Goal: Task Accomplishment & Management: Complete application form

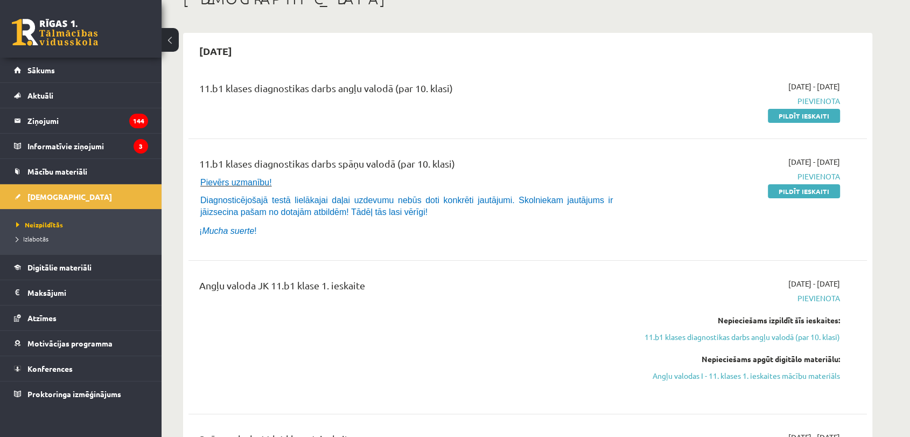
scroll to position [65, 0]
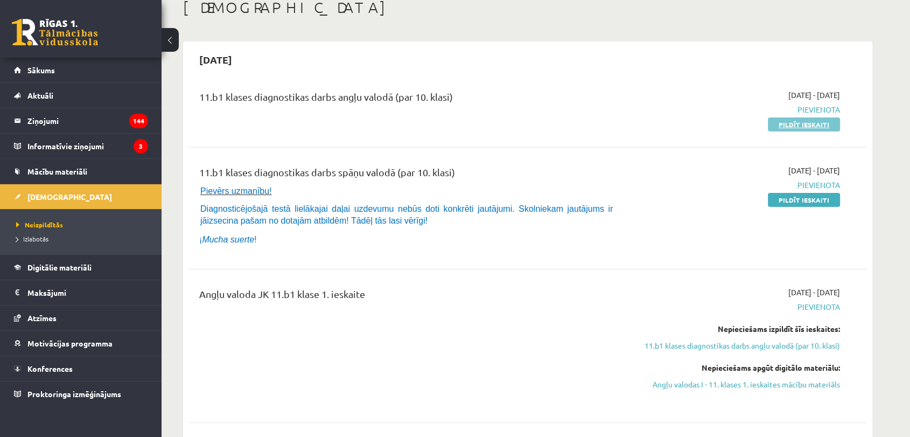
click at [796, 127] on link "Pildīt ieskaiti" at bounding box center [804, 124] width 72 height 14
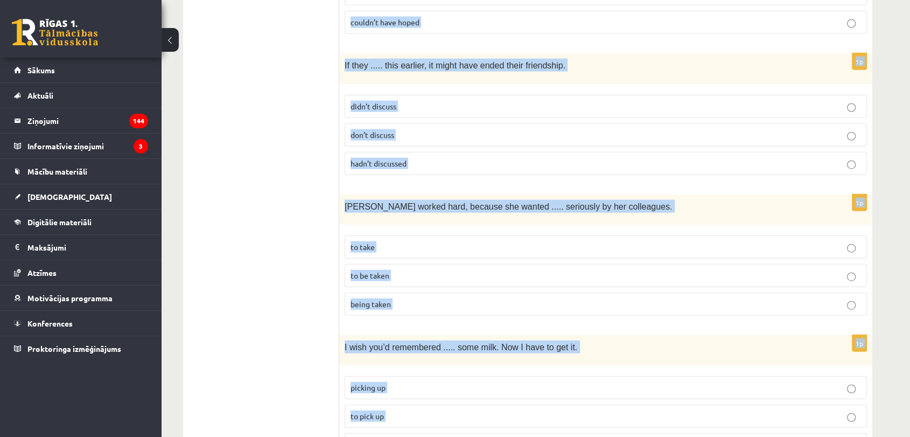
scroll to position [2644, 0]
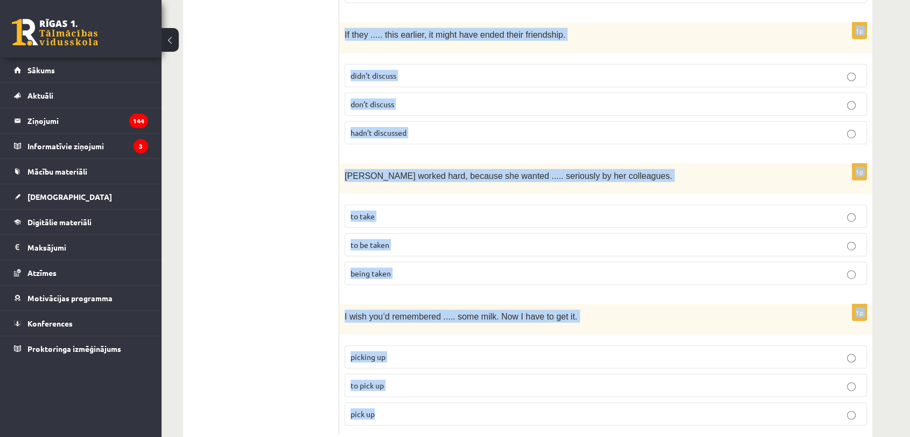
drag, startPoint x: 350, startPoint y: 198, endPoint x: 547, endPoint y: 381, distance: 269.4
copy form "Read the sentence and choose the correct answer. 1p In our city, there is a fam…"
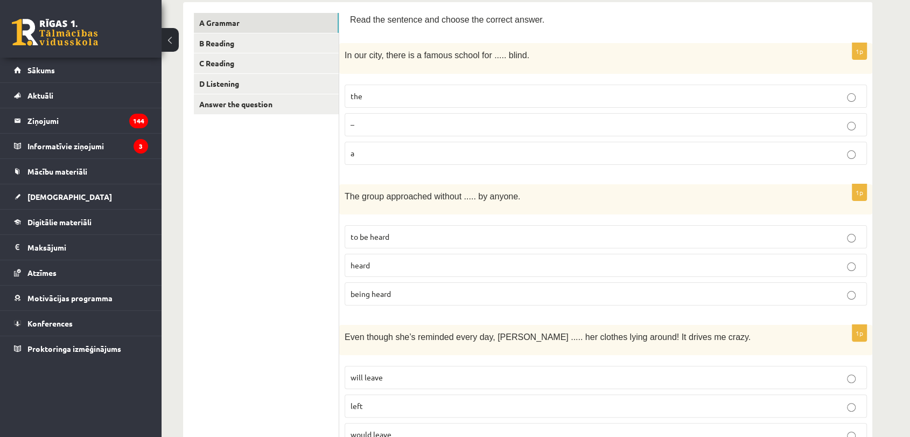
scroll to position [170, 0]
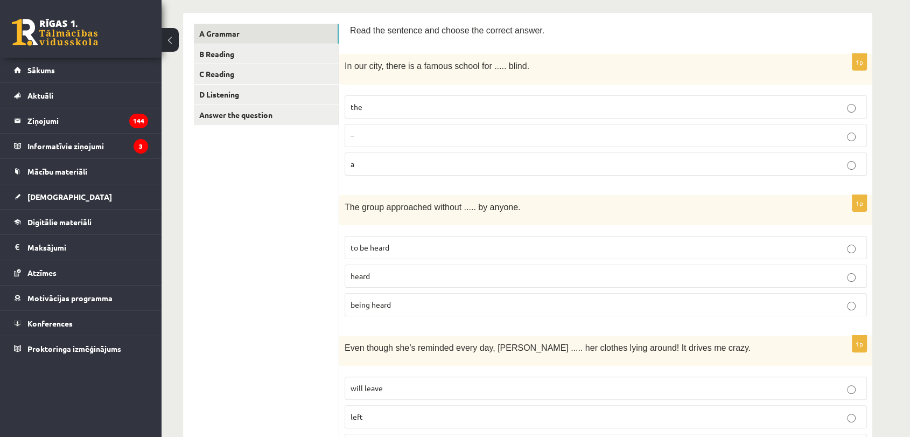
click at [416, 108] on p "the" at bounding box center [606, 106] width 511 height 11
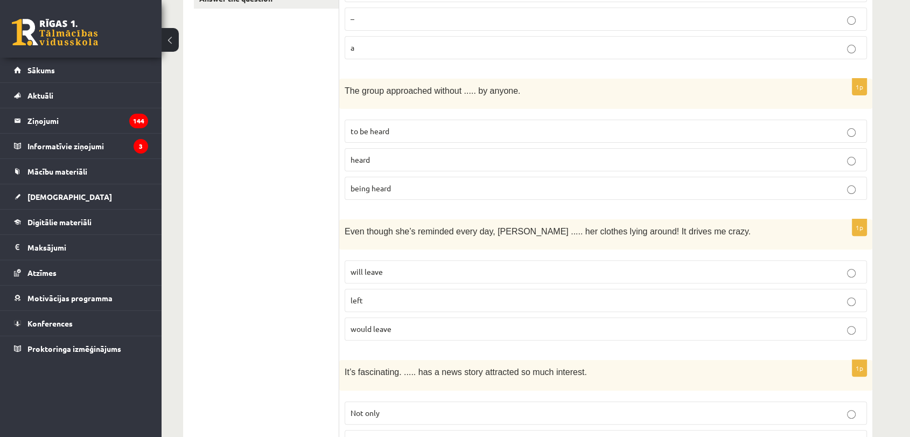
scroll to position [290, 0]
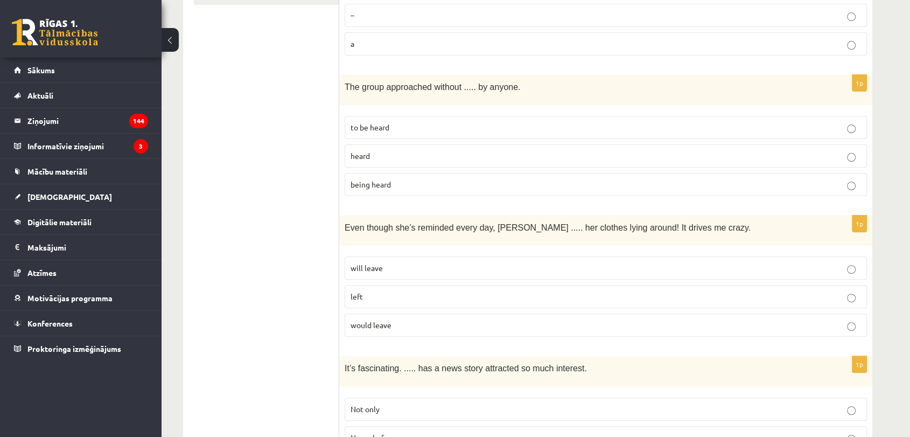
click at [407, 182] on p "being heard" at bounding box center [606, 184] width 511 height 11
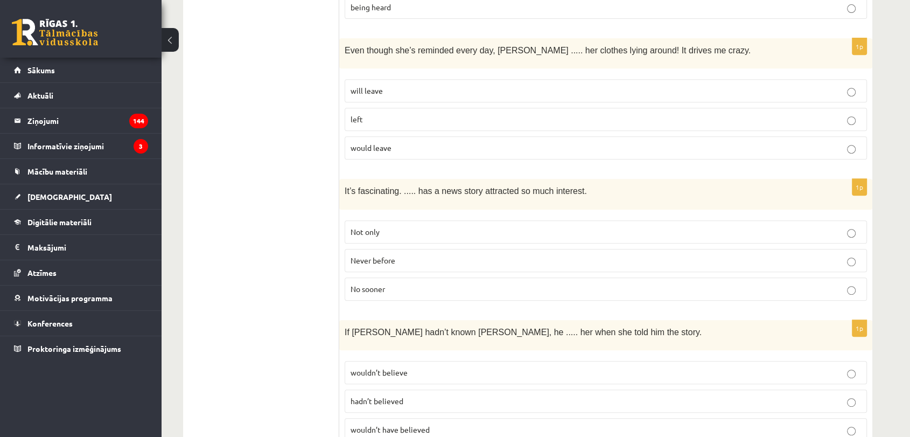
scroll to position [467, 0]
click at [408, 81] on label "will leave" at bounding box center [606, 90] width 522 height 23
click at [396, 249] on label "Never before" at bounding box center [606, 260] width 522 height 23
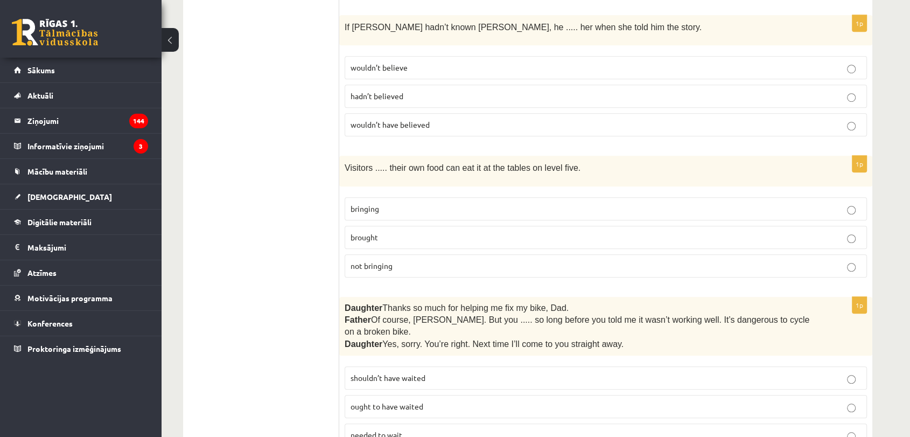
scroll to position [775, 0]
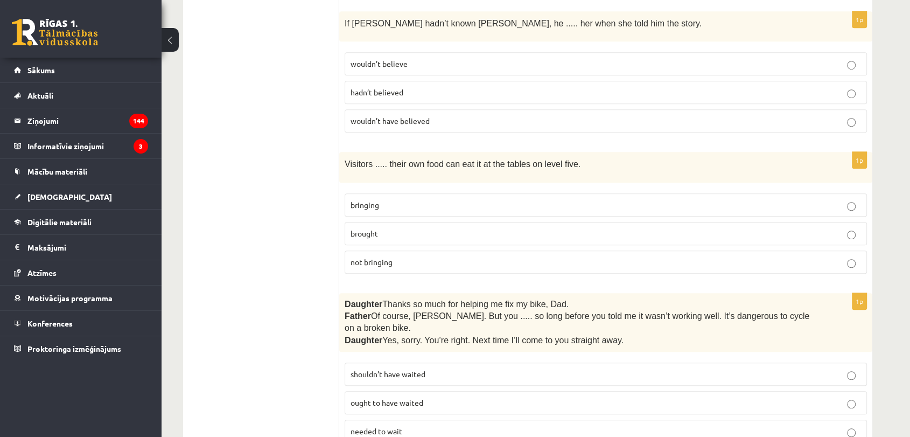
click at [413, 118] on span "wouldn’t have believed" at bounding box center [390, 121] width 79 height 10
click at [417, 199] on p "bringing" at bounding box center [606, 204] width 511 height 11
click at [467, 362] on label "shouldn’t have waited" at bounding box center [606, 373] width 522 height 23
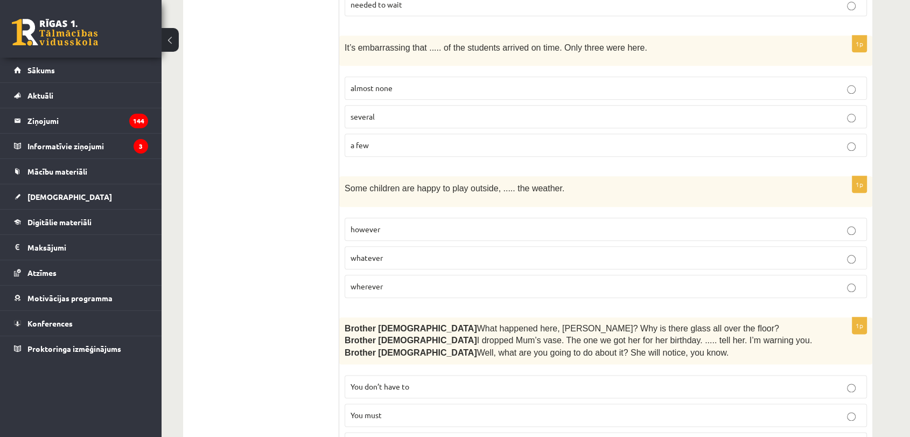
scroll to position [1205, 0]
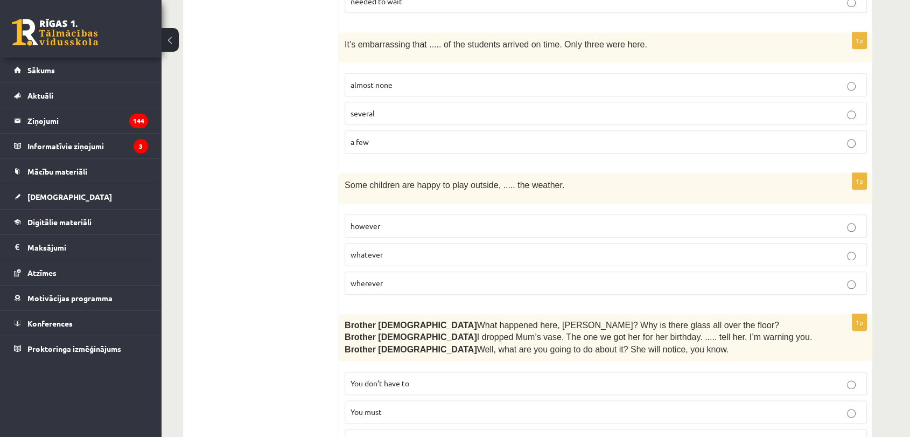
click at [390, 73] on label "almost none" at bounding box center [606, 84] width 522 height 23
click at [405, 249] on p "whatever" at bounding box center [606, 254] width 511 height 11
click at [445, 435] on p "You’d better not" at bounding box center [606, 440] width 511 height 11
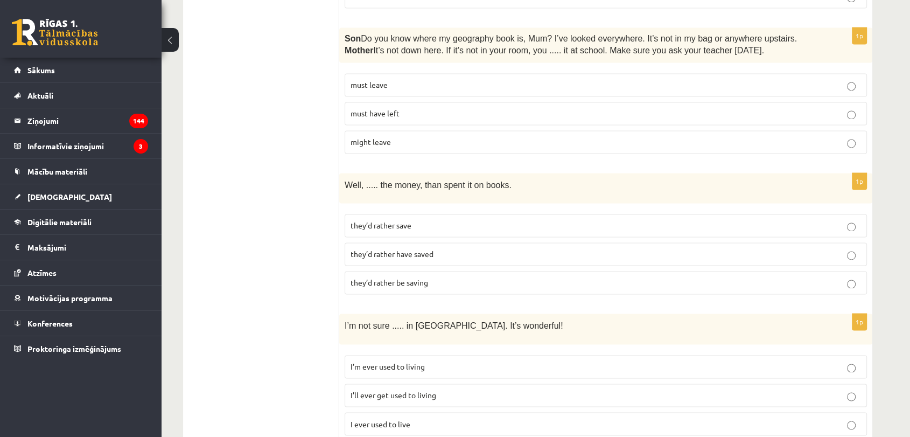
scroll to position [1653, 0]
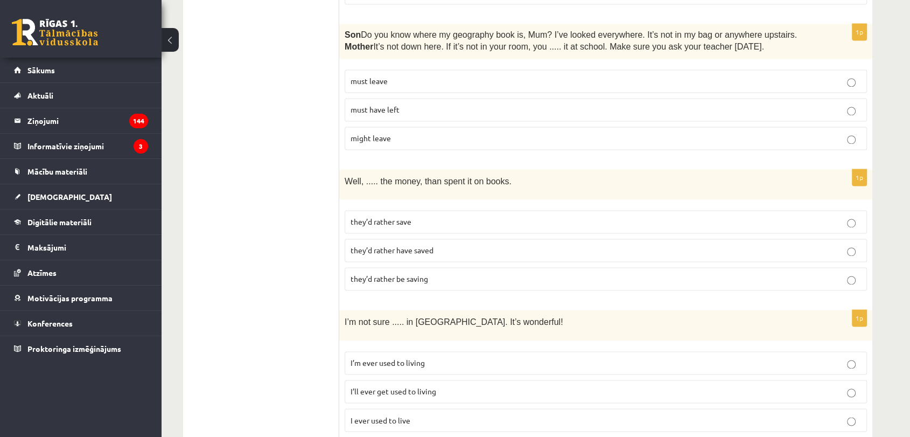
click at [407, 104] on p "must have left" at bounding box center [606, 109] width 511 height 11
click at [461, 244] on p "they’d rather have saved" at bounding box center [606, 249] width 511 height 11
click at [439, 380] on label "I’ll ever get used to living" at bounding box center [606, 391] width 522 height 23
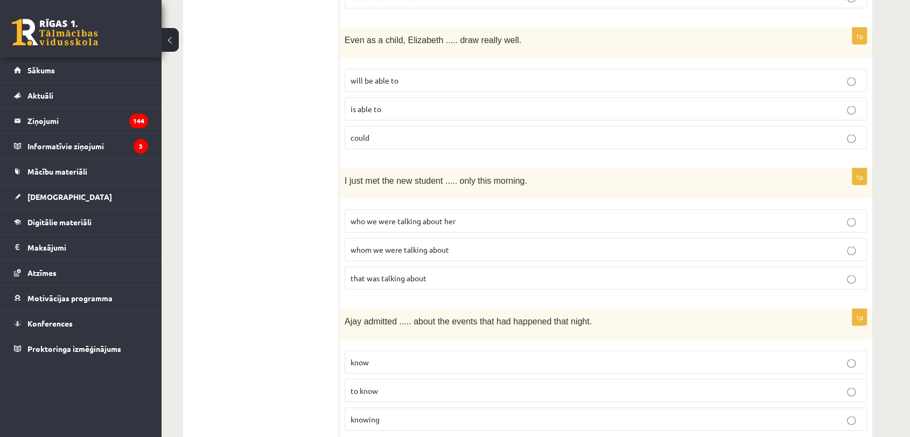
scroll to position [2079, 0]
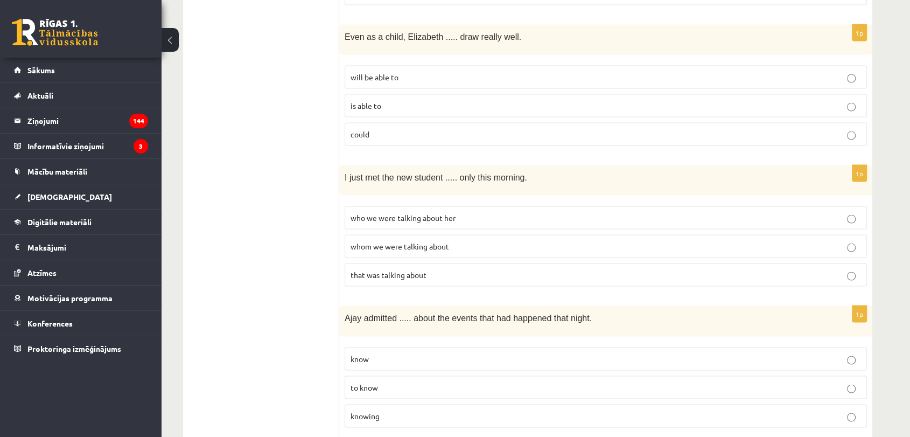
click at [422, 129] on p "could" at bounding box center [606, 134] width 511 height 11
click at [442, 235] on label "whom we were talking about" at bounding box center [606, 246] width 522 height 23
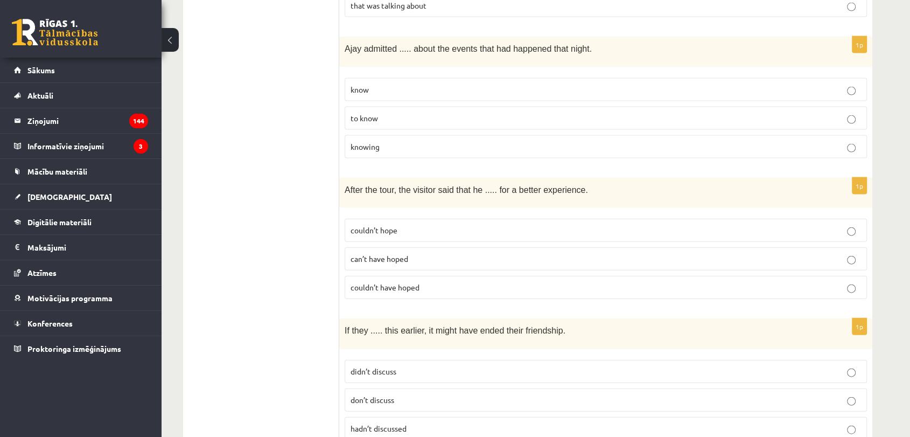
scroll to position [2352, 0]
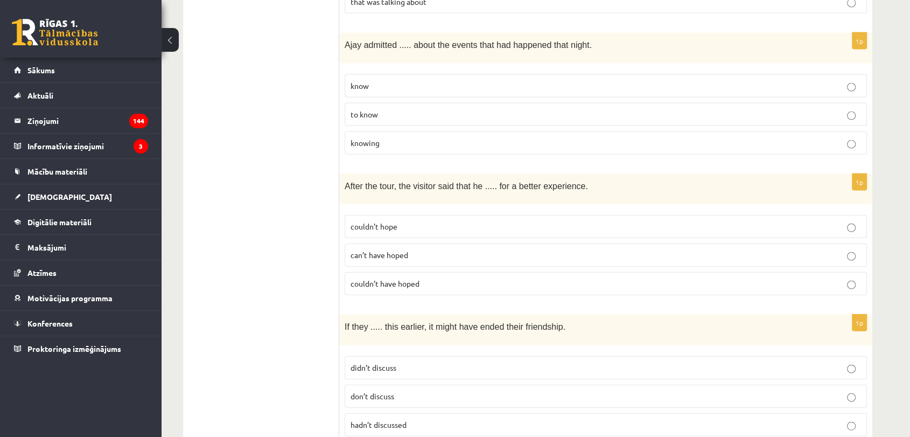
click at [421, 131] on label "knowing" at bounding box center [606, 142] width 522 height 23
click at [417, 249] on p "can’t have hoped" at bounding box center [606, 254] width 511 height 11
click at [392, 272] on label "couldn’t have hoped" at bounding box center [606, 283] width 522 height 23
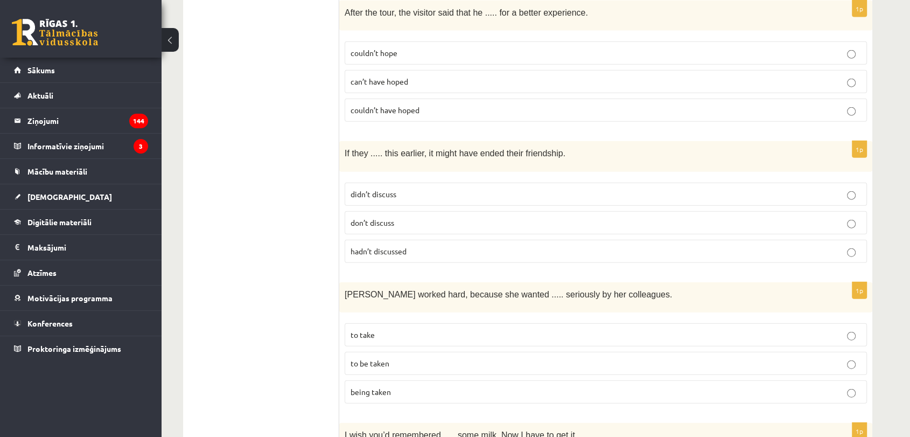
scroll to position [2536, 0]
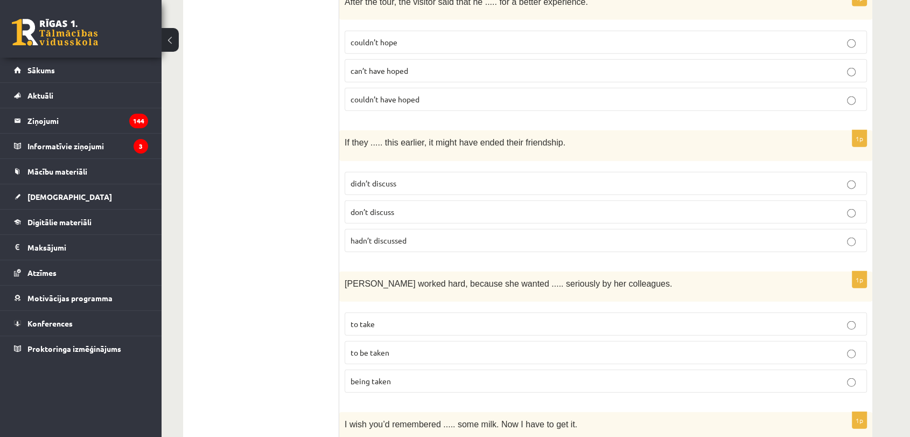
click at [657, 235] on p "hadn’t discussed" at bounding box center [606, 240] width 511 height 11
click at [425, 347] on p "to be taken" at bounding box center [606, 352] width 511 height 11
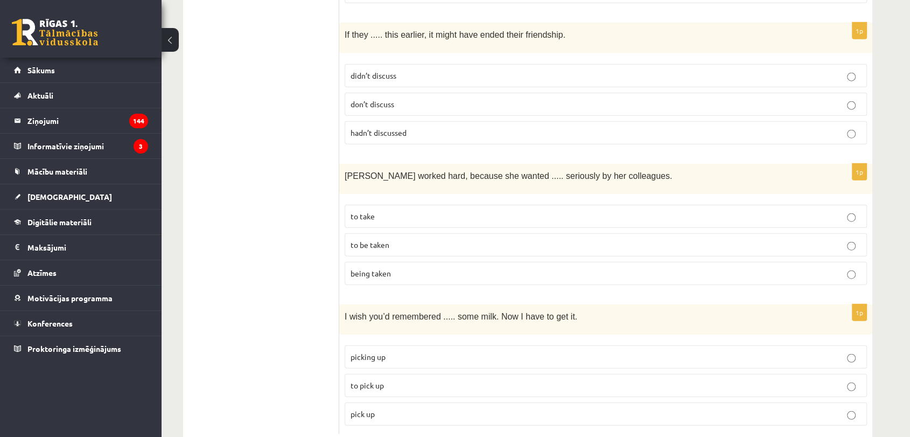
scroll to position [2639, 0]
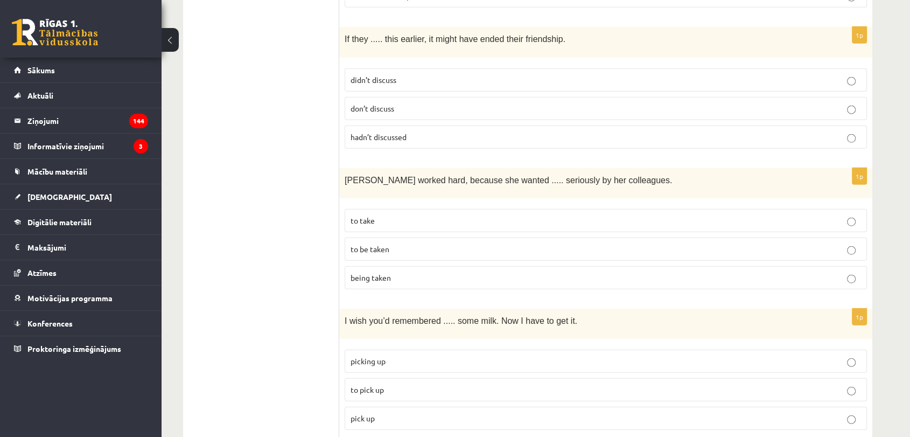
click at [560, 378] on label "to pick up" at bounding box center [606, 389] width 522 height 23
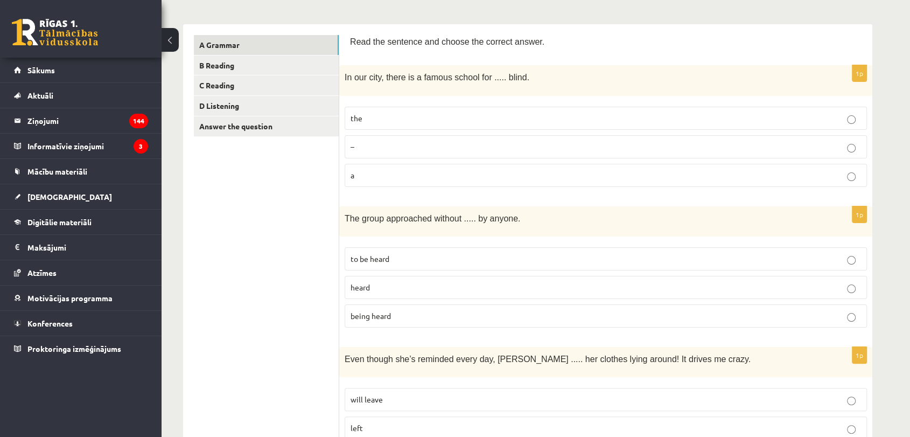
scroll to position [0, 0]
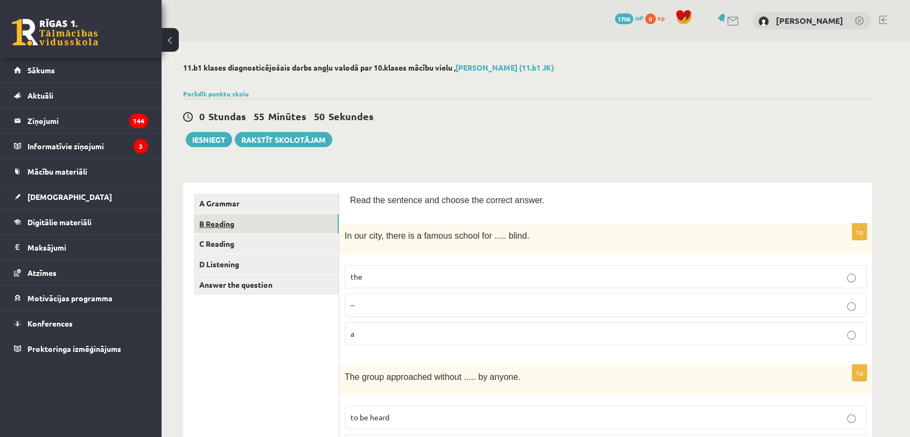
click at [208, 223] on link "B Reading" at bounding box center [266, 224] width 145 height 20
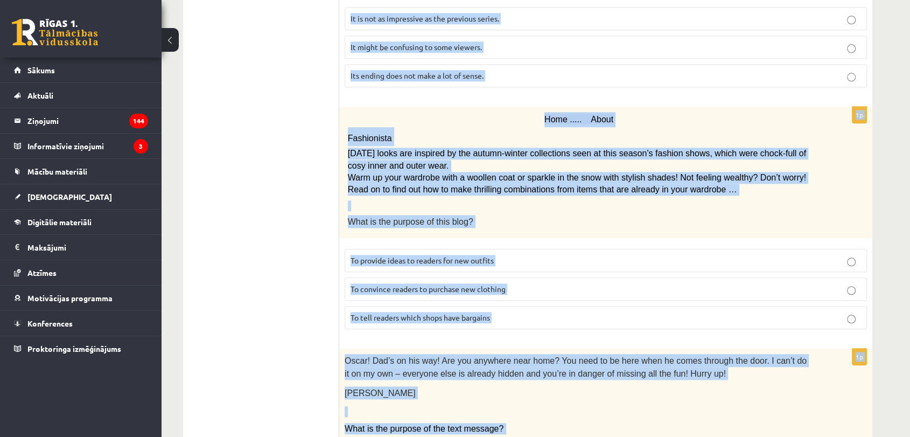
scroll to position [1204, 0]
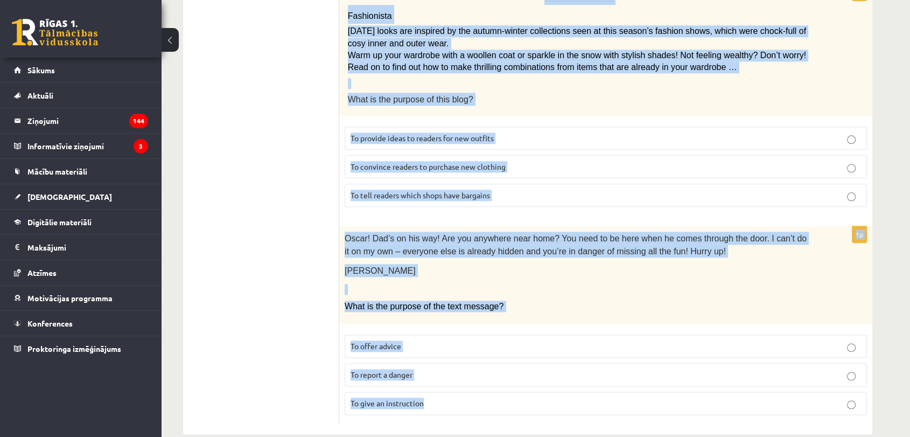
drag, startPoint x: 387, startPoint y: 224, endPoint x: 520, endPoint y: 447, distance: 259.9
copy form "Electric scooter for sale £1,000 Extremely low mileage Includes battery charger…"
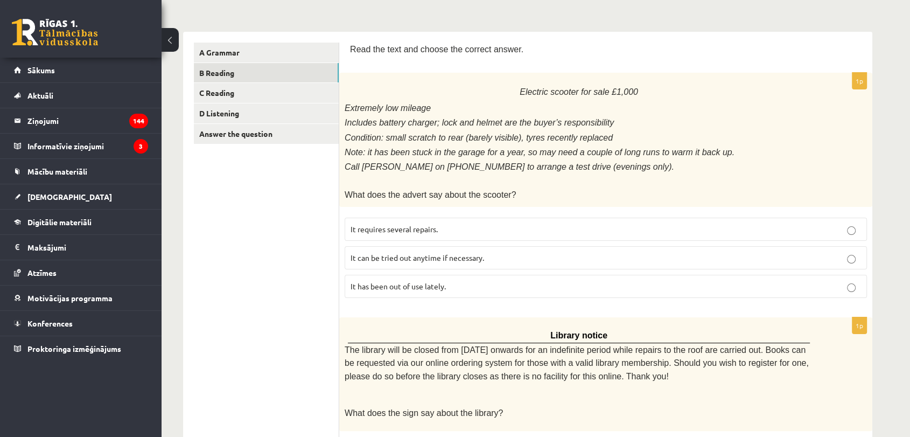
scroll to position [152, 0]
click at [452, 284] on label "It has been out of use lately." at bounding box center [606, 284] width 522 height 23
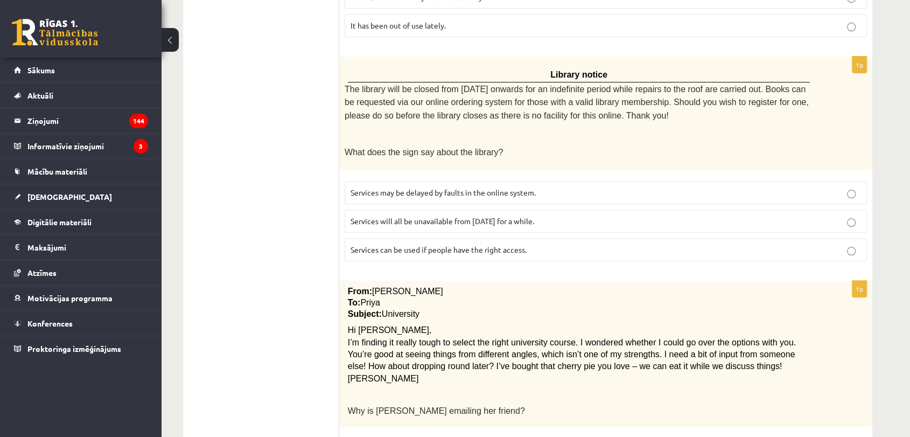
scroll to position [423, 0]
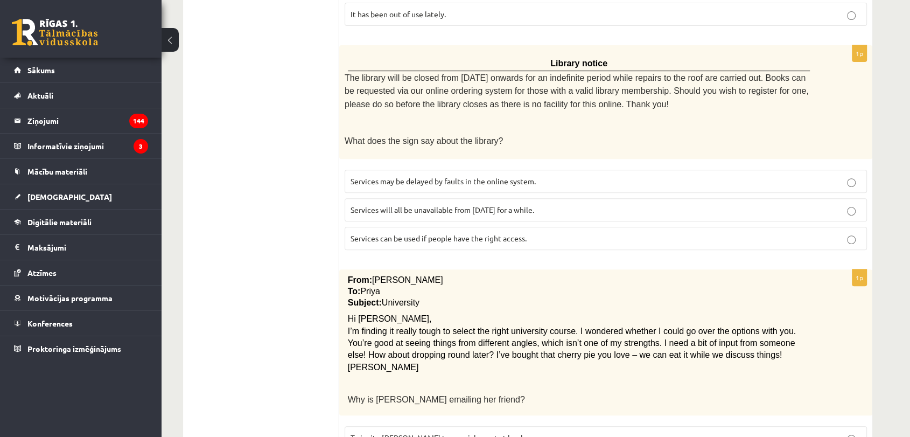
click at [460, 233] on span "Services can be used if people have the right access." at bounding box center [439, 238] width 176 height 10
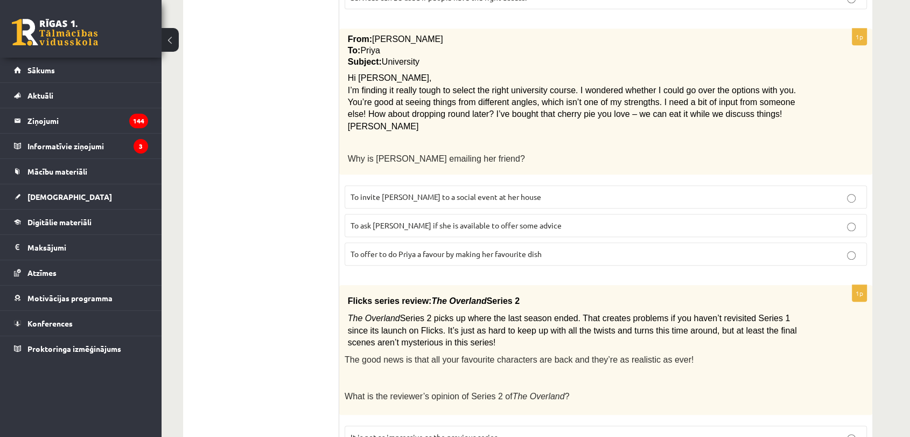
scroll to position [665, 0]
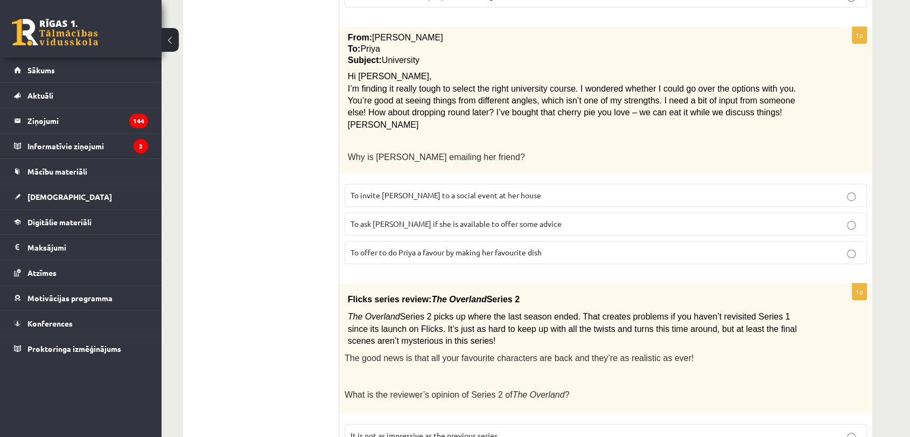
click at [521, 219] on span "To ask Priya if she is available to offer some advice" at bounding box center [456, 224] width 211 height 10
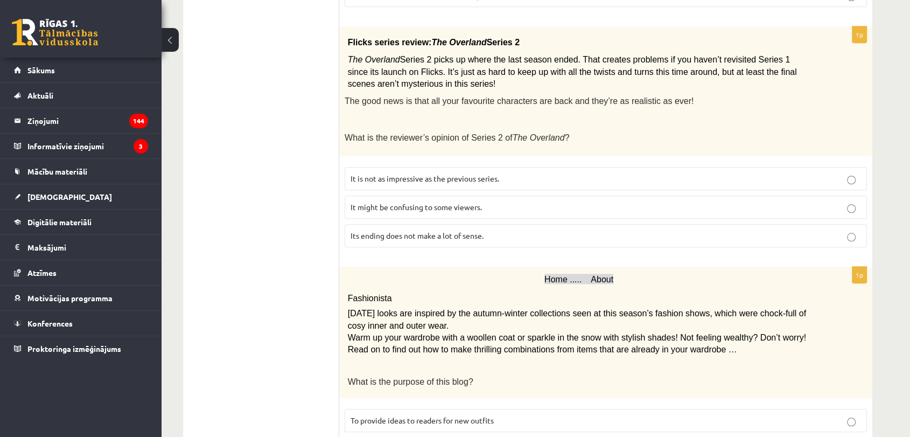
scroll to position [926, 0]
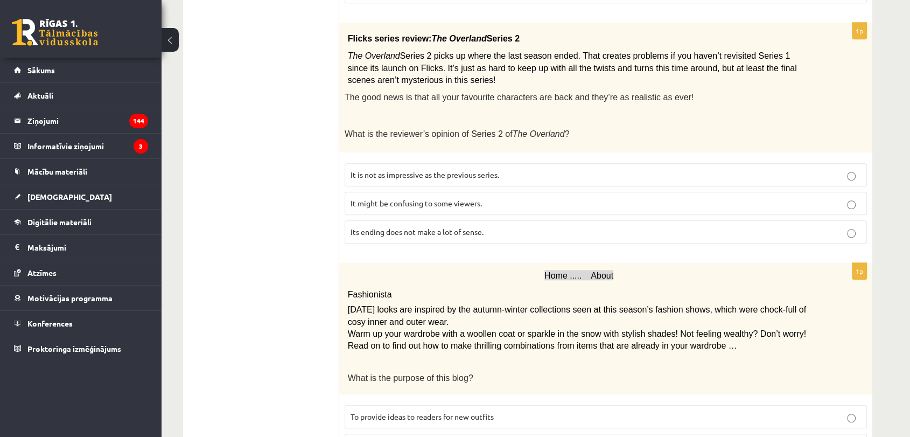
click at [387, 192] on label "It might be confusing to some viewers." at bounding box center [606, 203] width 522 height 23
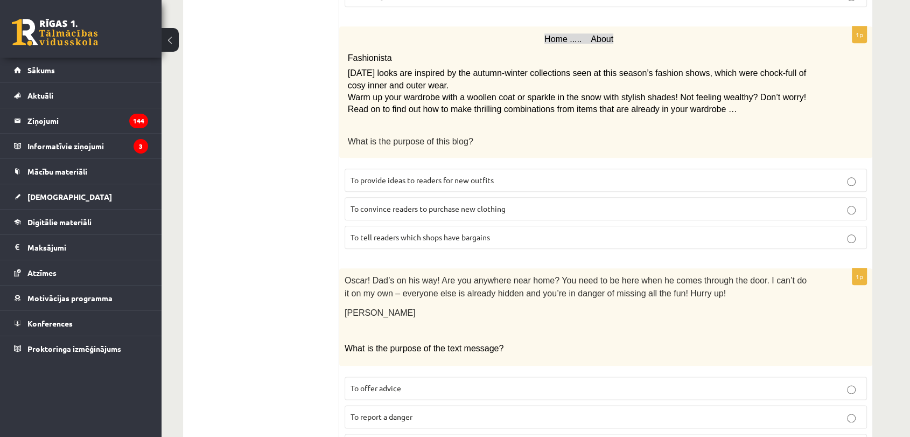
scroll to position [1166, 0]
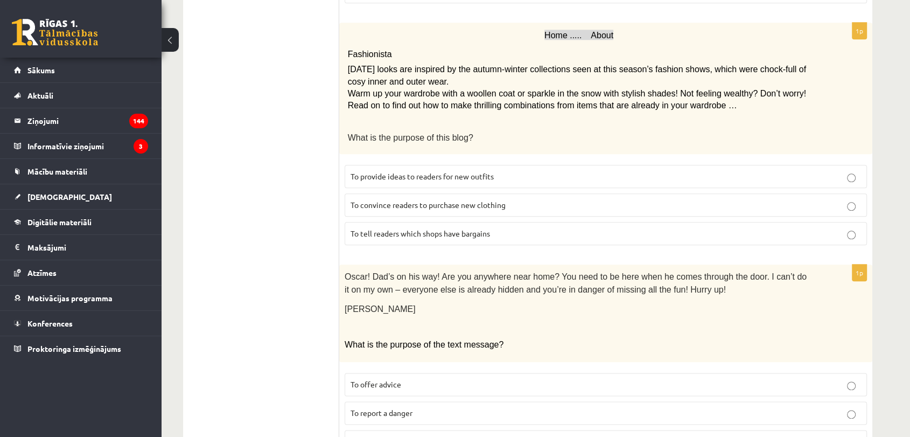
click at [393, 171] on span "To provide ideas to readers for new outfits" at bounding box center [422, 176] width 143 height 10
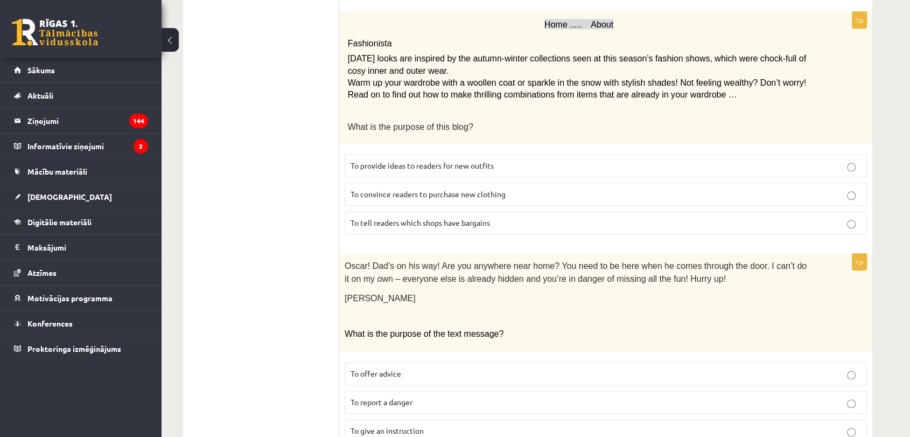
scroll to position [1204, 0]
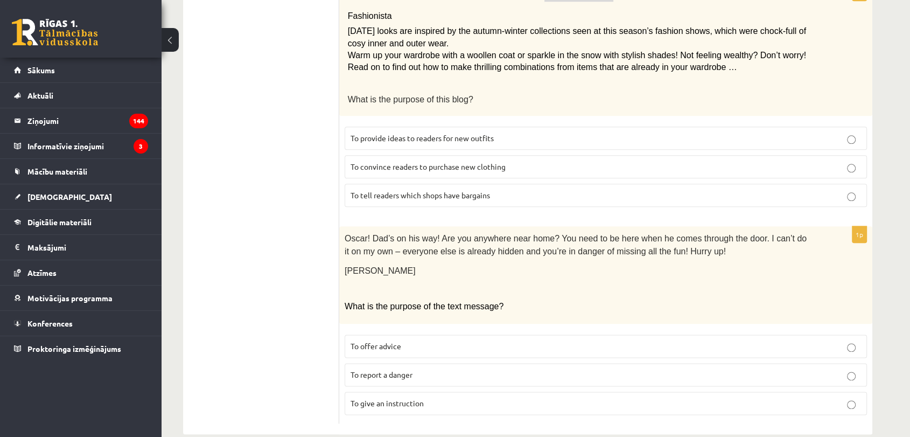
click at [436, 397] on p "To give an instruction" at bounding box center [606, 402] width 511 height 11
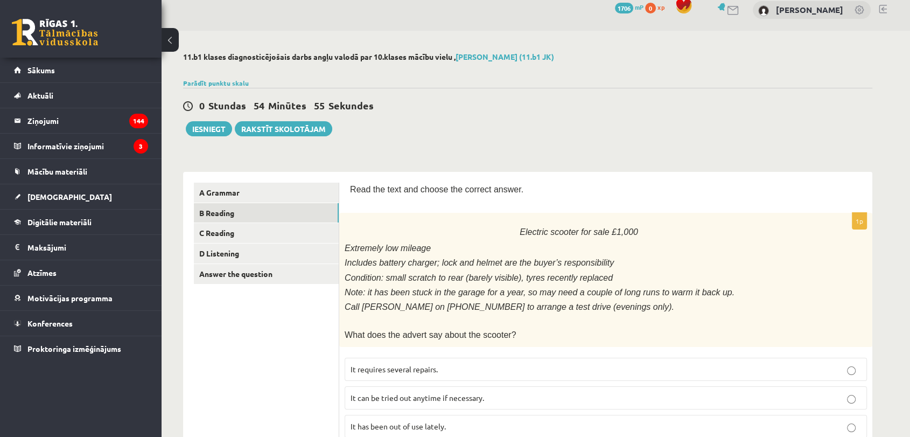
scroll to position [0, 0]
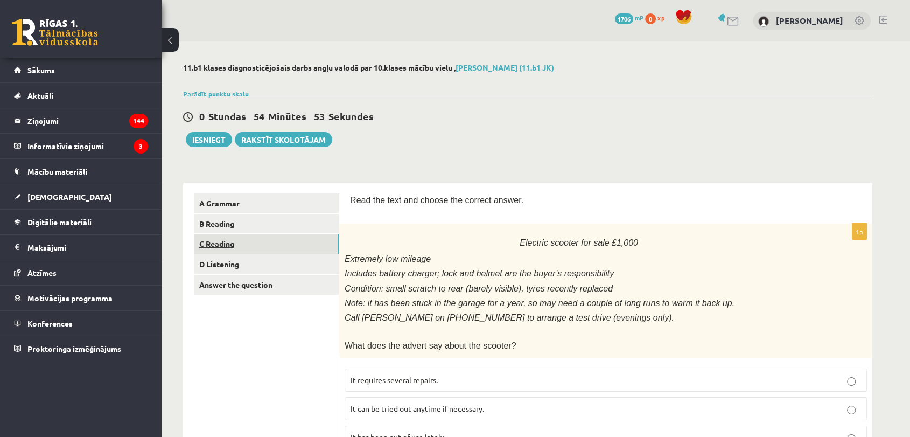
click at [275, 251] on link "C Reading" at bounding box center [266, 244] width 145 height 20
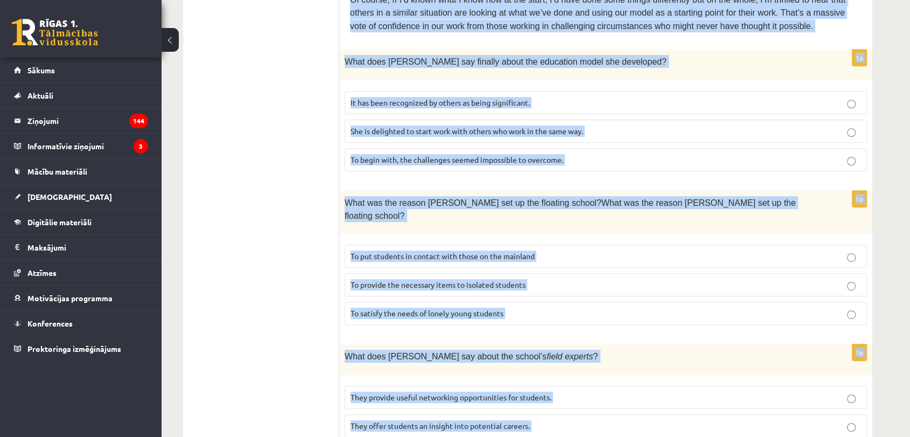
scroll to position [969, 0]
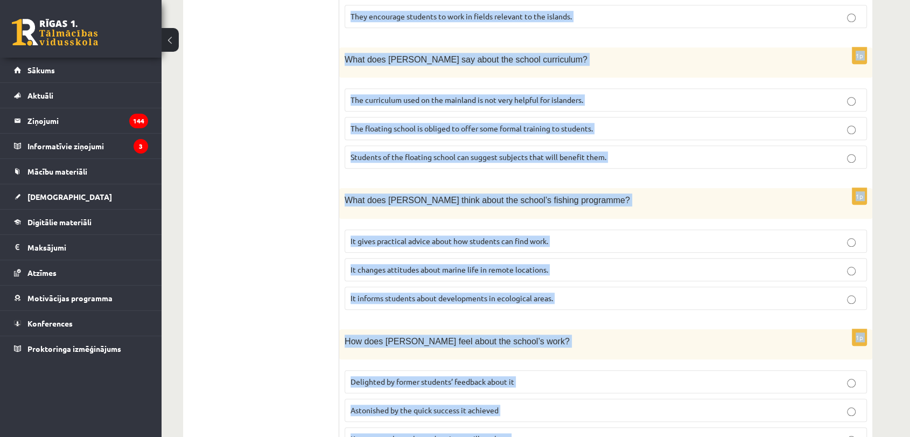
drag, startPoint x: 345, startPoint y: 136, endPoint x: 564, endPoint y: 462, distance: 391.9
copy form "Read the article about an unusual school and choose the correct answer for each…"
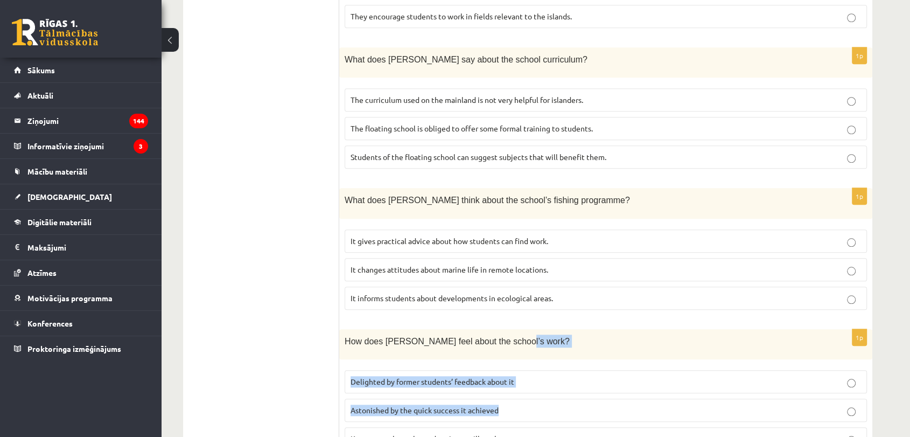
drag, startPoint x: 909, startPoint y: 365, endPoint x: 918, endPoint y: 264, distance: 101.1
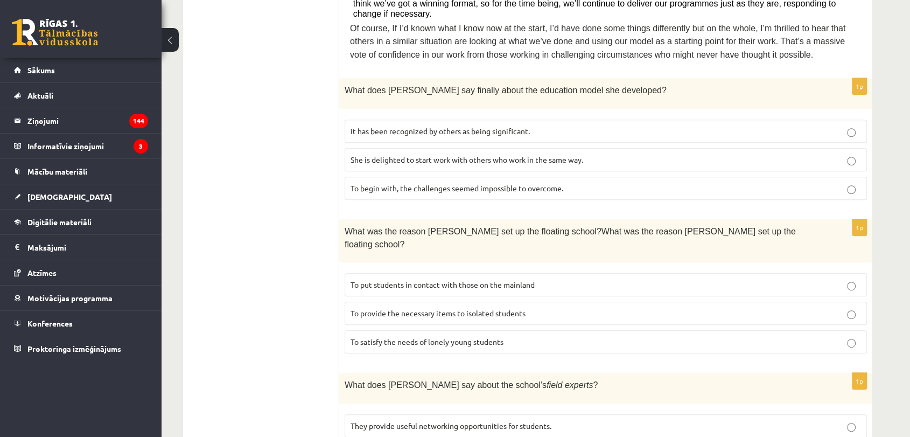
scroll to position [526, 0]
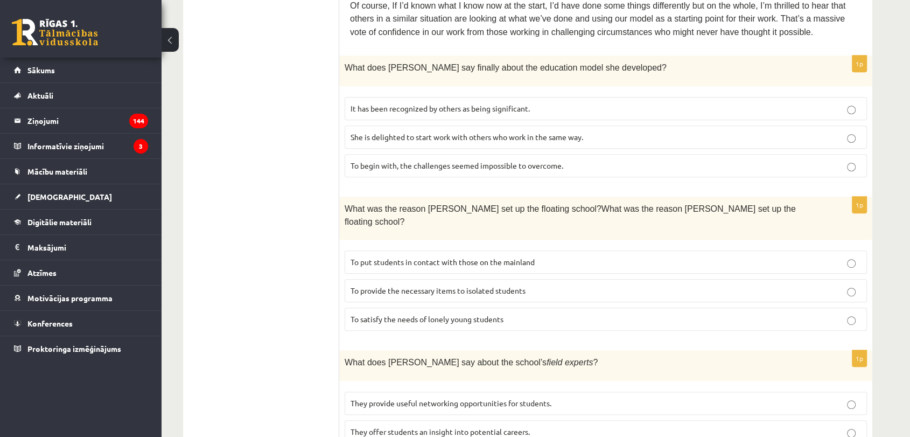
click at [413, 103] on span "It has been recognized by others as being significant." at bounding box center [440, 108] width 179 height 10
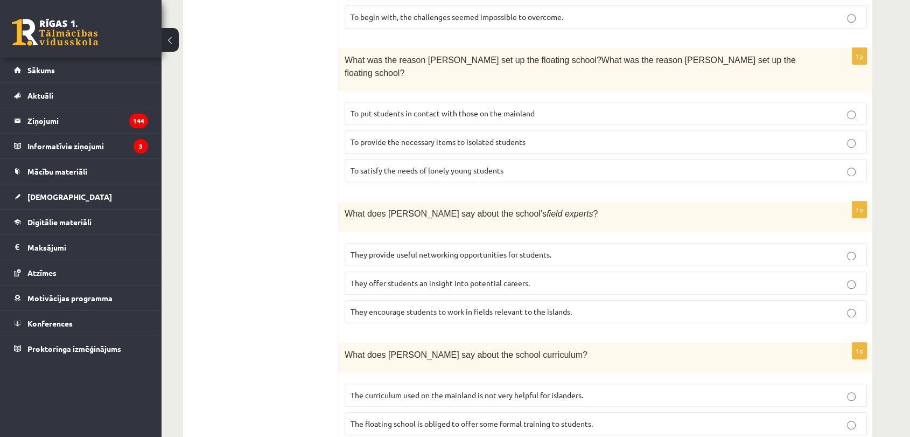
scroll to position [687, 0]
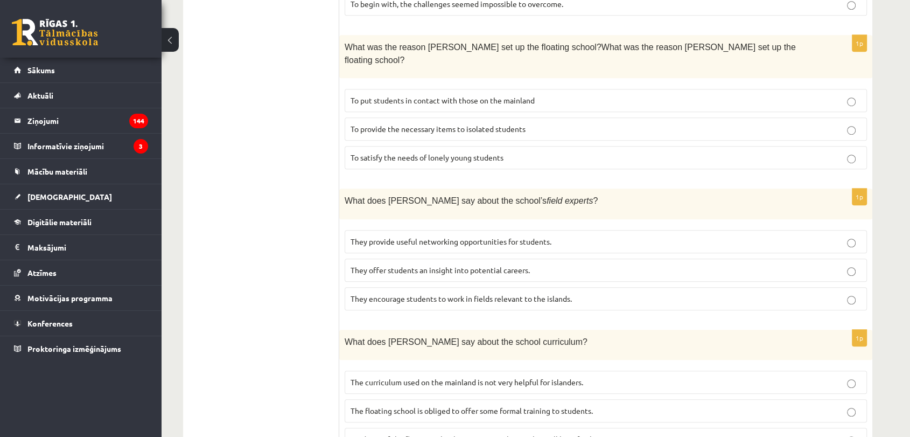
click at [390, 124] on span "To provide the necessary items to isolated students" at bounding box center [438, 129] width 175 height 10
click at [400, 258] on label "They offer students an insight into potential careers." at bounding box center [606, 269] width 522 height 23
click at [432, 377] on span "The curriculum used on the mainland is not very helpful for islanders." at bounding box center [467, 382] width 233 height 10
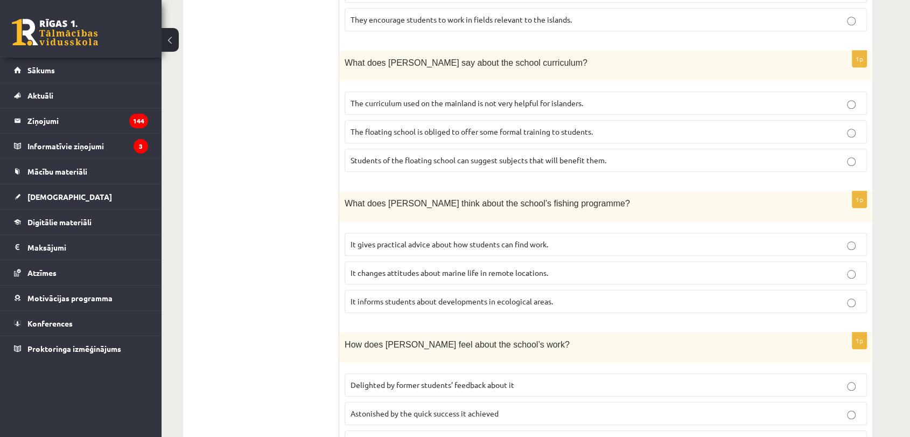
scroll to position [969, 0]
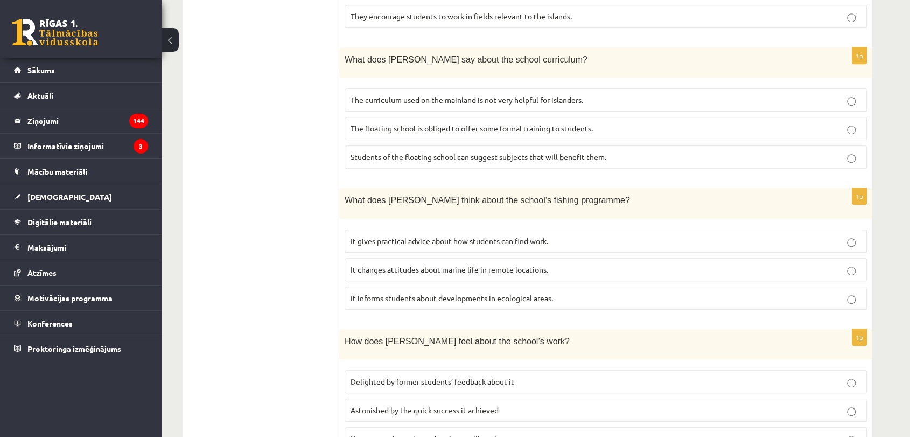
click at [418, 293] on span "It informs students about developments in ecological areas." at bounding box center [452, 298] width 202 height 10
click at [446, 370] on label "Delighted by former students’ feedback about it" at bounding box center [606, 381] width 522 height 23
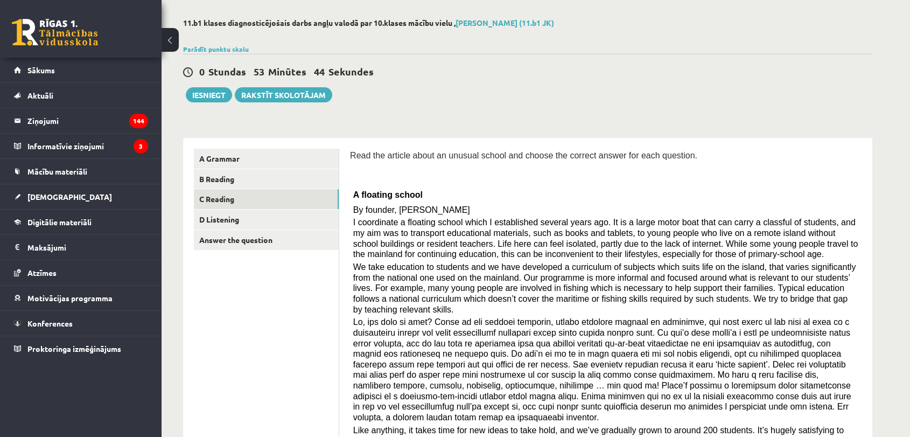
scroll to position [0, 0]
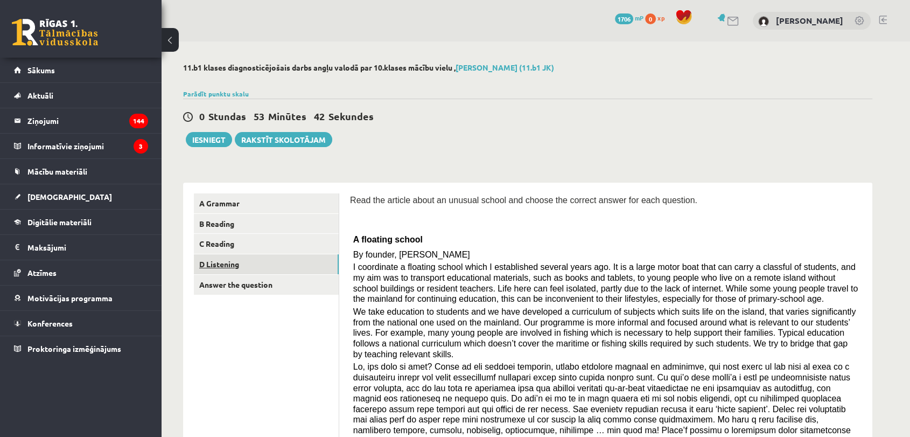
click at [262, 266] on link "D Listening" at bounding box center [266, 264] width 145 height 20
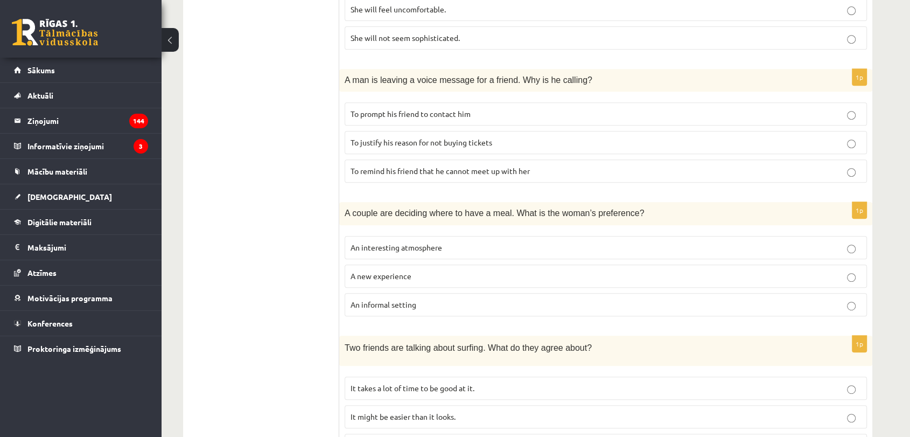
scroll to position [482, 0]
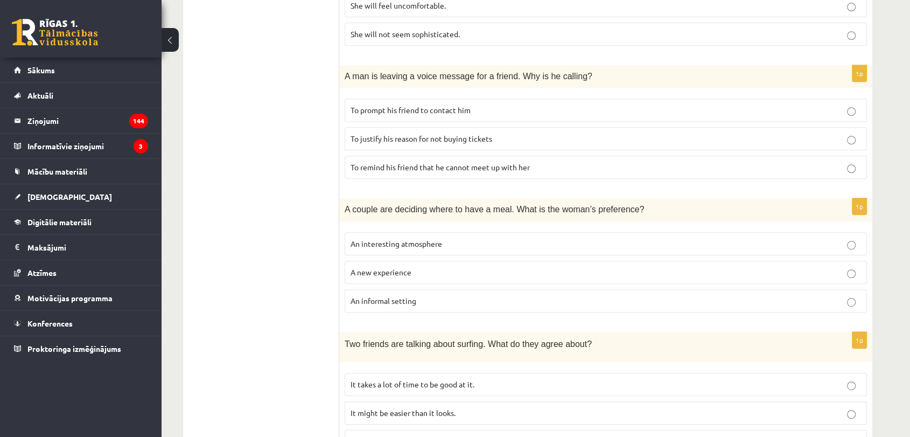
click at [470, 272] on p "A new experience" at bounding box center [606, 272] width 511 height 11
click at [491, 306] on label "An informal setting" at bounding box center [606, 300] width 522 height 23
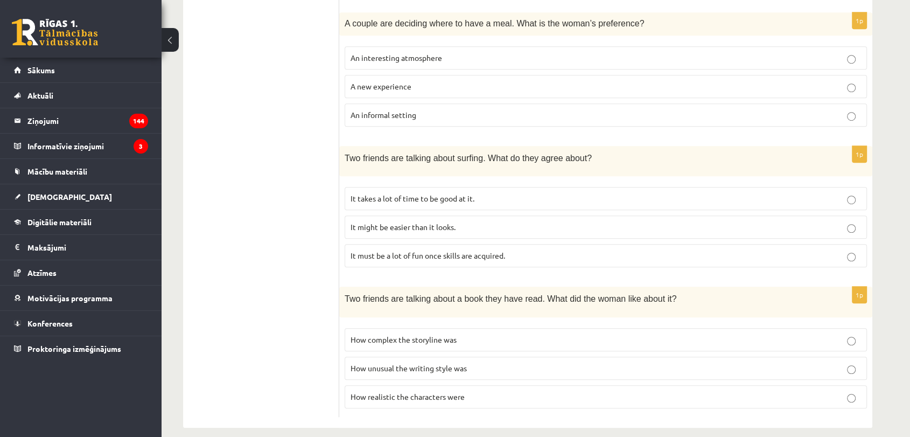
scroll to position [671, 0]
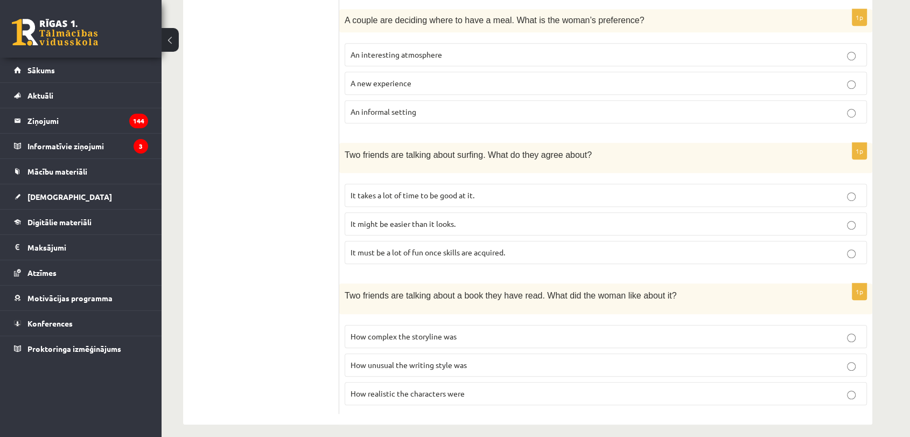
click at [451, 198] on label "It takes a lot of time to be good at it." at bounding box center [606, 195] width 522 height 23
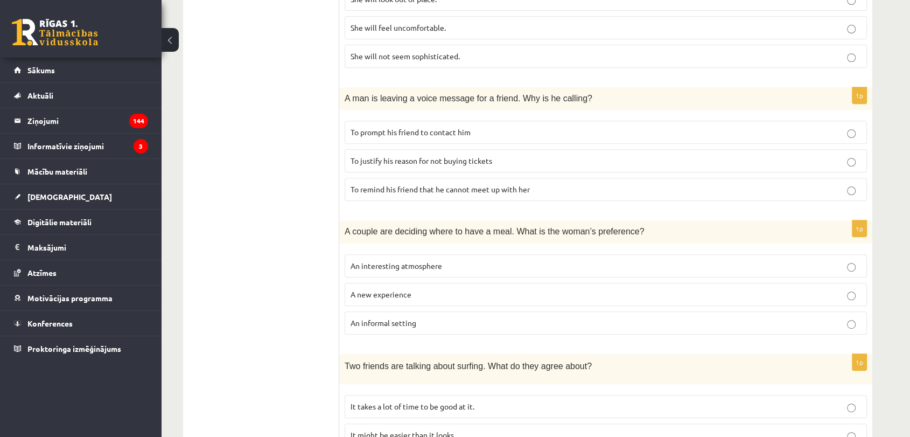
scroll to position [457, 0]
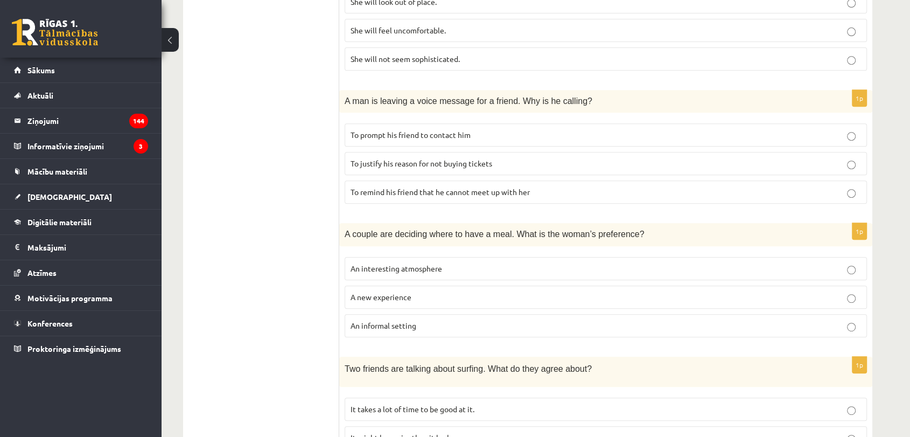
click at [837, 195] on p "To remind his friend that he cannot meet up with her" at bounding box center [606, 191] width 511 height 11
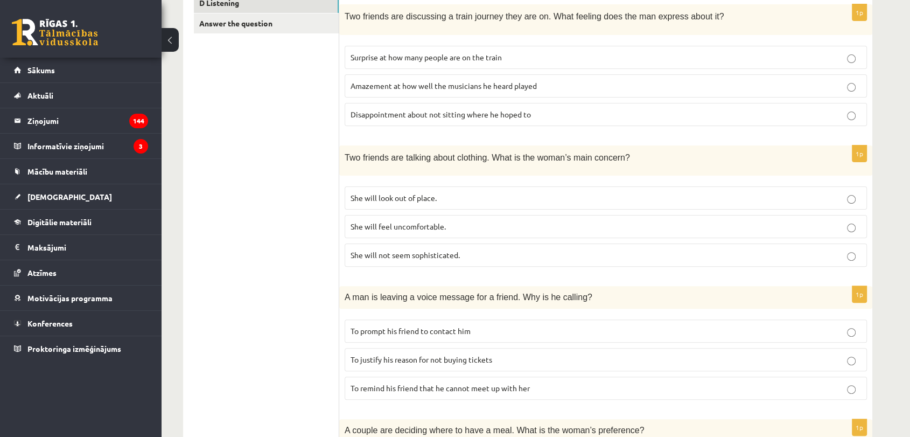
scroll to position [263, 0]
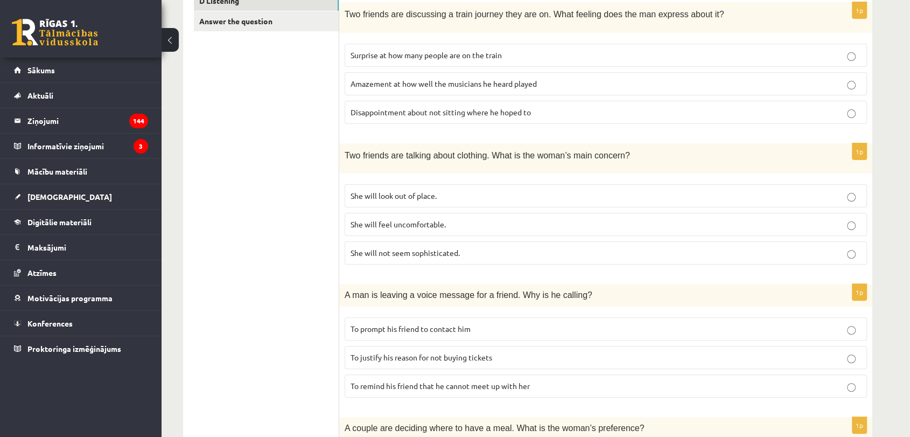
click at [621, 229] on label "She will feel uncomfortable." at bounding box center [606, 224] width 522 height 23
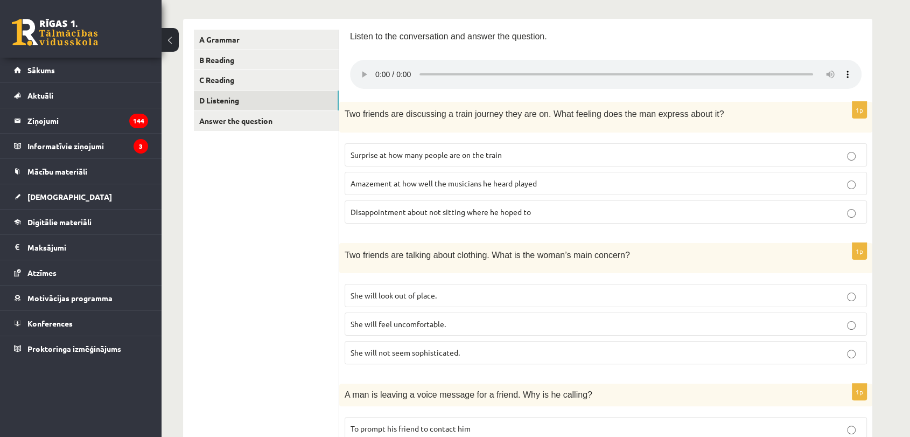
scroll to position [163, 0]
drag, startPoint x: 418, startPoint y: 349, endPoint x: 438, endPoint y: 354, distance: 20.9
click at [439, 354] on span "She will not seem sophisticated." at bounding box center [405, 353] width 109 height 10
drag, startPoint x: 412, startPoint y: 350, endPoint x: 460, endPoint y: 357, distance: 48.4
click at [460, 357] on p "She will not seem sophisticated." at bounding box center [606, 352] width 511 height 11
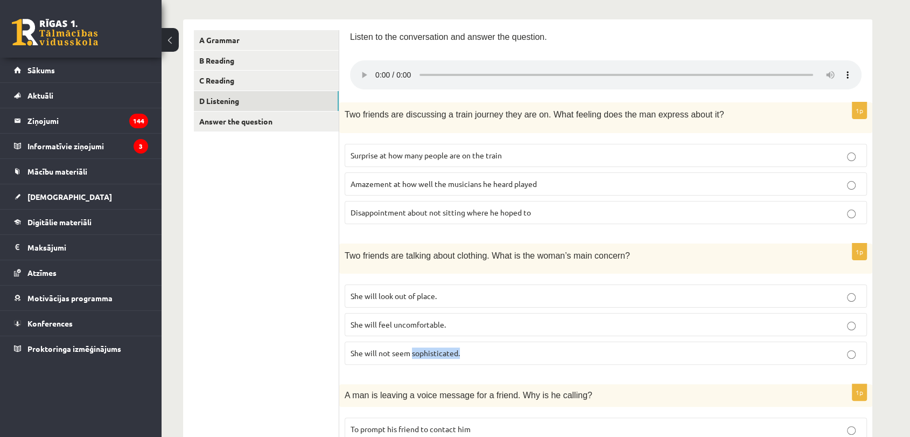
copy span "sophisticated."
click at [545, 219] on label "Disappointment about not sitting where he hoped to" at bounding box center [606, 212] width 522 height 23
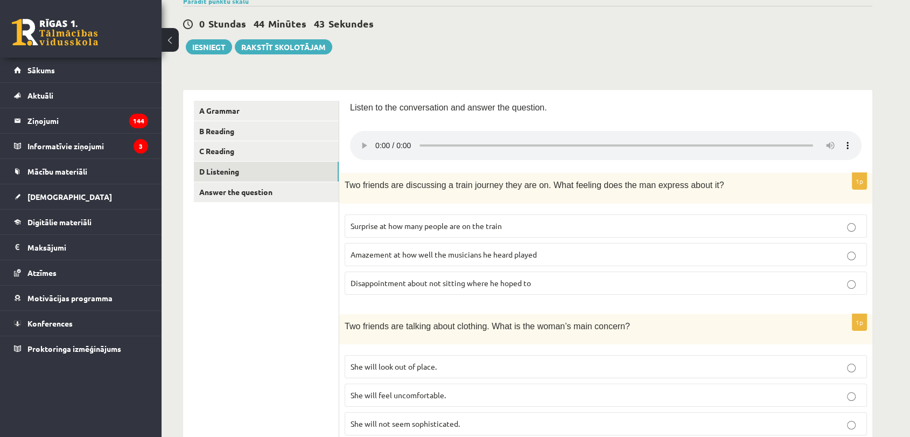
scroll to position [94, 0]
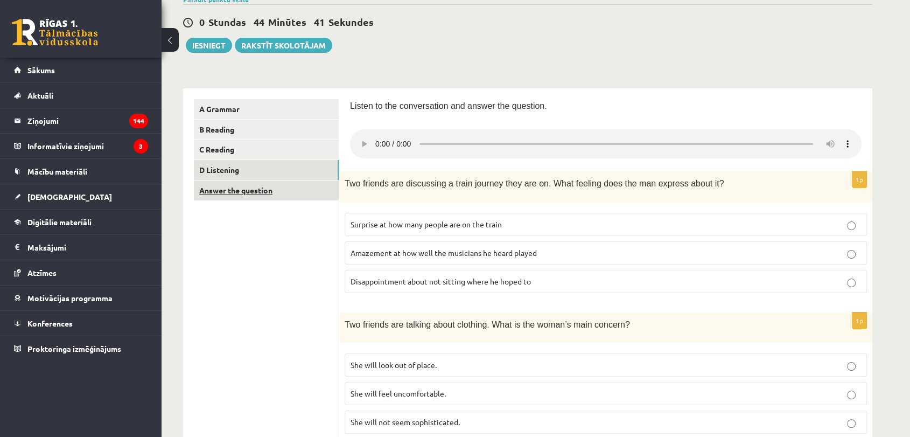
click at [237, 183] on link "Answer the question" at bounding box center [266, 190] width 145 height 20
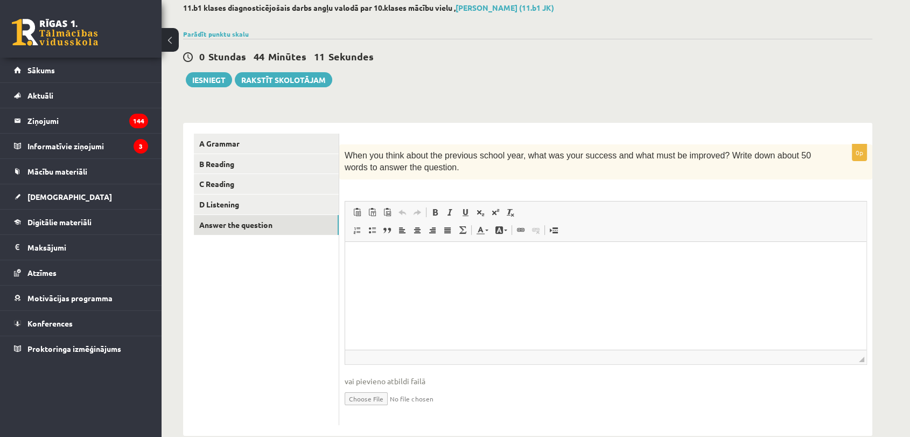
scroll to position [55, 0]
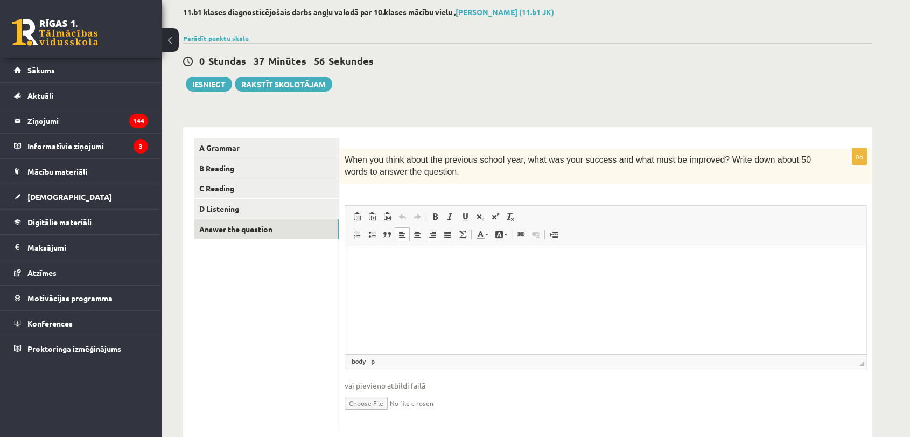
click at [425, 246] on html at bounding box center [605, 262] width 521 height 33
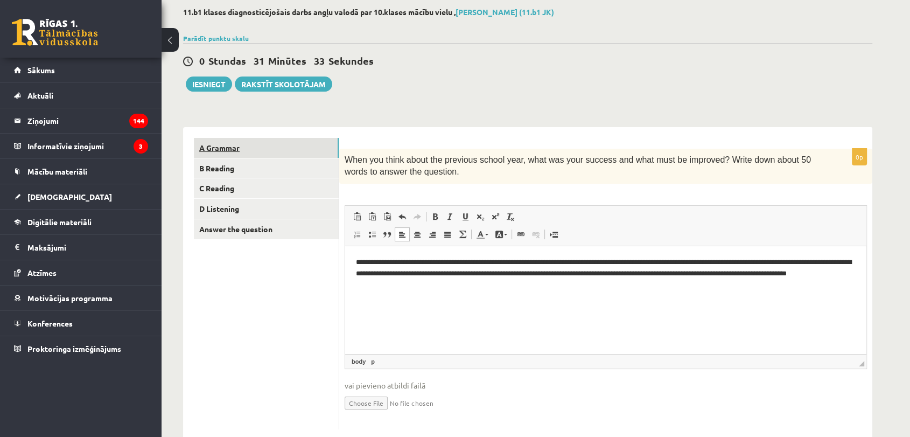
click at [235, 151] on link "A Grammar" at bounding box center [266, 148] width 145 height 20
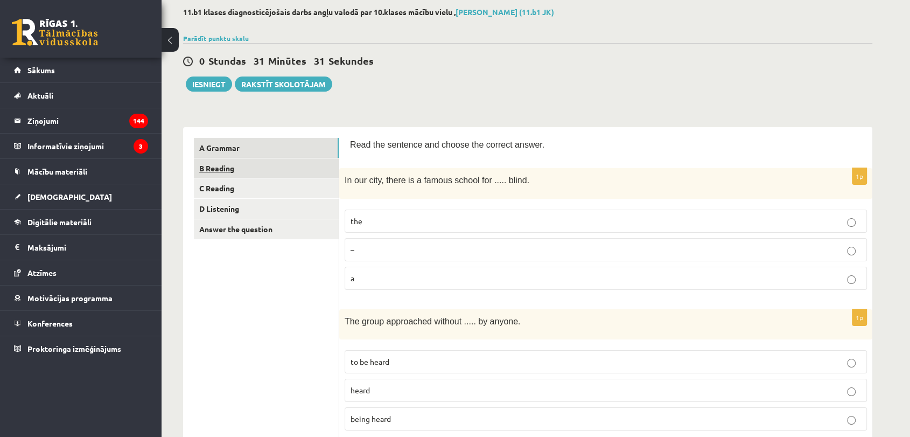
click at [242, 163] on link "B Reading" at bounding box center [266, 168] width 145 height 20
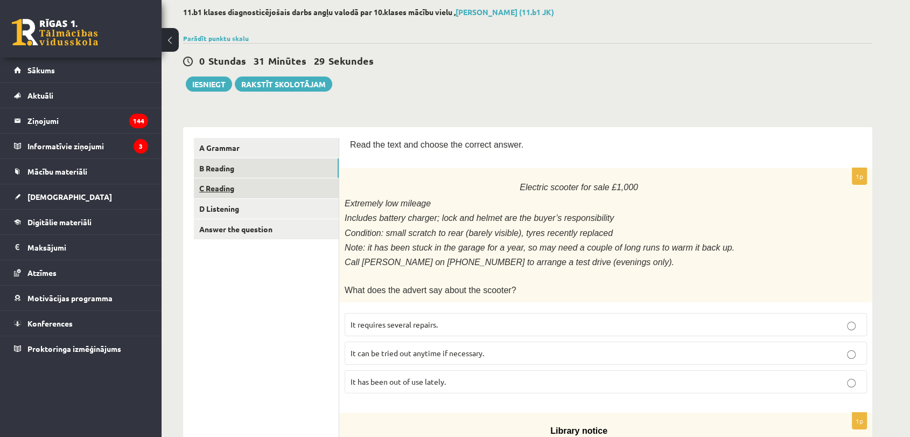
click at [240, 191] on link "C Reading" at bounding box center [266, 188] width 145 height 20
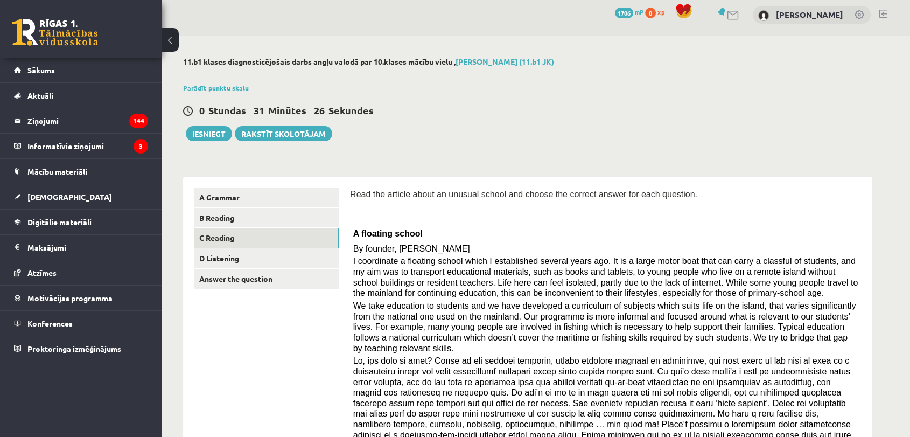
scroll to position [8, 0]
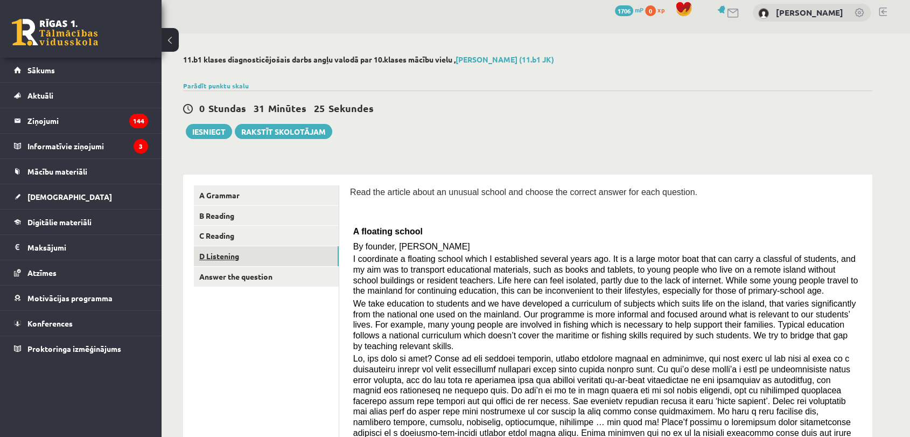
click at [238, 252] on link "D Listening" at bounding box center [266, 256] width 145 height 20
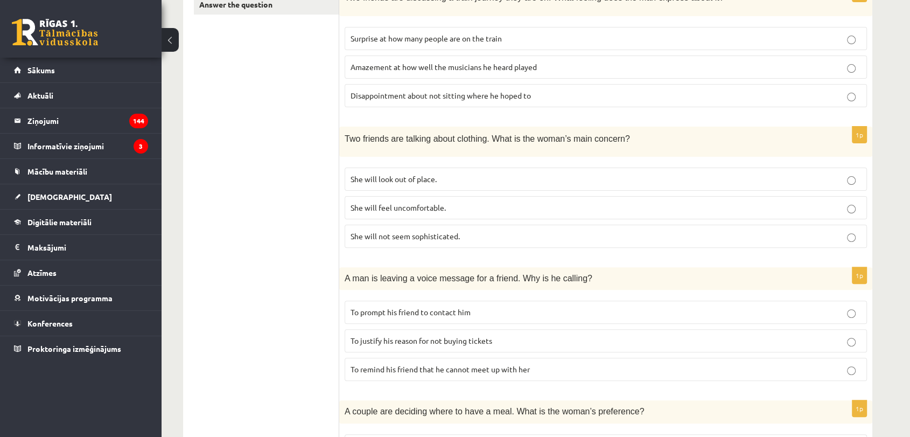
scroll to position [0, 0]
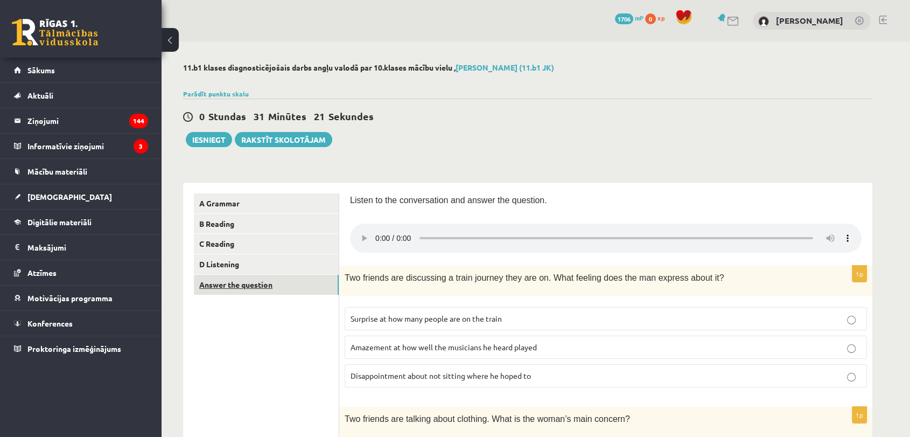
click at [278, 279] on link "Answer the question" at bounding box center [266, 285] width 145 height 20
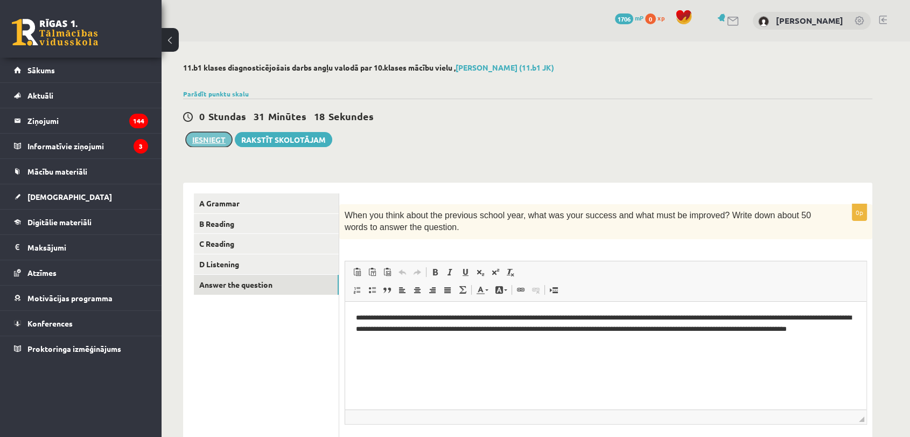
click at [190, 135] on button "Iesniegt" at bounding box center [209, 139] width 46 height 15
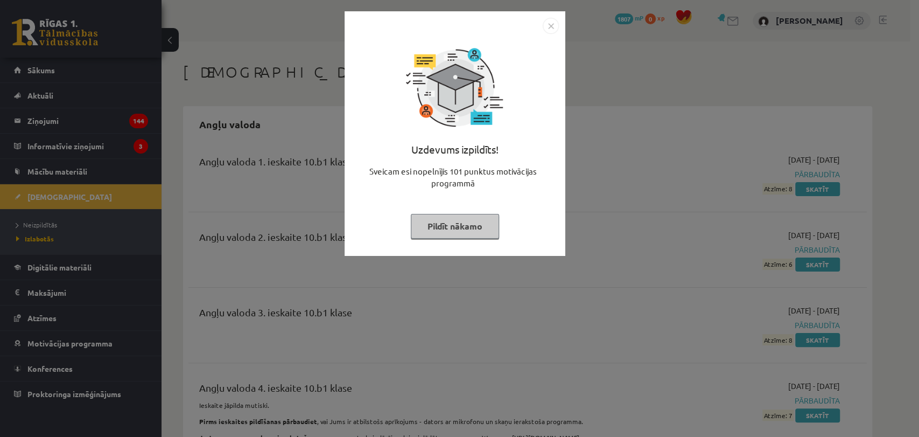
click at [452, 224] on button "Pildīt nākamo" at bounding box center [455, 226] width 88 height 25
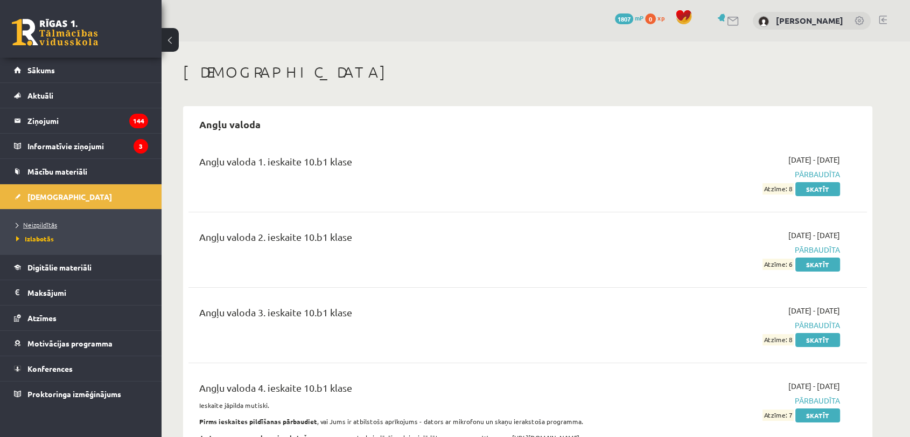
click at [44, 222] on span "Neizpildītās" at bounding box center [36, 224] width 41 height 9
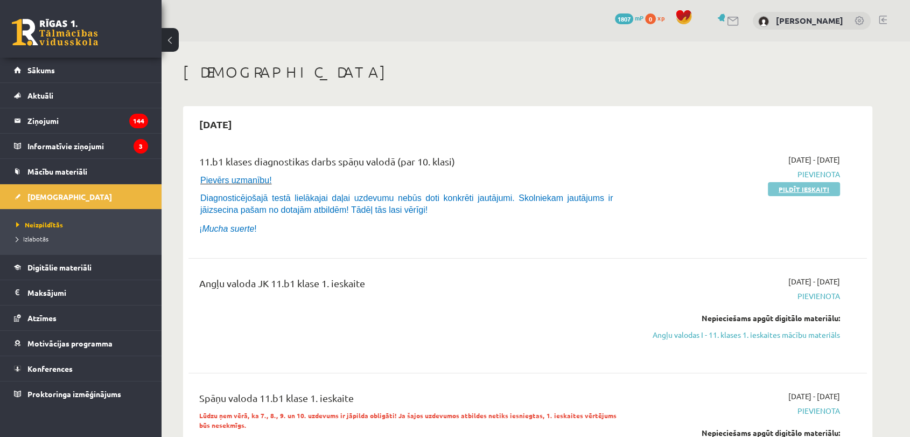
click at [779, 190] on link "Pildīt ieskaiti" at bounding box center [804, 189] width 72 height 14
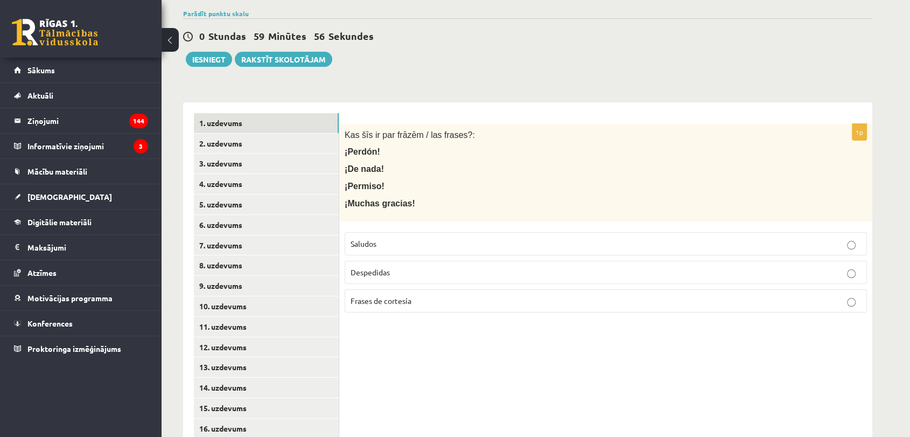
scroll to position [138, 0]
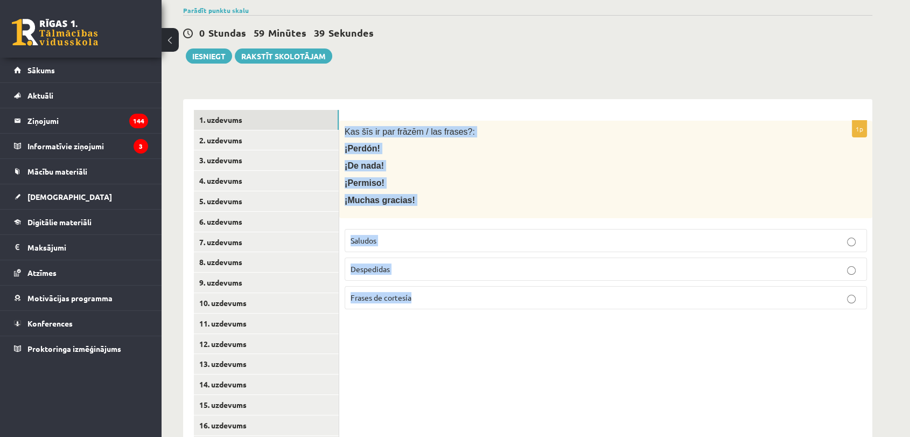
drag, startPoint x: 342, startPoint y: 130, endPoint x: 433, endPoint y: 302, distance: 193.9
click at [433, 302] on div "1p Kas šīs ir par frāzēm / las frases?: ¡Perdón! ¡De nada! ¡Permiso! ¡Muchas gr…" at bounding box center [605, 219] width 533 height 197
copy div "Kas šīs ir par frāzēm / las frases?: ¡Perdón! ¡De nada! ¡Permiso! ¡Muchas graci…"
click at [480, 374] on div "1p Kas šīs ir par frāzēm / las frases?: ¡Perdón! ¡De nada! ¡Permiso! ¡Muchas gr…" at bounding box center [605, 415] width 533 height 632
click at [609, 303] on label "Frases de cortesía" at bounding box center [606, 297] width 522 height 23
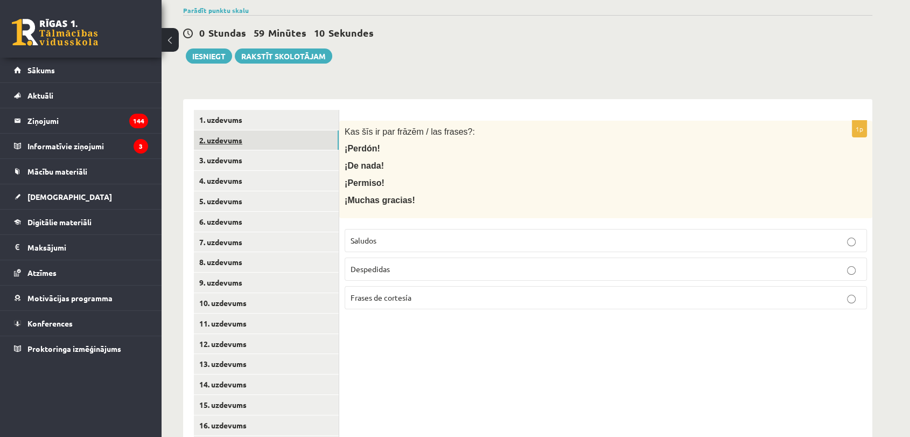
click at [234, 142] on link "2. uzdevums" at bounding box center [266, 140] width 145 height 20
click at [459, 298] on p "Frases de cortesía" at bounding box center [606, 297] width 511 height 11
click at [228, 165] on link "3. uzdevums" at bounding box center [266, 160] width 145 height 20
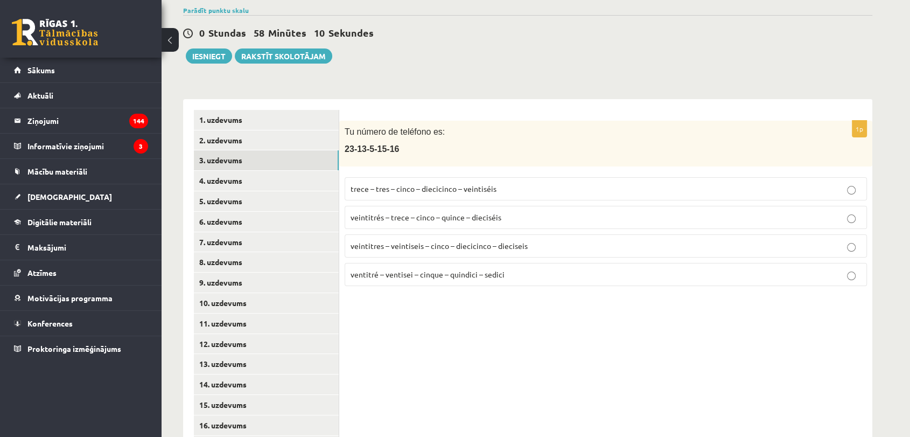
click at [429, 218] on span "veintitrés – trece – cinco – quince – dieciséis" at bounding box center [426, 217] width 151 height 10
click at [241, 176] on link "4. uzdevums" at bounding box center [266, 181] width 145 height 20
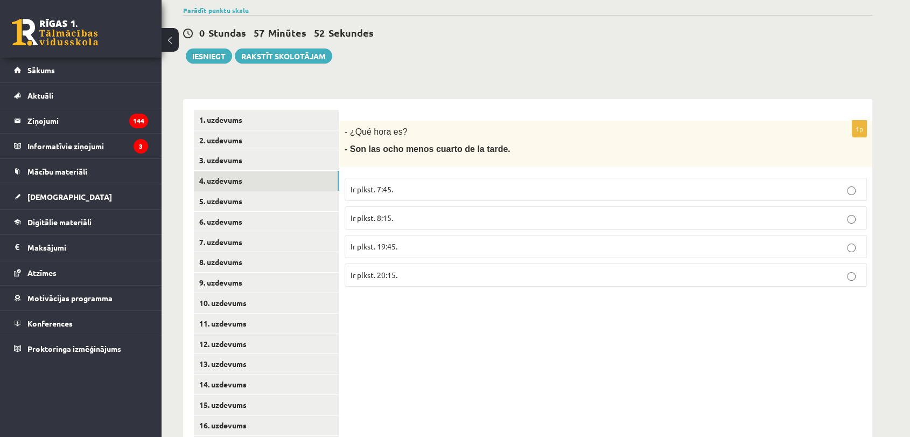
click at [378, 197] on label "Ir plkst. 7:45." at bounding box center [606, 189] width 522 height 23
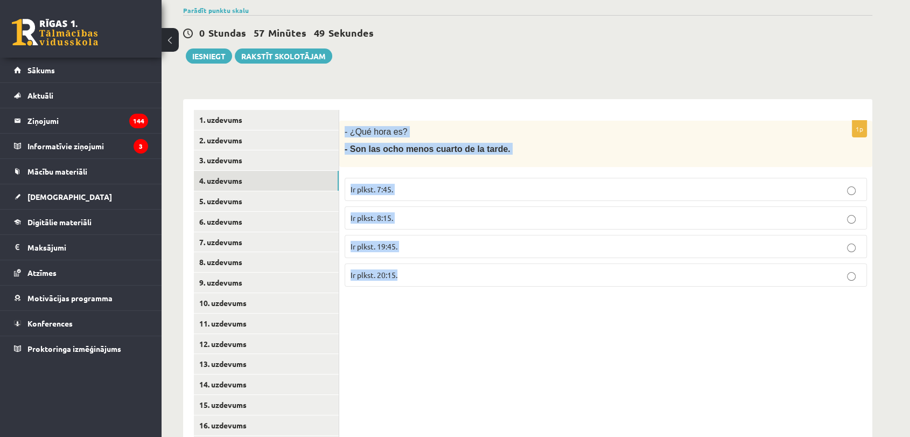
drag, startPoint x: 344, startPoint y: 129, endPoint x: 504, endPoint y: 272, distance: 214.7
click at [504, 272] on div "1p - ¿Qué hora es? - Son las ocho menos cuarto de la tarde. Ir plkst. 7:45. Ir …" at bounding box center [605, 208] width 533 height 174
copy div "- ¿Qué hora es? - Son las ocho menos cuarto de la tarde. Ir plkst. 7:45. Ir plk…"
click at [408, 372] on div "1p - ¿Qué hora es? - Son las ocho menos cuarto de la tarde. Ir plkst. 7:45. Ir …" at bounding box center [605, 415] width 533 height 632
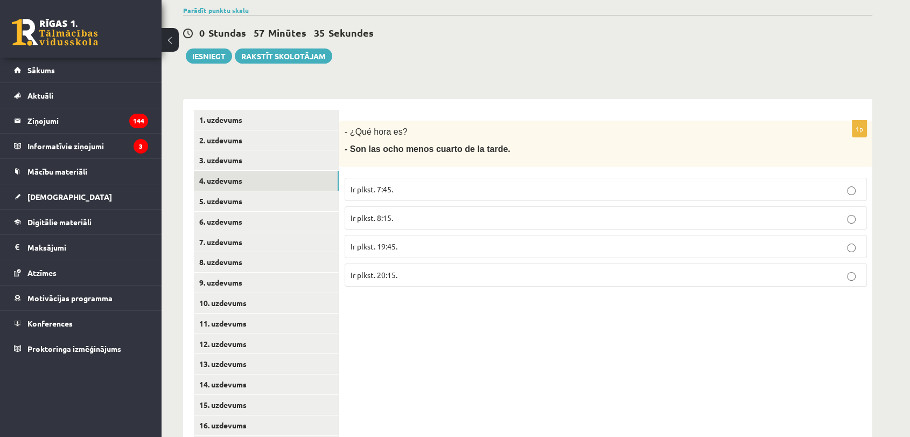
click at [462, 247] on p "Ir plkst. 19:45." at bounding box center [606, 246] width 511 height 11
click at [235, 197] on link "5. uzdevums" at bounding box center [266, 201] width 145 height 20
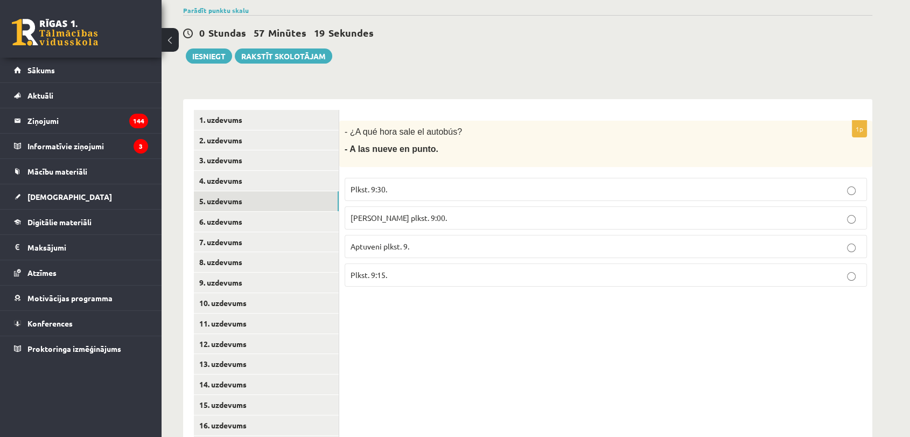
click at [371, 247] on span "Aptuveni plkst. 9." at bounding box center [380, 246] width 59 height 10
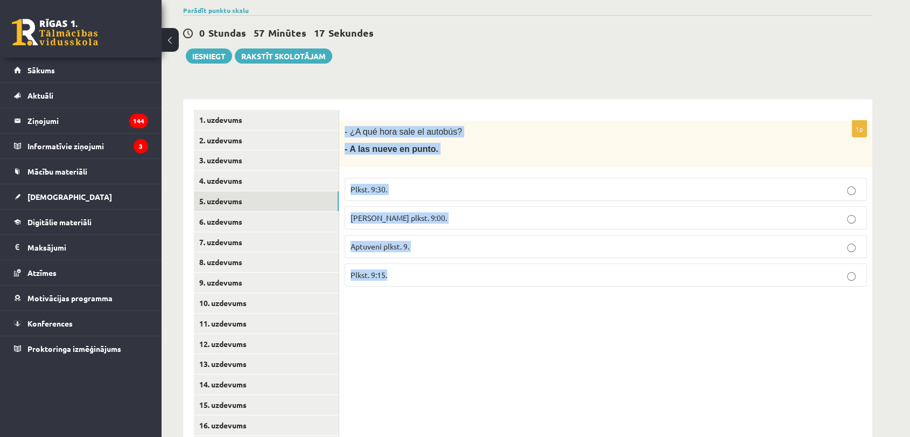
drag, startPoint x: 342, startPoint y: 129, endPoint x: 413, endPoint y: 275, distance: 161.8
click at [413, 275] on div "1p - ¿A qué hora sale el autobús? - A las nueve en punto. Plkst. 9:30. Tieši pl…" at bounding box center [605, 208] width 533 height 174
copy div "- ¿A qué hora sale el autobús? - A las nueve en punto. Plkst. 9:30. Tieši plkst…"
click at [505, 410] on div "1p - ¿A qué hora sale el autobús? - A las nueve en punto. Plkst. 9:30. Tieši pl…" at bounding box center [605, 415] width 533 height 632
click at [476, 213] on p "Tieši plkst. 9:00." at bounding box center [606, 217] width 511 height 11
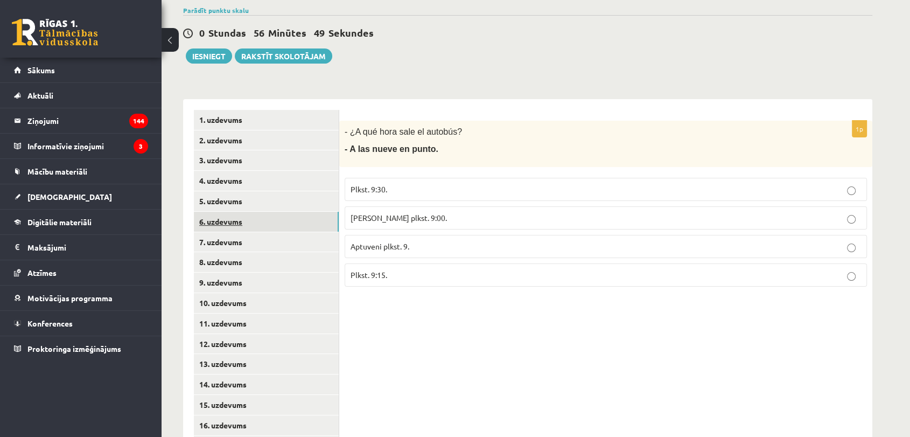
click at [234, 229] on link "6. uzdevums" at bounding box center [266, 222] width 145 height 20
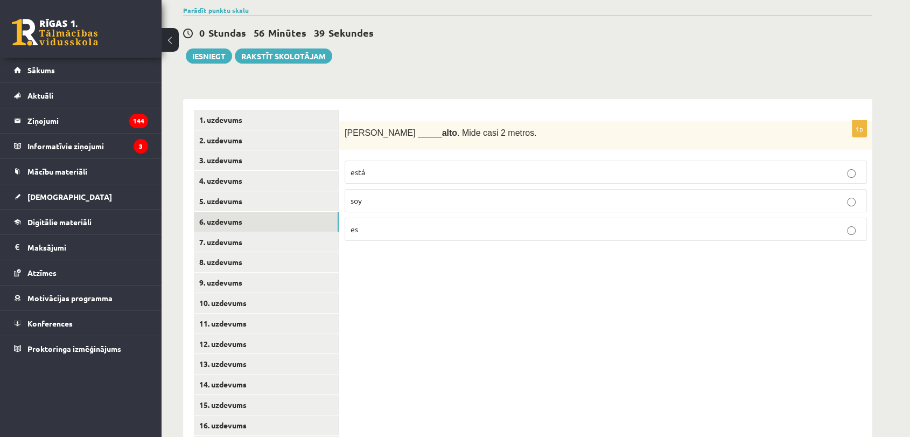
click at [403, 198] on p "soy" at bounding box center [606, 200] width 511 height 11
drag, startPoint x: 343, startPoint y: 129, endPoint x: 493, endPoint y: 225, distance: 178.2
click at [493, 225] on div "1p Antonio _____ alto . Mide casi 2 metros. está soy es" at bounding box center [605, 185] width 533 height 129
copy div "Antonio _____ alto . Mide casi 2 metros. está soy es"
click at [442, 394] on div "1p Antonio _____ alto . Mide casi 2 metros. está soy es" at bounding box center [605, 415] width 533 height 632
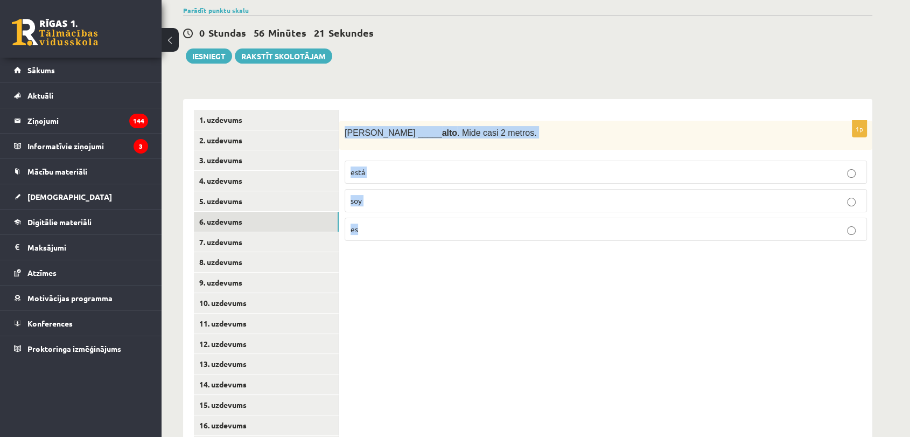
click at [420, 330] on div "1p Antonio _____ alto . Mide casi 2 metros. está soy es" at bounding box center [605, 415] width 533 height 632
click at [410, 237] on label "es" at bounding box center [606, 229] width 522 height 23
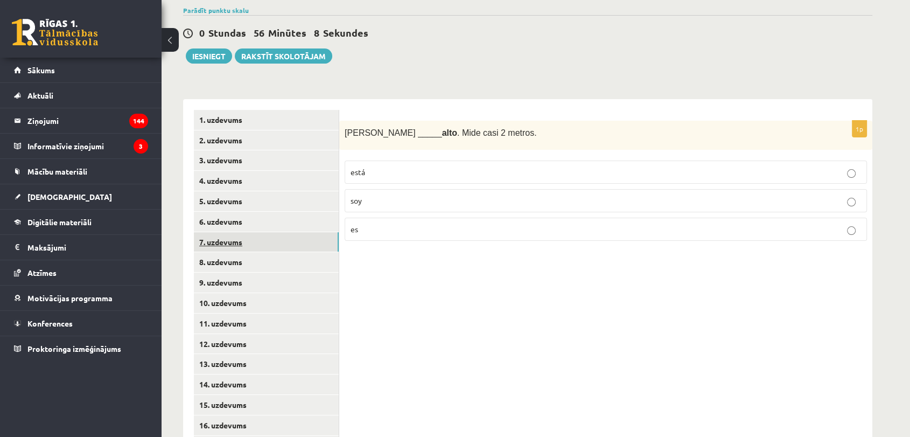
click at [256, 236] on link "7. uzdevums" at bounding box center [266, 242] width 145 height 20
click at [410, 172] on p "estoy" at bounding box center [606, 171] width 511 height 11
drag, startPoint x: 340, startPoint y: 130, endPoint x: 444, endPoint y: 256, distance: 164.1
click at [444, 256] on div "1p (Yo) _____ triste . Hoy no tengo clase de música. estoy soy estamos" at bounding box center [605, 415] width 533 height 632
copy div "(Yo) _____ triste . Hoy no tengo clase de música. estoy soy estamos"
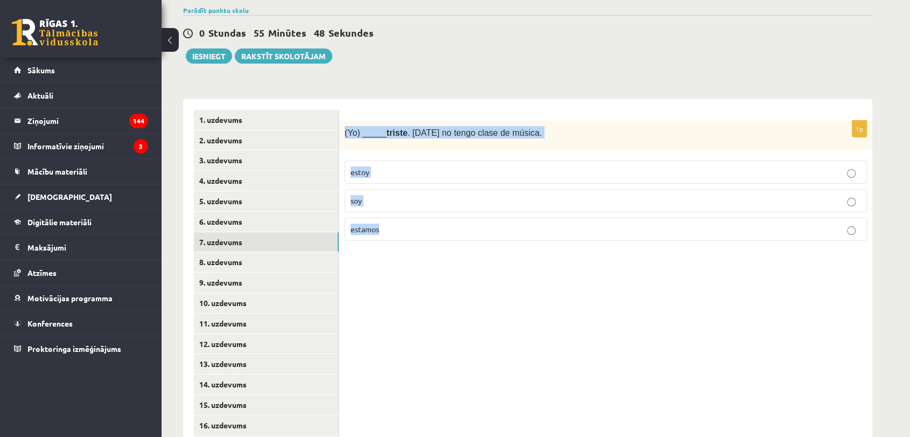
click at [484, 296] on div "1p (Yo) _____ triste . Hoy no tengo clase de música. estoy soy estamos" at bounding box center [605, 415] width 533 height 632
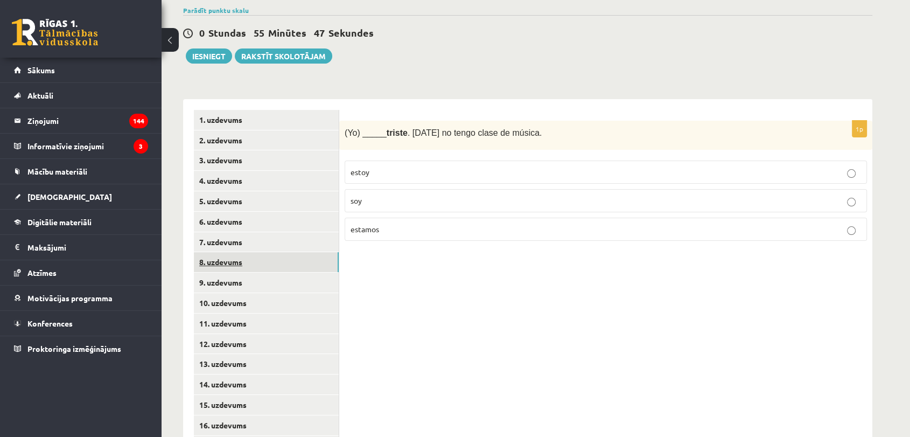
click at [228, 256] on link "8. uzdevums" at bounding box center [266, 262] width 145 height 20
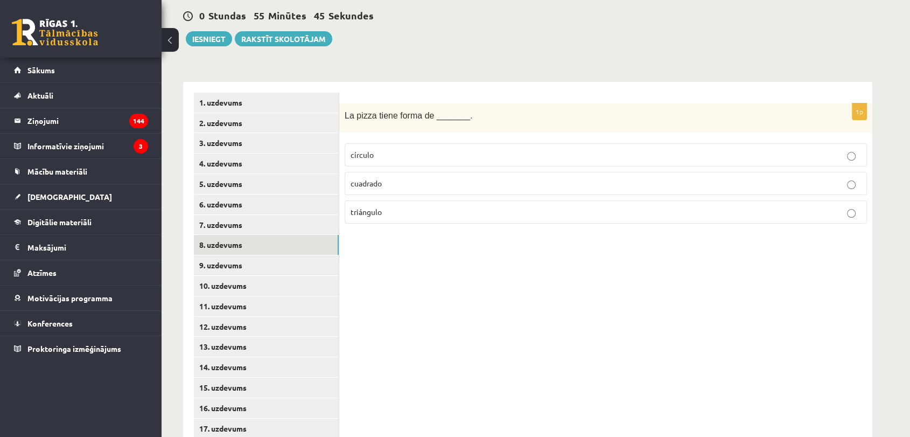
scroll to position [166, 0]
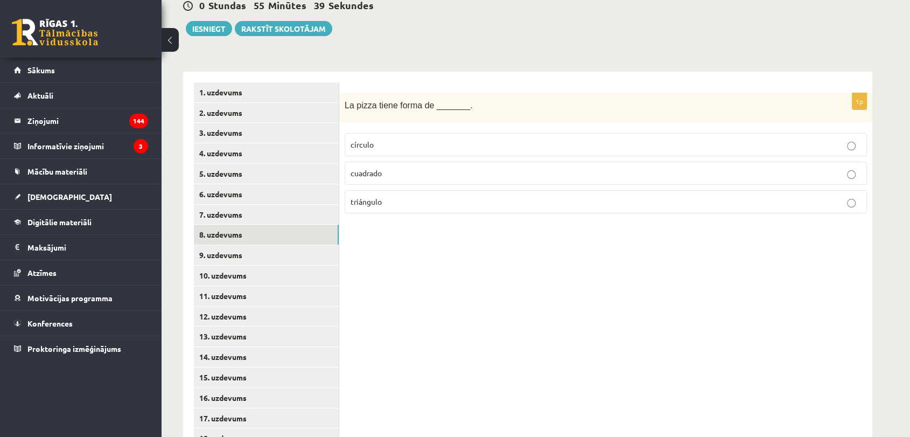
click at [383, 149] on p "círculo" at bounding box center [606, 144] width 511 height 11
click at [233, 258] on link "9. uzdevums" at bounding box center [266, 255] width 145 height 20
click at [376, 149] on p "azul" at bounding box center [606, 144] width 511 height 11
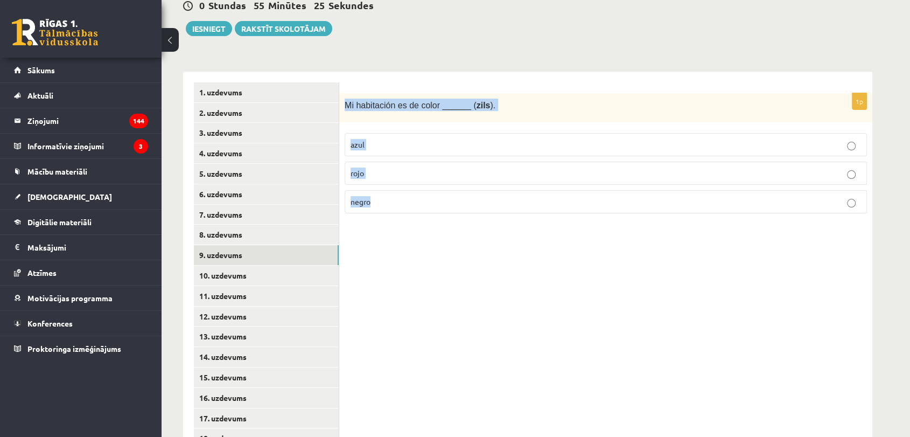
drag, startPoint x: 342, startPoint y: 105, endPoint x: 462, endPoint y: 214, distance: 162.0
click at [462, 214] on div "1p Mi habitación es de color ______ ( zils ). azul rojo negro" at bounding box center [605, 157] width 533 height 129
copy div "Mi habitación es de color ______ ( zils ). azul rojo negro"
click at [418, 284] on div "1p Mi habitación es de color ______ ( zils ). azul rojo negro" at bounding box center [605, 388] width 533 height 632
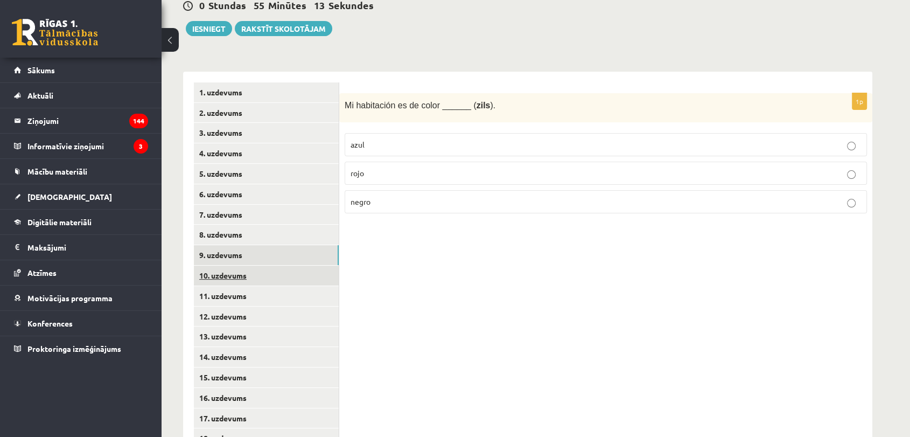
click at [278, 276] on link "10. uzdevums" at bounding box center [266, 275] width 145 height 20
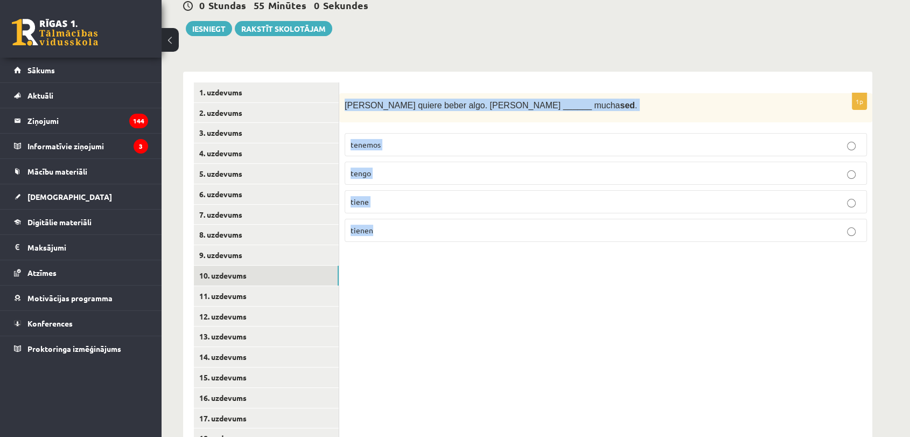
drag, startPoint x: 341, startPoint y: 102, endPoint x: 497, endPoint y: 234, distance: 204.1
click at [497, 234] on div "1p Ana quiere beber algo. Ana ______ mucha sed . tenemos tengo tiene tienen" at bounding box center [605, 172] width 533 height 158
copy div "Ana quiere beber algo. Ana ______ mucha sed . tenemos tengo tiene tienen"
click at [418, 252] on div "1p Ana quiere beber algo. Ana ______ mucha sed . tenemos tengo tiene tienen" at bounding box center [605, 388] width 533 height 632
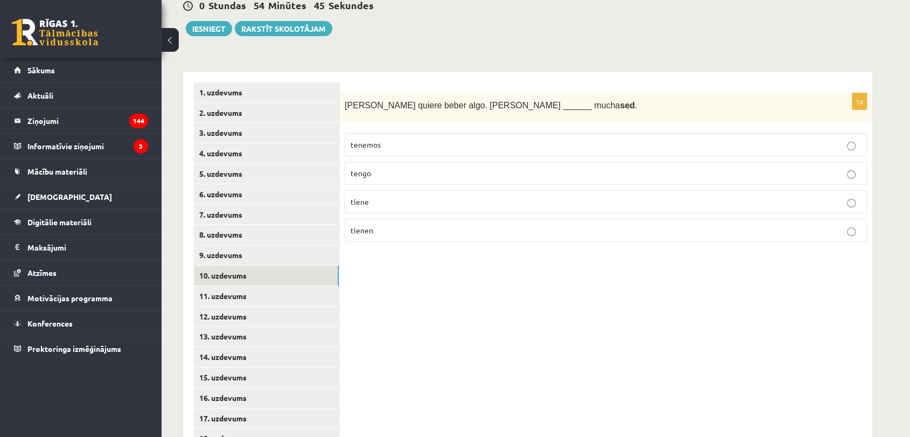
click at [413, 202] on p "tiene" at bounding box center [606, 201] width 511 height 11
click at [237, 305] on link "11. uzdevums" at bounding box center [266, 296] width 145 height 20
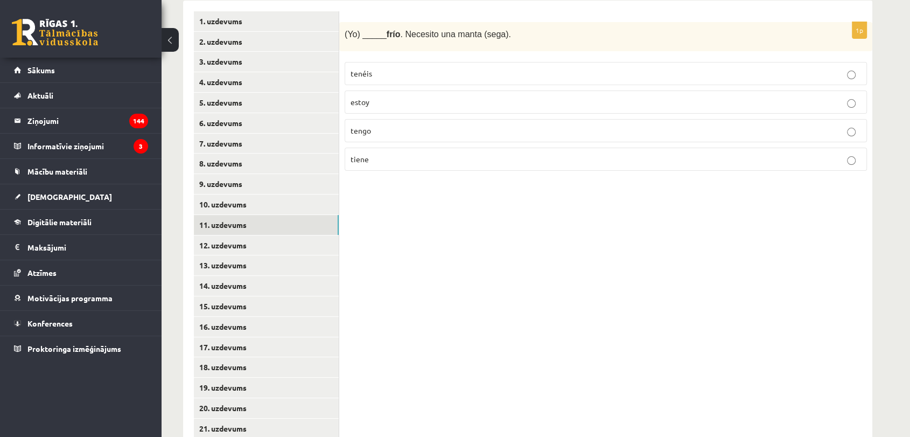
scroll to position [235, 0]
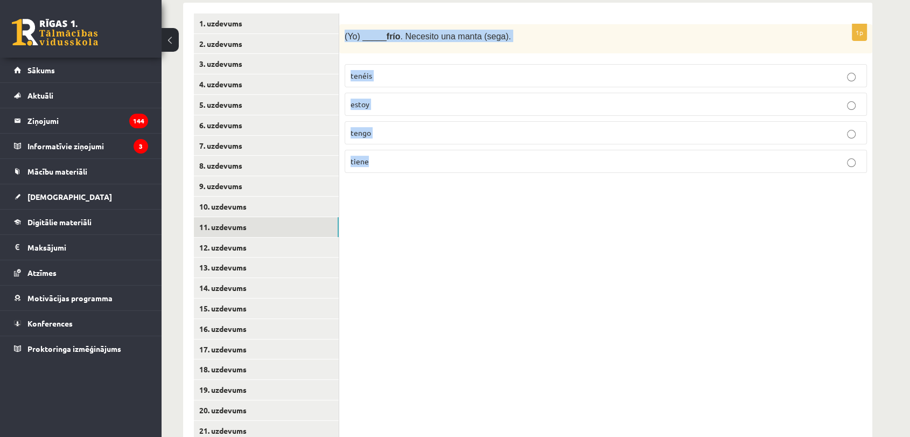
drag, startPoint x: 345, startPoint y: 33, endPoint x: 442, endPoint y: 165, distance: 164.5
click at [442, 165] on div "1p (Yo) _____ frío . Necesito una manta (sega). tenéis estoy tengo tiene" at bounding box center [605, 103] width 533 height 158
copy div "(Yo) _____ frío . Necesito una manta (sega). tenéis estoy tengo tiene"
click at [422, 295] on div "1p (Yo) _____ frío . Necesito una manta (sega). tenéis estoy tengo tiene" at bounding box center [605, 319] width 533 height 632
click at [444, 139] on label "tengo" at bounding box center [606, 132] width 522 height 23
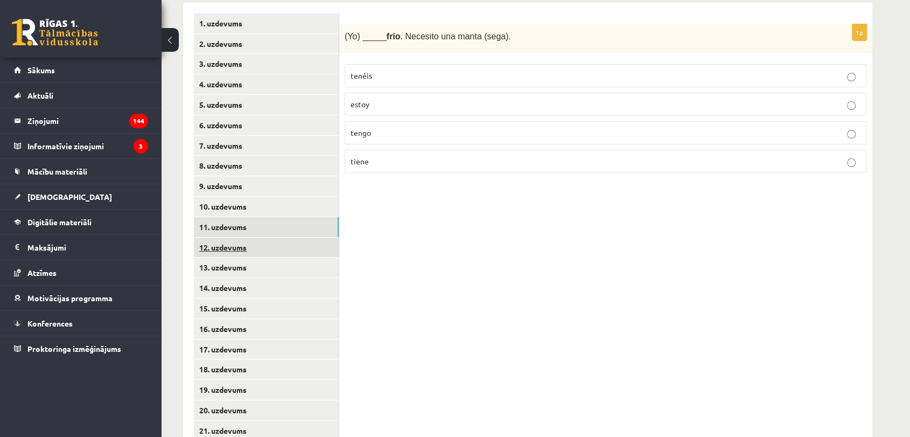
click at [268, 241] on link "12. uzdevums" at bounding box center [266, 247] width 145 height 20
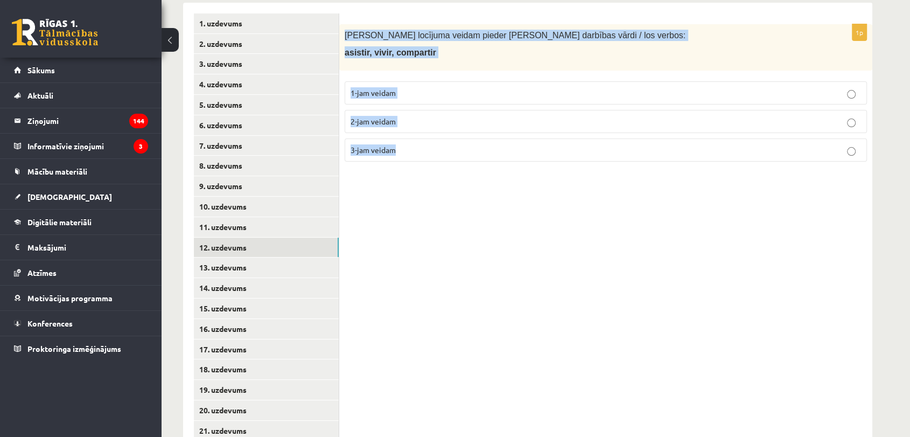
drag, startPoint x: 341, startPoint y: 34, endPoint x: 421, endPoint y: 163, distance: 151.1
click at [421, 163] on div "1p Kādam locījuma veidam pieder dotie darbības vārdi / los verbos: asistir, viv…" at bounding box center [605, 97] width 533 height 146
copy div "Kādam locījuma veidam pieder dotie darbības vārdi / los verbos: asistir, vivir,…"
click at [535, 316] on div "1p Kādam locījuma veidam pieder dotie darbības vārdi / los verbos: asistir, viv…" at bounding box center [605, 319] width 533 height 632
click at [577, 134] on fieldset "1-jam veidam 2-jam veidam 3-jam veidam" at bounding box center [606, 120] width 522 height 89
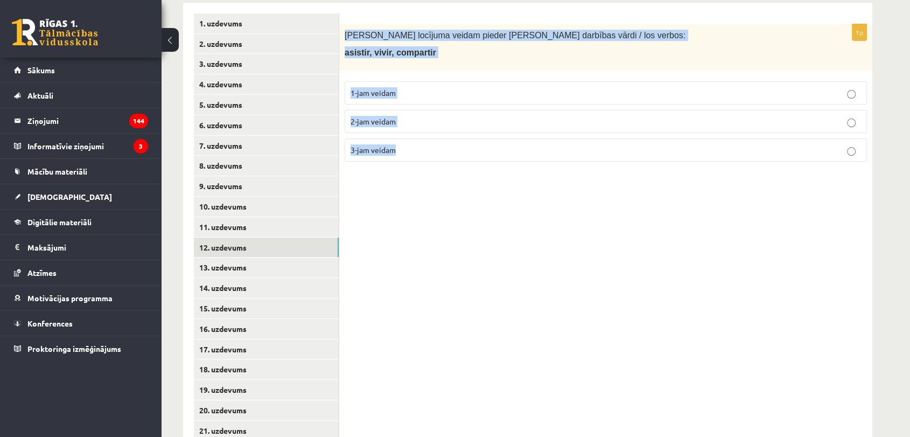
click at [579, 121] on p "2-jam veidam" at bounding box center [606, 121] width 511 height 11
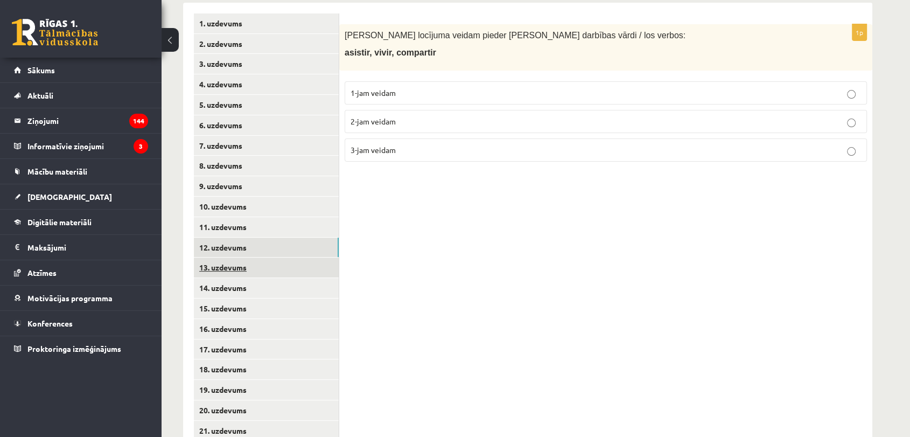
click at [233, 263] on link "13. uzdevums" at bounding box center [266, 267] width 145 height 20
click at [234, 243] on link "12. uzdevums" at bounding box center [266, 247] width 145 height 20
click at [235, 264] on link "13. uzdevums" at bounding box center [266, 267] width 145 height 20
click at [415, 153] on p "3-jam veidam" at bounding box center [606, 149] width 511 height 11
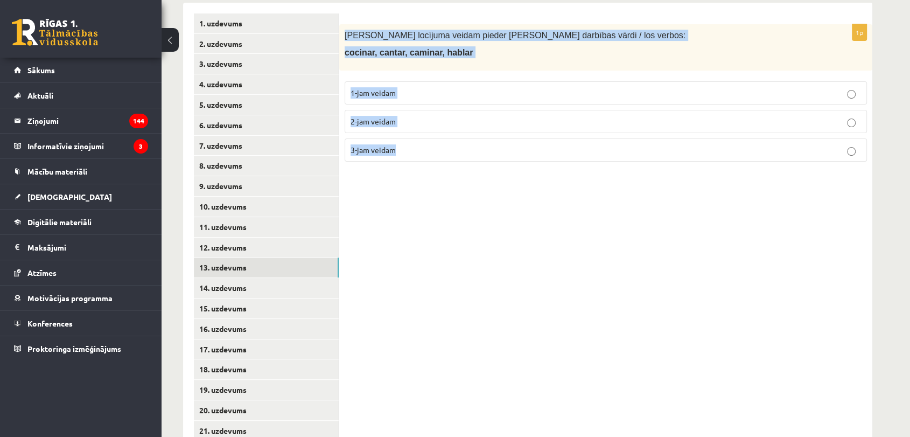
drag, startPoint x: 344, startPoint y: 36, endPoint x: 418, endPoint y: 160, distance: 144.9
click at [418, 160] on div "1p Kādam locījuma veidam pieder dotie darbības vārdi / los verbos: cocinar, can…" at bounding box center [605, 97] width 533 height 146
copy div "Kādam locījuma veidam pieder dotie darbības vārdi / los verbos: cocinar, cantar…"
click at [569, 89] on p "1-jam veidam" at bounding box center [606, 92] width 511 height 11
click at [290, 276] on link "13. uzdevums" at bounding box center [266, 267] width 145 height 20
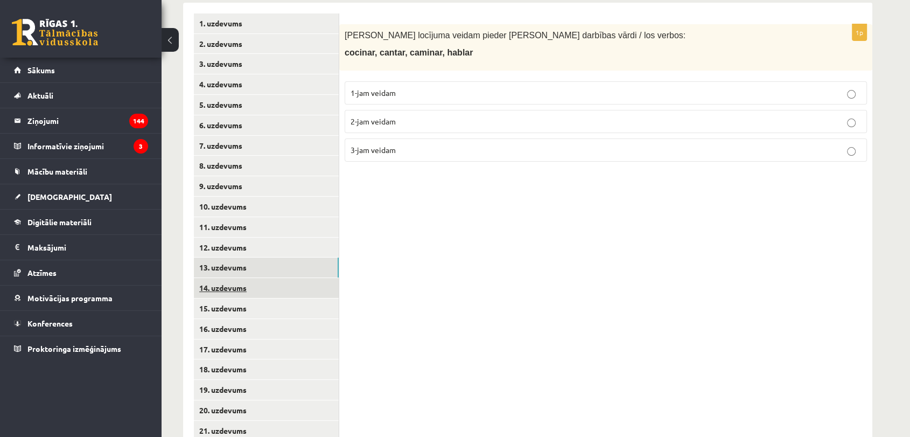
click at [284, 286] on link "14. uzdevums" at bounding box center [266, 288] width 145 height 20
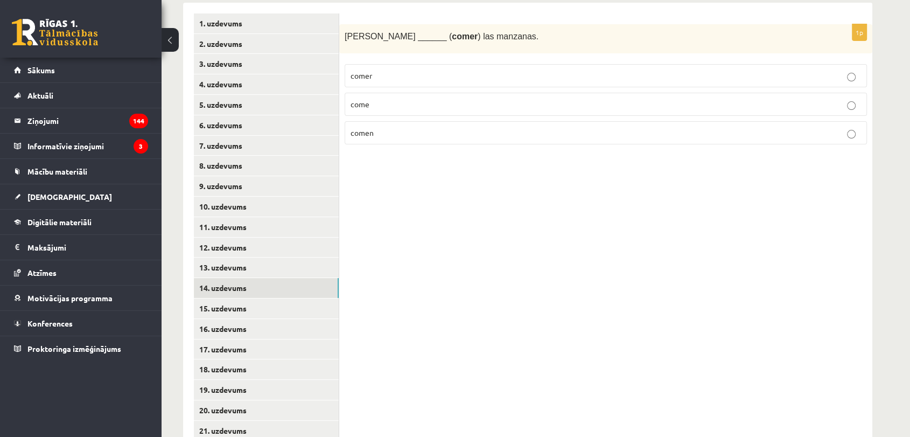
click at [452, 138] on p "comen" at bounding box center [606, 132] width 511 height 11
drag, startPoint x: 345, startPoint y: 34, endPoint x: 491, endPoint y: 122, distance: 170.6
click at [491, 122] on div "1p Susana ______ ( comer ) las manzanas. comer come comen" at bounding box center [605, 88] width 533 height 129
click at [479, 97] on label "come" at bounding box center [606, 104] width 522 height 23
click at [408, 212] on div "1p Susana ______ ( comer ) las manzanas. comer come comen" at bounding box center [605, 319] width 533 height 632
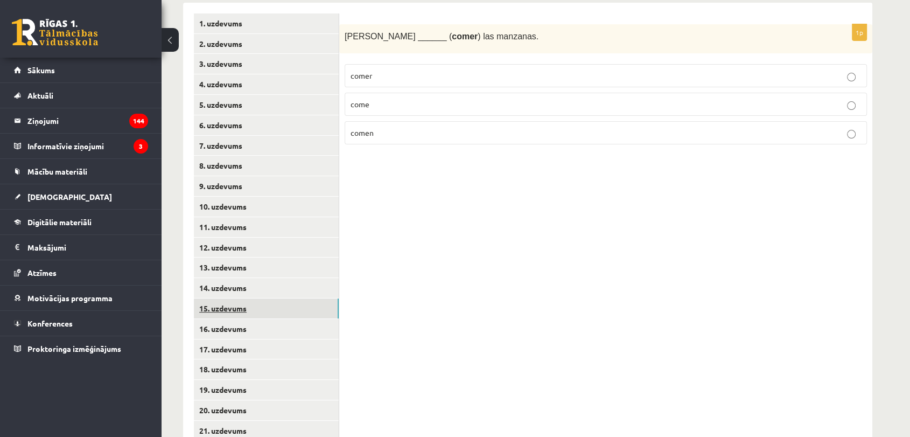
click at [233, 302] on link "15. uzdevums" at bounding box center [266, 308] width 145 height 20
drag, startPoint x: 342, startPoint y: 34, endPoint x: 454, endPoint y: 124, distance: 144.0
click at [454, 124] on div "1p Mis padres y yo ________ ( cocinar ) mucho en casa. cocino cocinamos cocina" at bounding box center [605, 88] width 533 height 129
click at [451, 244] on div "1p Mis padres y yo ________ ( cocinar ) mucho en casa. cocino cocinamos cocina" at bounding box center [605, 319] width 533 height 632
click at [453, 132] on p "cocina" at bounding box center [606, 132] width 511 height 11
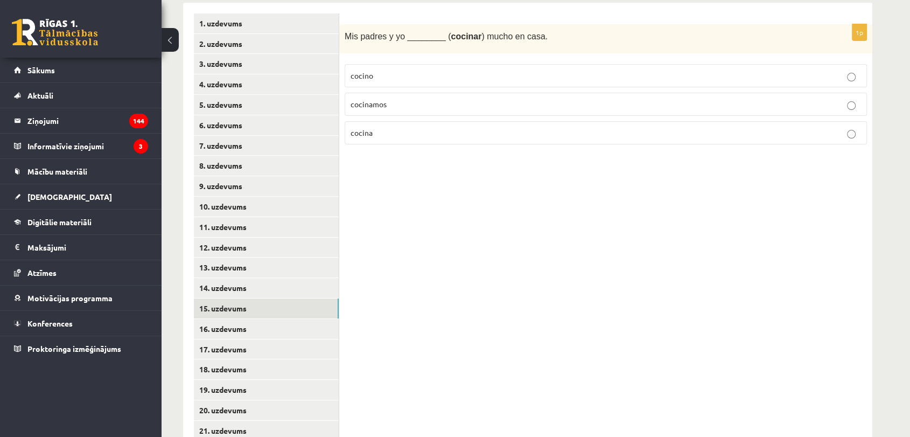
click at [453, 103] on p "cocinamos" at bounding box center [606, 104] width 511 height 11
click at [265, 322] on link "16. uzdevums" at bounding box center [266, 329] width 145 height 20
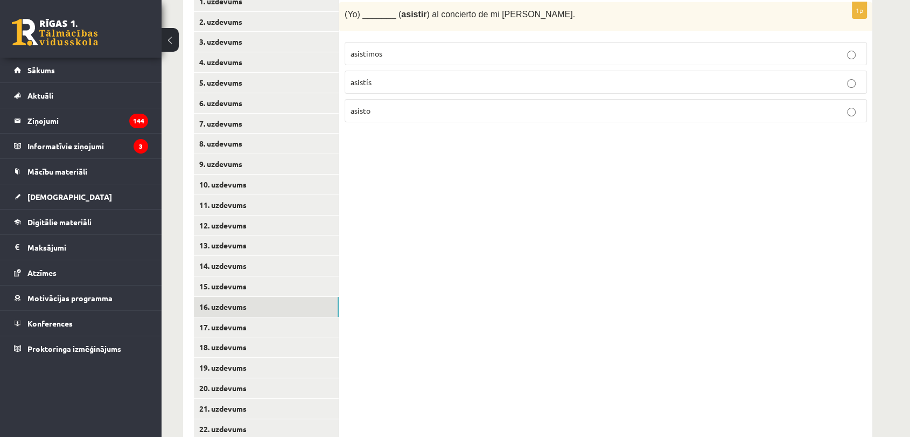
scroll to position [258, 0]
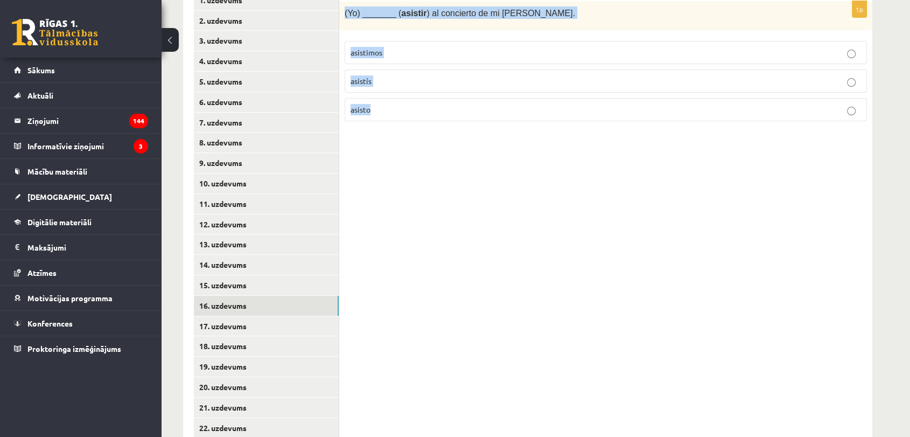
drag, startPoint x: 340, startPoint y: 13, endPoint x: 466, endPoint y: 137, distance: 176.7
click at [466, 137] on div "1p (Yo) _______ ( asistir ) al concierto de mi abuela Mónica. asistimos asistís…" at bounding box center [605, 296] width 533 height 632
click at [423, 229] on div "1p (Yo) _______ ( asistir ) al concierto de mi abuela Mónica. asistimos asistís…" at bounding box center [605, 296] width 533 height 632
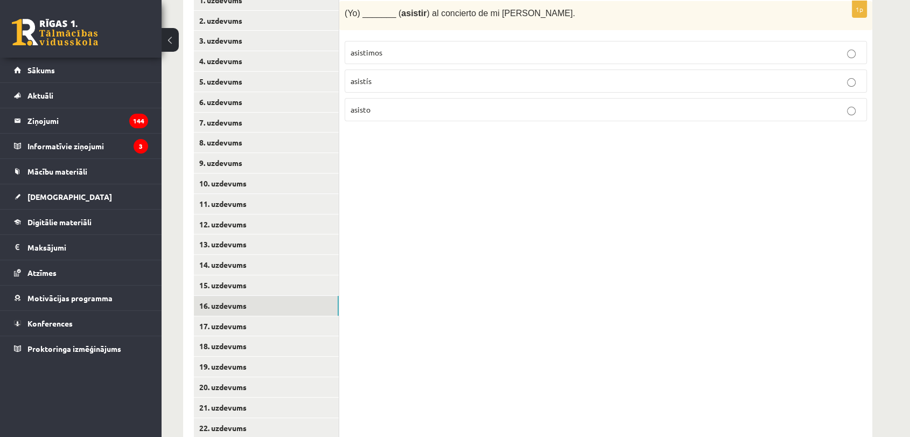
click at [414, 109] on p "asisto" at bounding box center [606, 109] width 511 height 11
click at [267, 325] on link "17. uzdevums" at bounding box center [266, 326] width 145 height 20
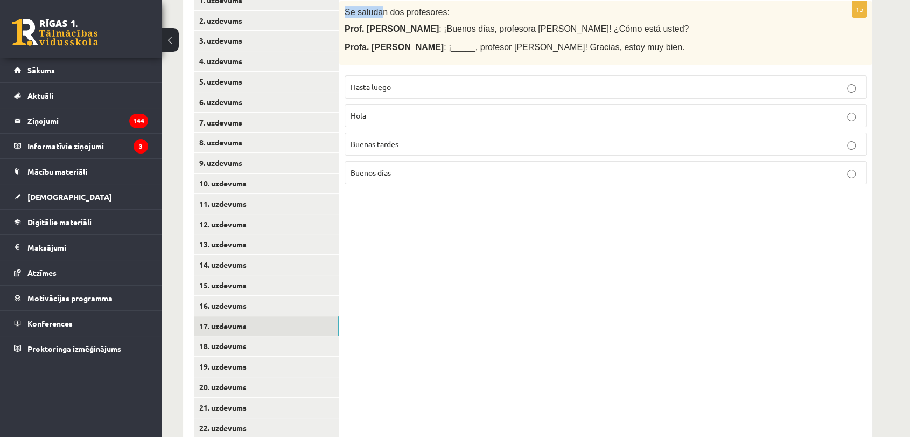
scroll to position [254, 0]
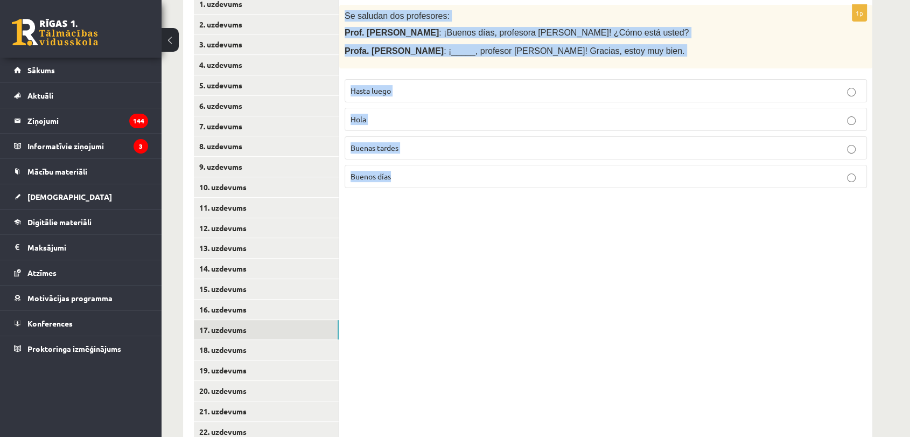
drag, startPoint x: 342, startPoint y: 7, endPoint x: 472, endPoint y: 174, distance: 211.8
click at [472, 174] on div "1p Se saludan dos profesores: Prof. Juan Pérez : ¡Buenos días, profesora Gómez!…" at bounding box center [605, 101] width 533 height 192
click at [468, 235] on div "1p Se saludan dos profesores: Prof. Juan Pérez : ¡Buenos días, profesora Gómez!…" at bounding box center [605, 299] width 533 height 632
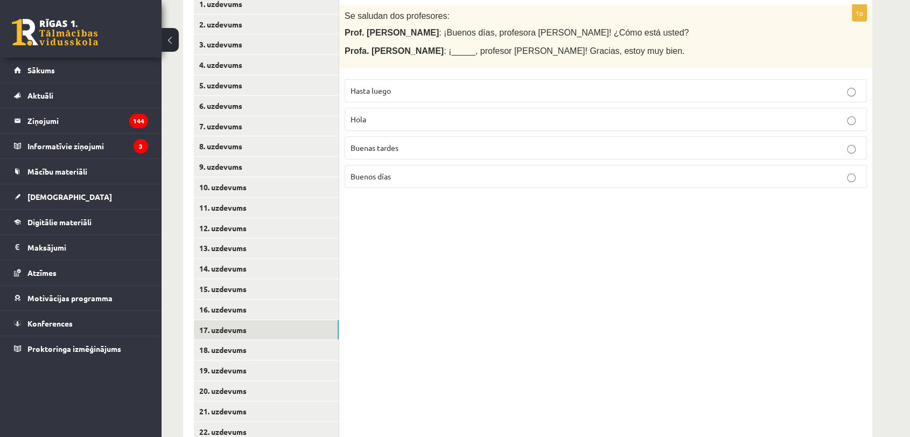
click at [420, 174] on p "Buenos días" at bounding box center [606, 176] width 511 height 11
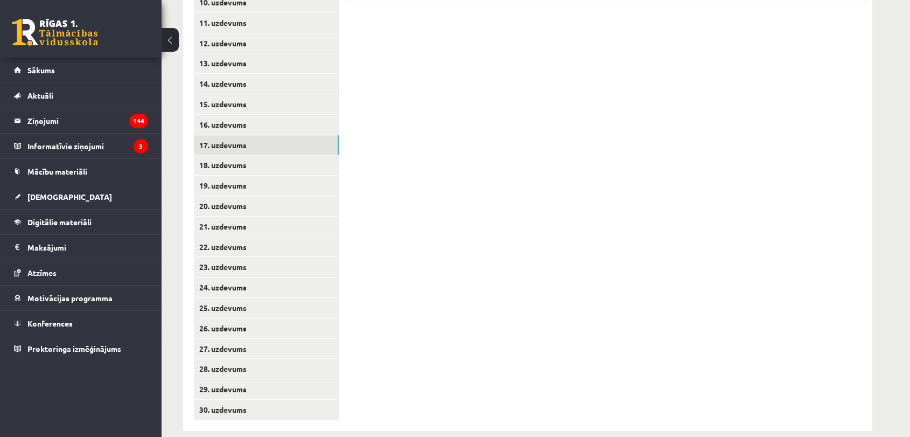
scroll to position [451, 0]
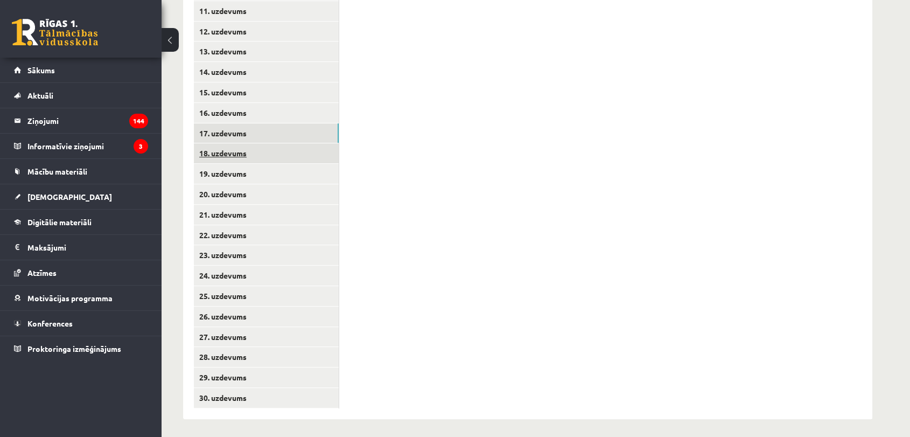
click at [306, 156] on link "18. uzdevums" at bounding box center [266, 153] width 145 height 20
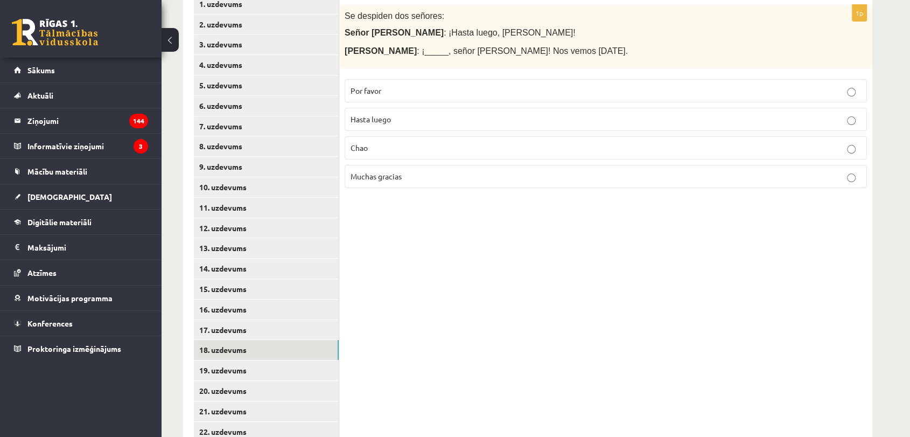
scroll to position [252, 0]
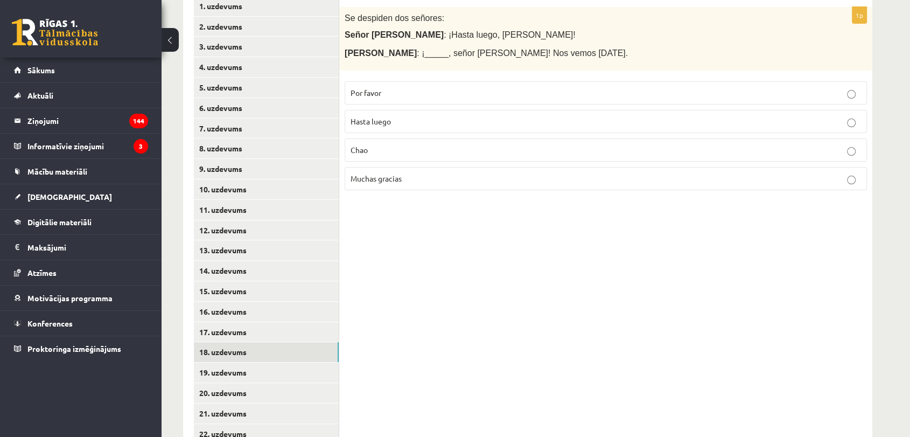
click at [394, 122] on p "Hasta luego" at bounding box center [606, 121] width 511 height 11
click at [270, 374] on link "19. uzdevums" at bounding box center [266, 372] width 145 height 20
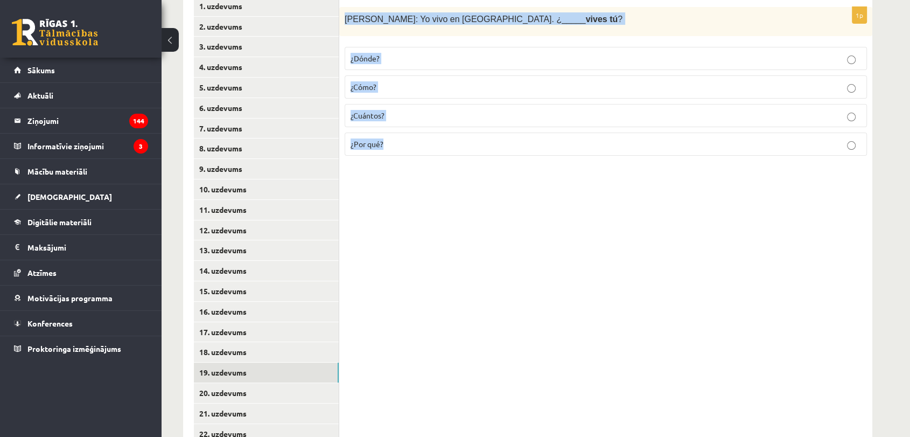
drag, startPoint x: 343, startPoint y: 17, endPoint x: 452, endPoint y: 151, distance: 172.2
click at [452, 151] on div "1p Alberto: Yo vivo en Madrid. ¿_____ vives tú ? ¿Dónde? ¿Cómo? ¿Cuántos? ¿Por …" at bounding box center [605, 86] width 533 height 158
click at [534, 225] on div "1p Alberto: Yo vivo en Madrid. ¿_____ vives tú ? ¿Dónde? ¿Cómo? ¿Cuántos? ¿Por …" at bounding box center [605, 301] width 533 height 632
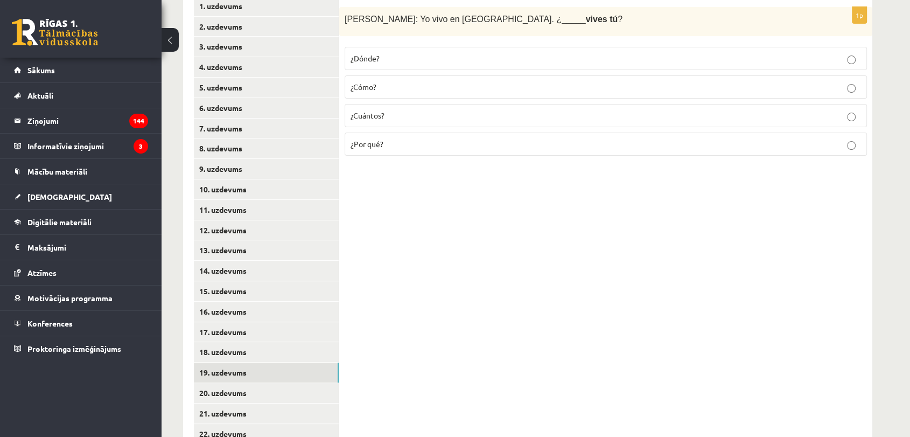
click at [501, 58] on p "¿Dónde?" at bounding box center [606, 58] width 511 height 11
click at [255, 398] on link "20. uzdevums" at bounding box center [266, 393] width 145 height 20
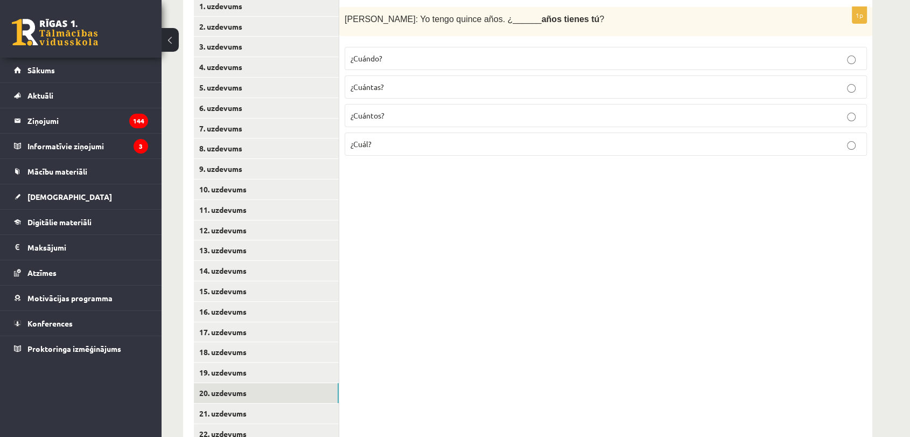
click at [422, 117] on p "¿Cuántos?" at bounding box center [606, 115] width 511 height 11
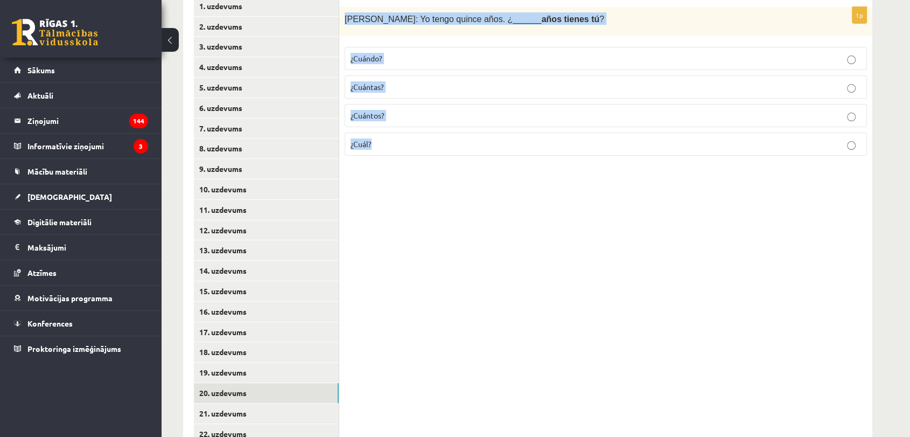
drag, startPoint x: 343, startPoint y: 18, endPoint x: 477, endPoint y: 134, distance: 177.2
click at [477, 134] on div "1p Inés: Yo tengo quince años. ¿______ años tienes tú ? ¿Cuándo? ¿Cuántas? ¿Cuá…" at bounding box center [605, 86] width 533 height 158
click at [459, 198] on div "1p Inés: Yo tengo quince años. ¿______ años tienes tú ? ¿Cuándo? ¿Cuántas? ¿Cuá…" at bounding box center [605, 301] width 533 height 632
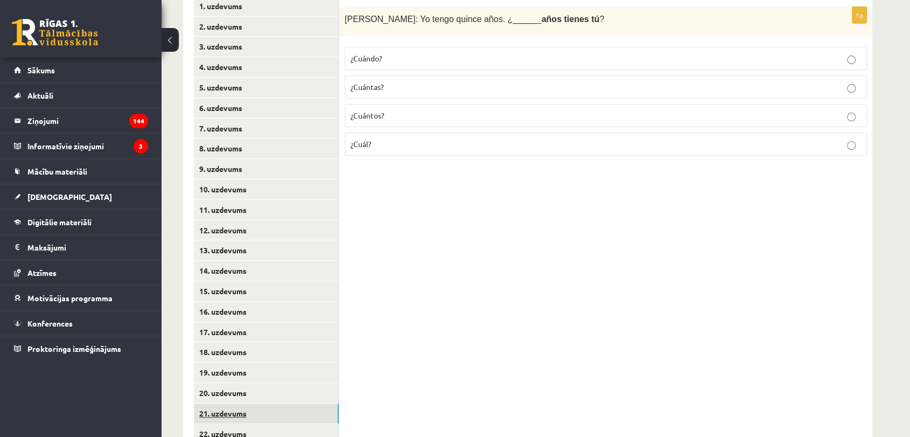
click at [242, 415] on link "21. uzdevums" at bounding box center [266, 413] width 145 height 20
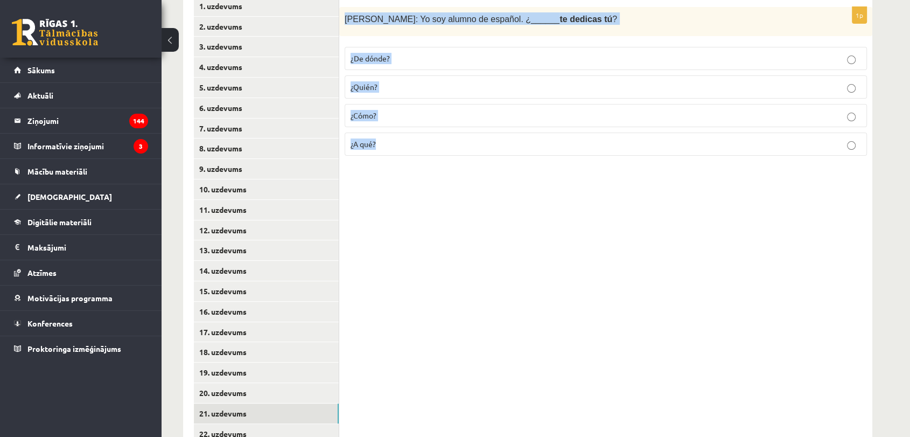
drag, startPoint x: 344, startPoint y: 18, endPoint x: 438, endPoint y: 168, distance: 176.6
click at [438, 168] on div "1p Javier: Yo soy alumno de español. ¿______ te dedicas tú ? ¿De dónde? ¿Quién?…" at bounding box center [605, 301] width 533 height 632
click at [457, 234] on div "1p Javier: Yo soy alumno de español. ¿______ te dedicas tú ? ¿De dónde? ¿Quién?…" at bounding box center [605, 301] width 533 height 632
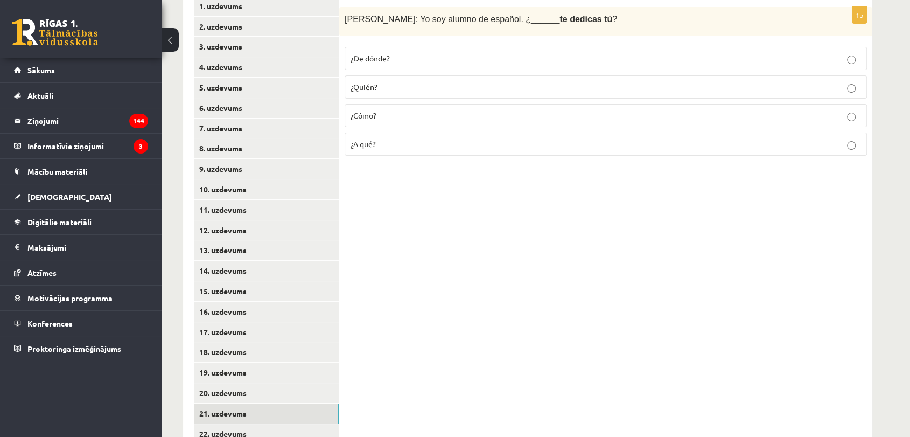
click at [474, 152] on label "¿A qué?" at bounding box center [606, 143] width 522 height 23
click at [218, 432] on link "22. uzdevums" at bounding box center [266, 434] width 145 height 20
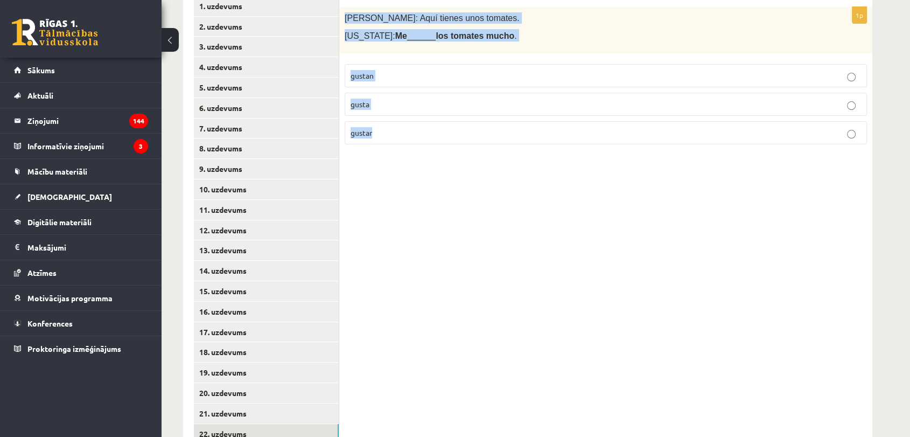
drag, startPoint x: 341, startPoint y: 16, endPoint x: 404, endPoint y: 137, distance: 136.8
click at [404, 137] on div "1p Pedro: Aquí tienes unos tomates. Virginia: Me ______ los tomates mucho . gus…" at bounding box center [605, 80] width 533 height 146
click at [491, 229] on div "1p Pedro: Aquí tienes unos tomates. Virginia: Me ______ los tomates mucho . gus…" at bounding box center [605, 301] width 533 height 632
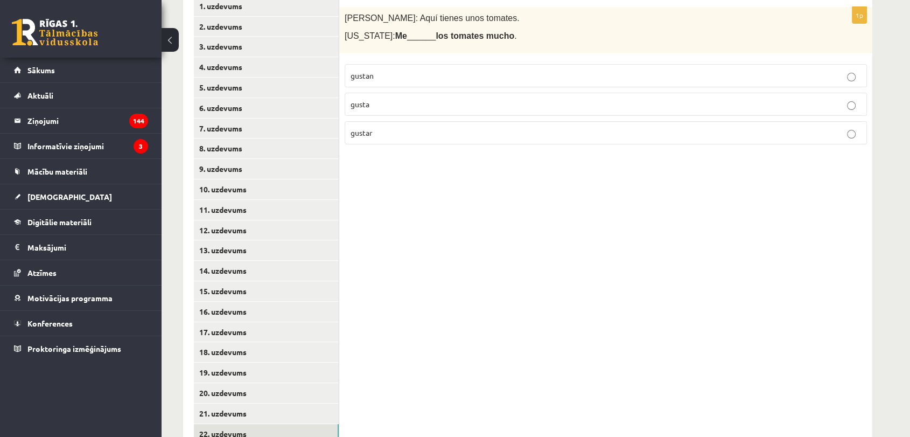
click at [439, 67] on label "gustan" at bounding box center [606, 75] width 522 height 23
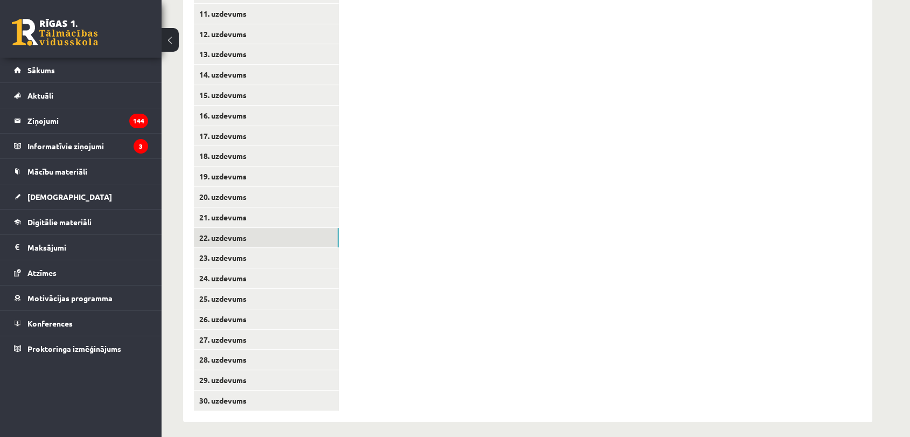
scroll to position [449, 0]
click at [304, 257] on link "23. uzdevums" at bounding box center [266, 257] width 145 height 20
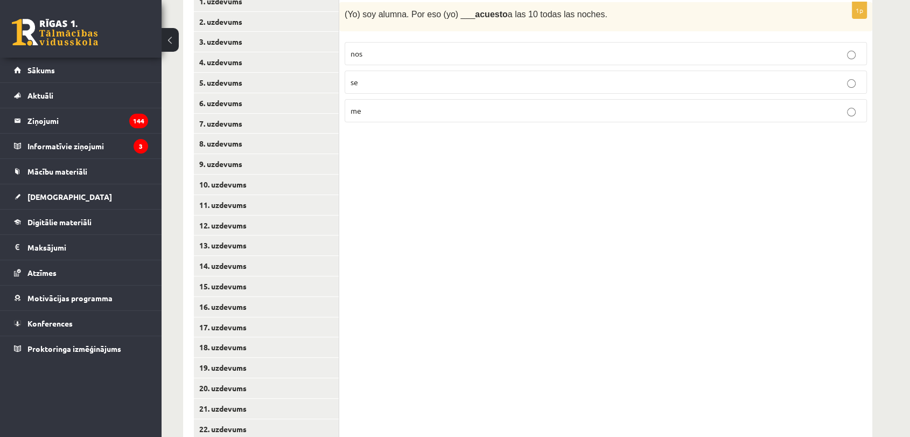
scroll to position [261, 0]
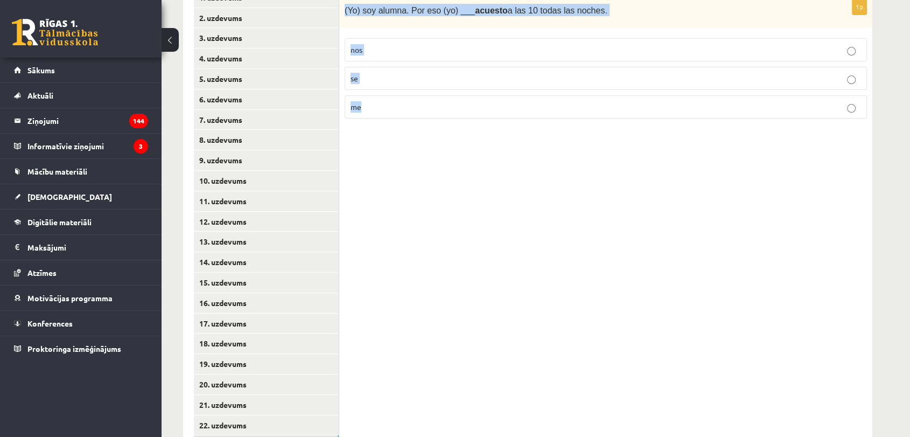
drag, startPoint x: 340, startPoint y: 6, endPoint x: 423, endPoint y: 144, distance: 160.6
click at [423, 144] on div "1p (Yo) soy alumna. Por eso (yo) ___ acuesto a las 10 todas las noches. nos se …" at bounding box center [605, 293] width 533 height 632
click at [520, 218] on div "1p (Yo) soy alumna. Por eso (yo) ___ acuesto a las 10 todas las noches. nos se …" at bounding box center [605, 293] width 533 height 632
click at [521, 211] on div "1p (Yo) soy alumna. Por eso (yo) ___ acuesto a las 10 todas las noches. nos se …" at bounding box center [605, 293] width 533 height 632
click at [441, 98] on label "me" at bounding box center [606, 106] width 522 height 23
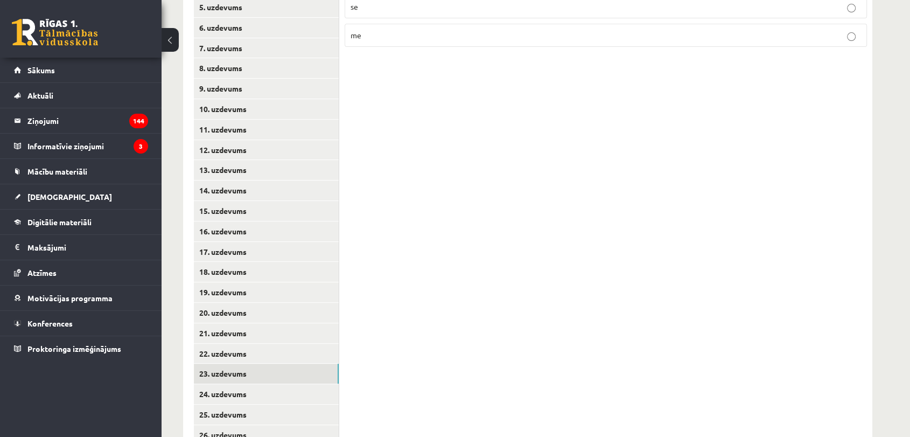
scroll to position [390, 0]
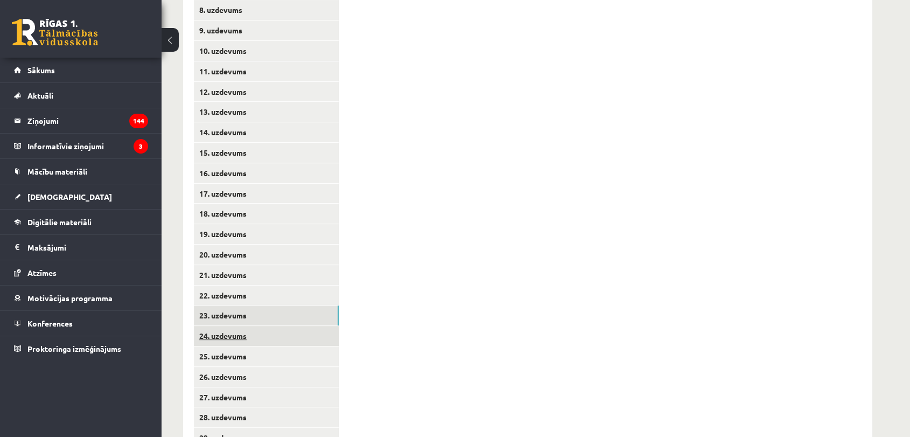
click at [248, 341] on link "24. uzdevums" at bounding box center [266, 336] width 145 height 20
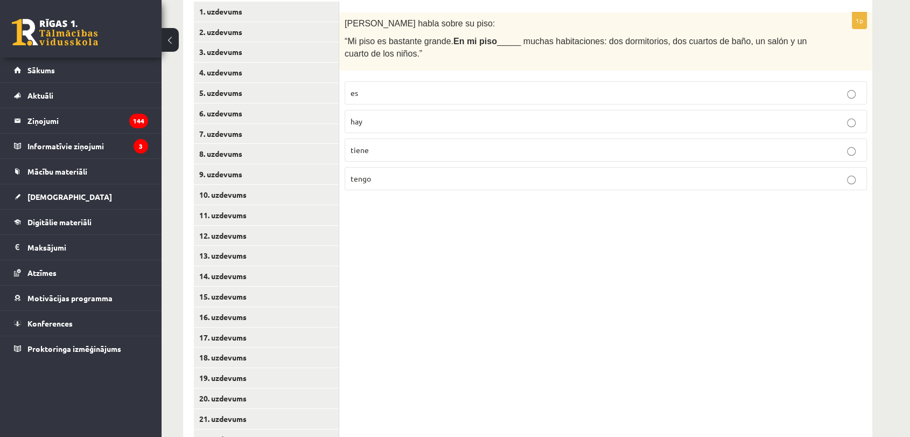
scroll to position [237, 0]
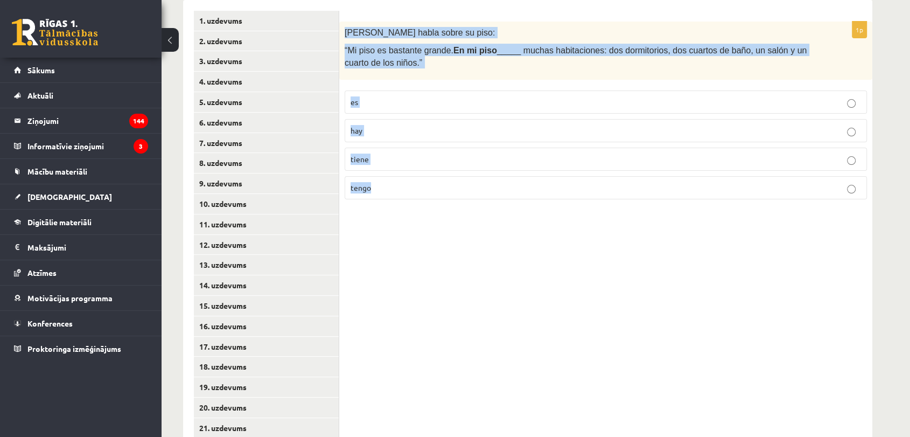
drag, startPoint x: 343, startPoint y: 31, endPoint x: 452, endPoint y: 181, distance: 185.4
click at [452, 181] on div "1p Rodrigo habla sobre su piso: “Mi piso es bastante grande. En mi piso _____ m…" at bounding box center [605, 115] width 533 height 186
click at [517, 375] on div "1p Rodrigo habla sobre su piso: “Mi piso es bastante grande. En mi piso _____ m…" at bounding box center [605, 316] width 533 height 632
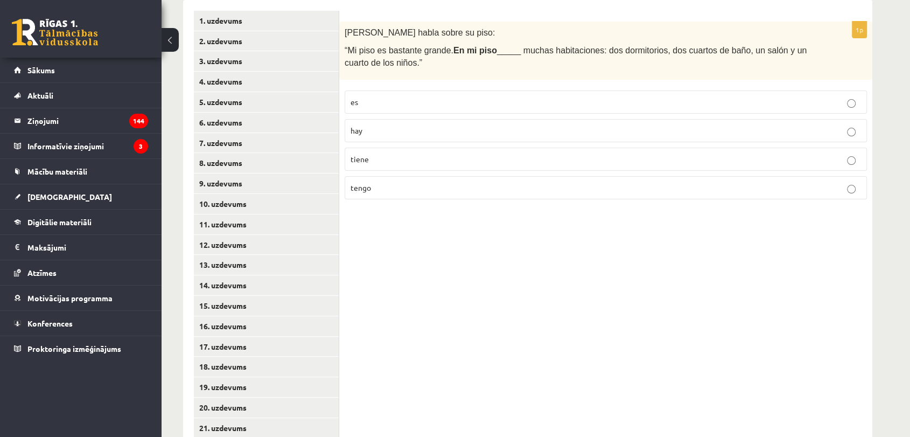
click at [457, 135] on label "hay" at bounding box center [606, 130] width 522 height 23
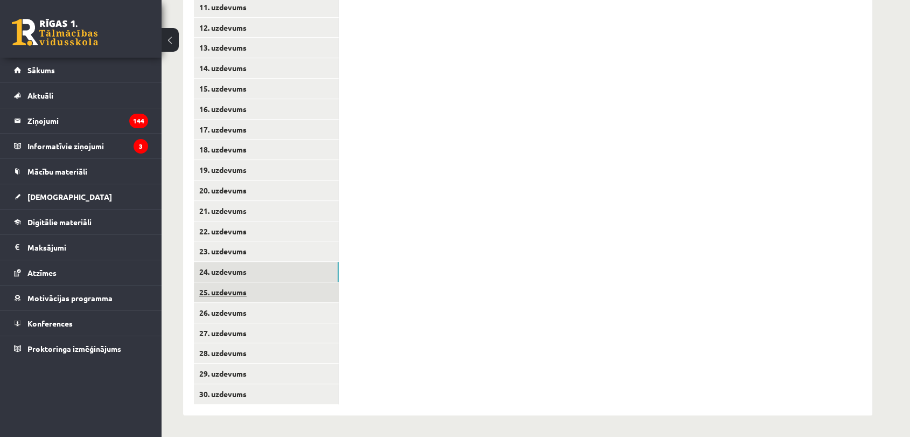
click at [269, 297] on link "25. uzdevums" at bounding box center [266, 292] width 145 height 20
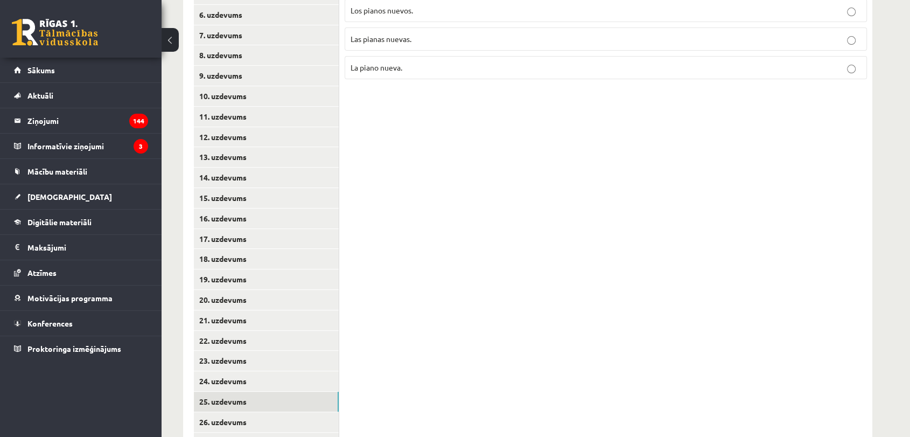
scroll to position [239, 0]
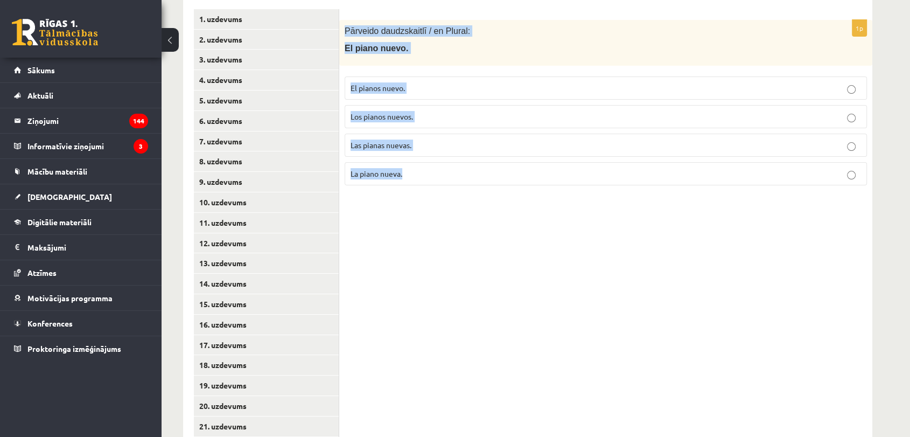
drag, startPoint x: 341, startPoint y: 29, endPoint x: 465, endPoint y: 160, distance: 180.6
click at [465, 160] on div "1p Pārveido daudzskaitlī / en Plural: El piano nuevo. El pianos nuevo. Los pian…" at bounding box center [605, 107] width 533 height 174
click at [411, 225] on div "1p Pārveido daudzskaitlī / en Plural: El piano nuevo. El pianos nuevo. Los pian…" at bounding box center [605, 314] width 533 height 632
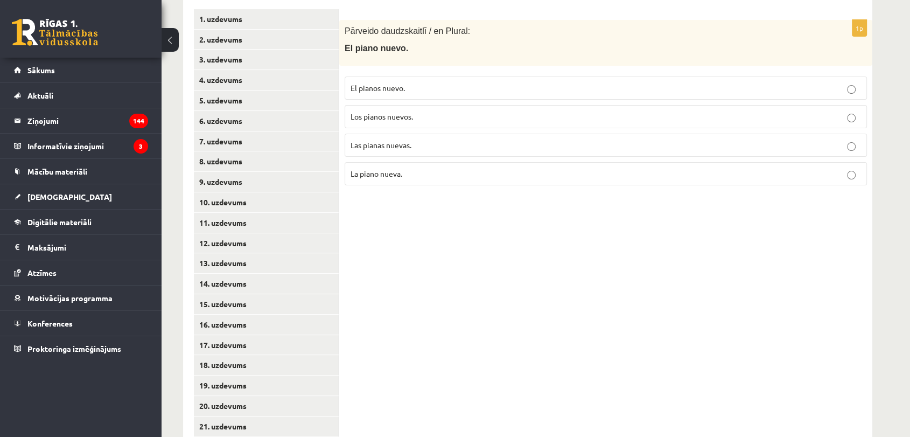
click at [390, 113] on span "Los pianos nuevos." at bounding box center [382, 116] width 62 height 10
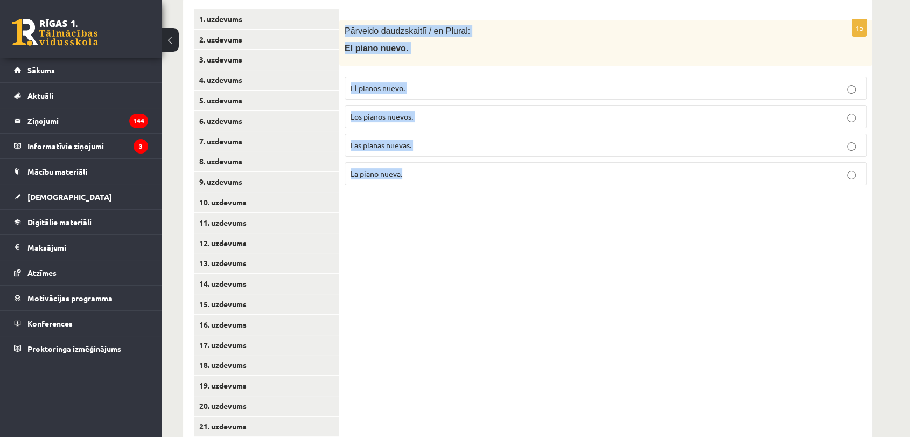
drag, startPoint x: 344, startPoint y: 29, endPoint x: 428, endPoint y: 208, distance: 197.5
click at [428, 208] on div "1p Pārveido daudzskaitlī / en Plural: El piano nuevo. El pianos nuevo. Los pian…" at bounding box center [605, 314] width 533 height 632
click at [386, 306] on div "1p Pārveido daudzskaitlī / en Plural: El piano nuevo. El pianos nuevo. Los pian…" at bounding box center [605, 314] width 533 height 632
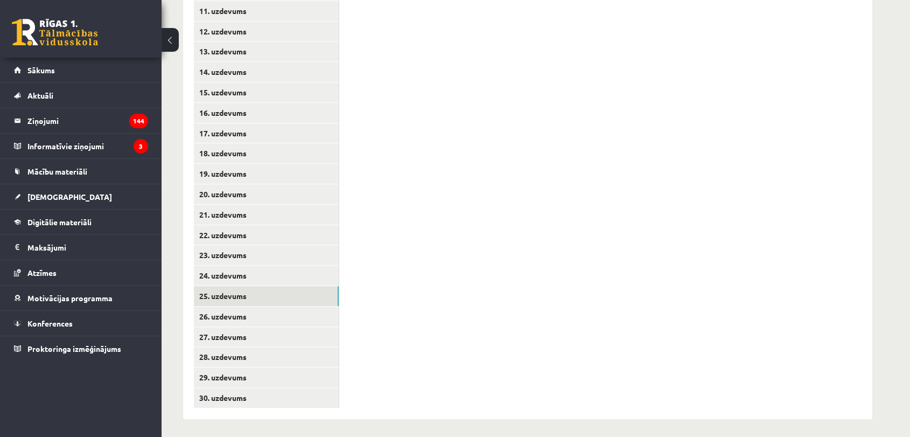
scroll to position [455, 0]
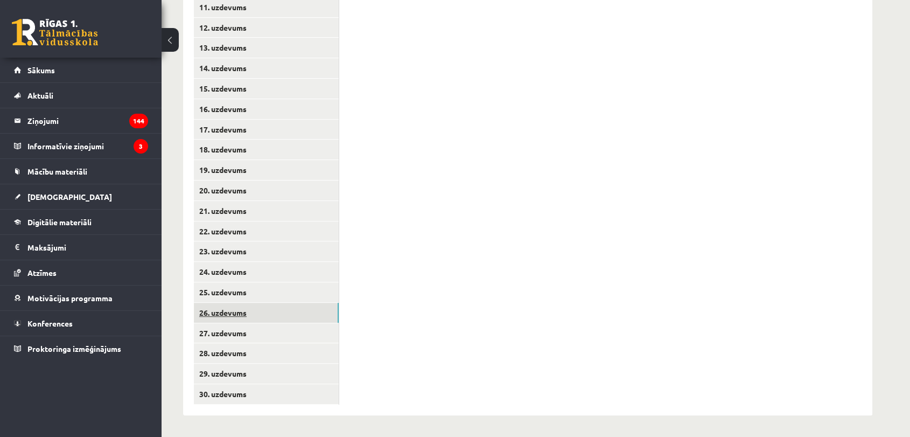
click at [241, 312] on link "26. uzdevums" at bounding box center [266, 313] width 145 height 20
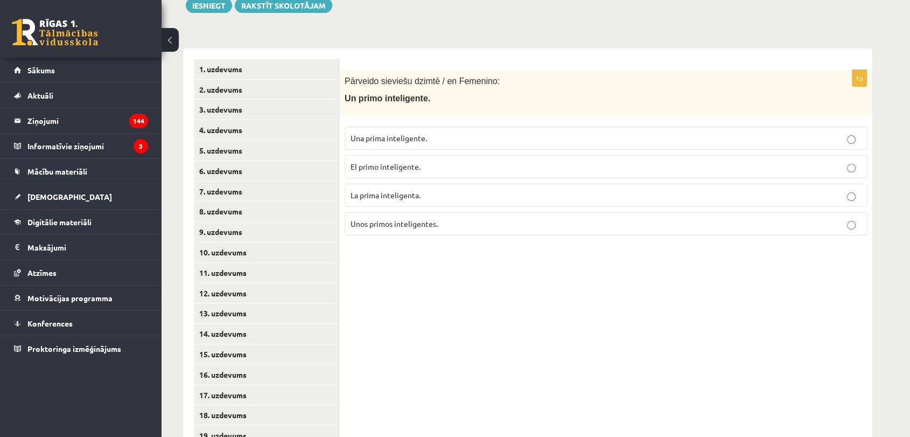
scroll to position [191, 0]
click at [385, 193] on span "La prima inteligenta." at bounding box center [386, 193] width 70 height 10
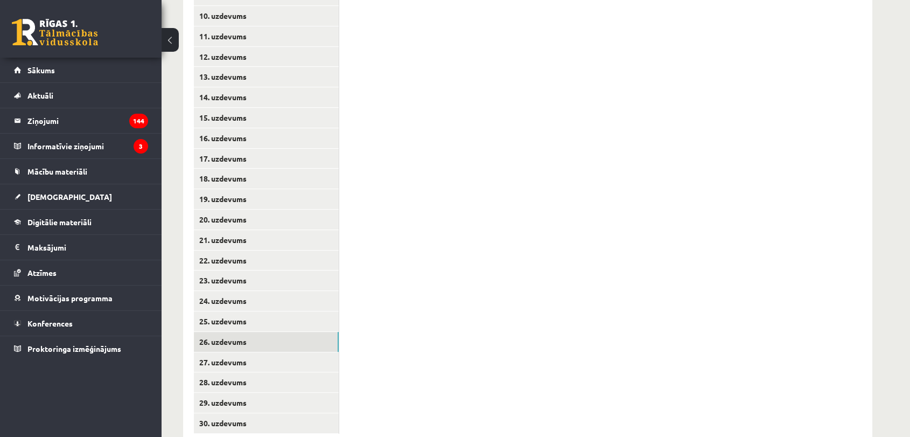
scroll to position [431, 0]
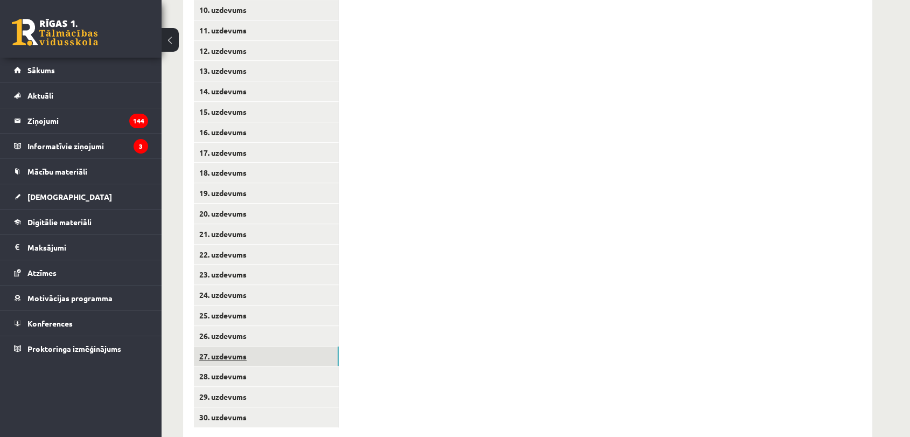
click at [203, 359] on link "27. uzdevums" at bounding box center [266, 356] width 145 height 20
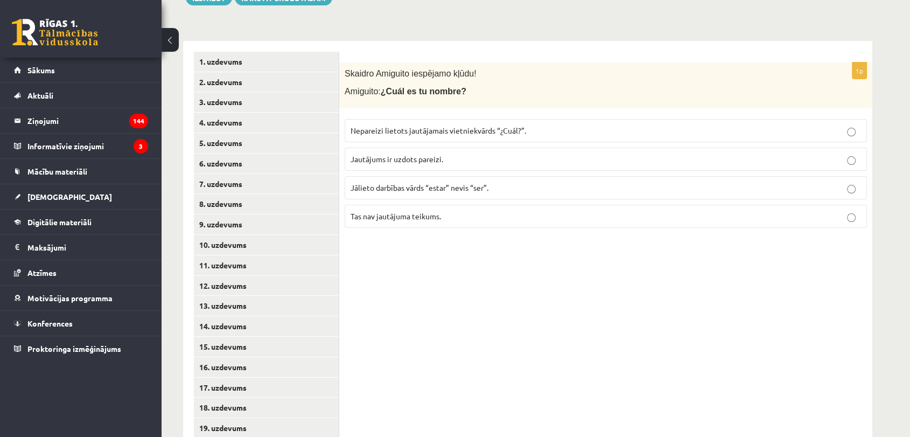
scroll to position [195, 0]
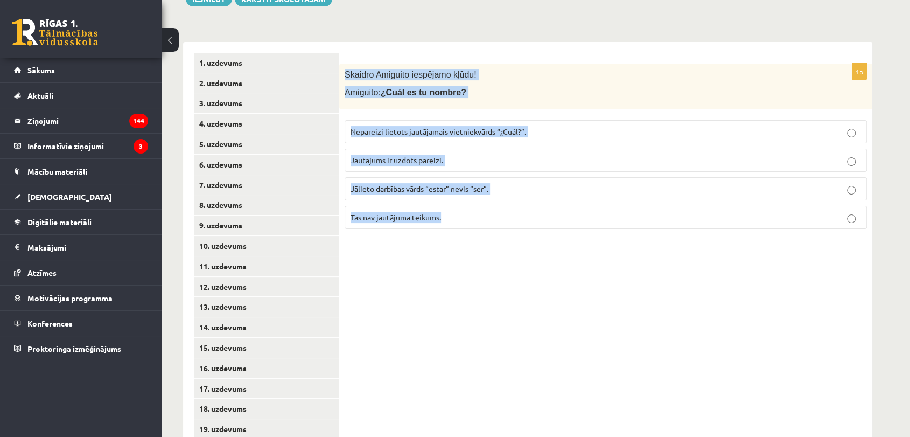
drag, startPoint x: 344, startPoint y: 73, endPoint x: 480, endPoint y: 235, distance: 211.7
click at [480, 235] on div "1p Skaidro Amiguito iespējamo kļūdu! Amiguito: ¿Cuál es tu nombre? Nepareizi li…" at bounding box center [605, 151] width 533 height 174
click at [474, 276] on div "1p Skaidro Amiguito iespējamo kļūdu! Amiguito: ¿Cuál es tu nombre? Nepareizi li…" at bounding box center [605, 358] width 533 height 632
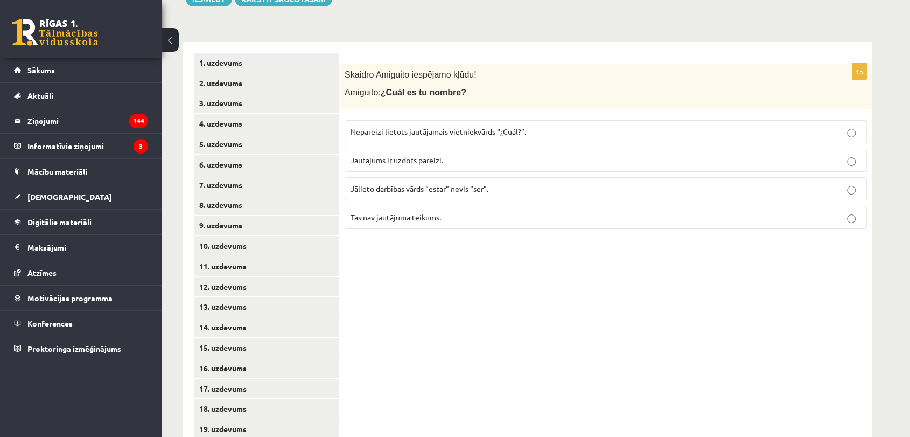
click at [428, 156] on span "Jautājums ir uzdots pareizi." at bounding box center [397, 160] width 93 height 10
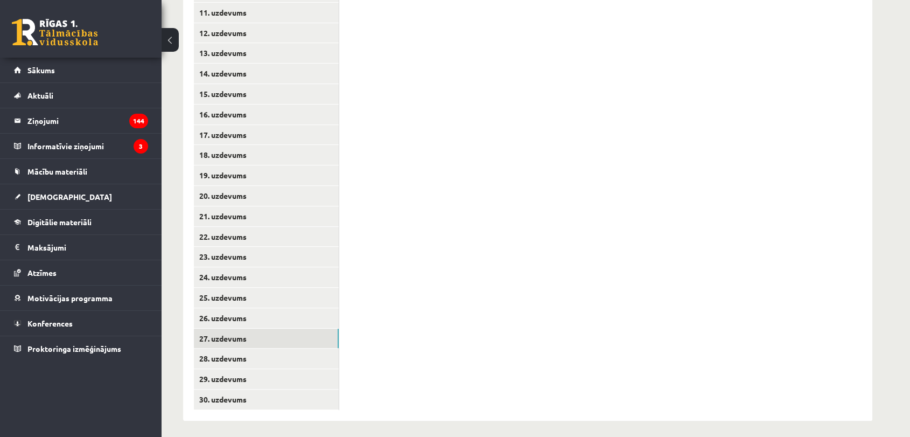
scroll to position [455, 0]
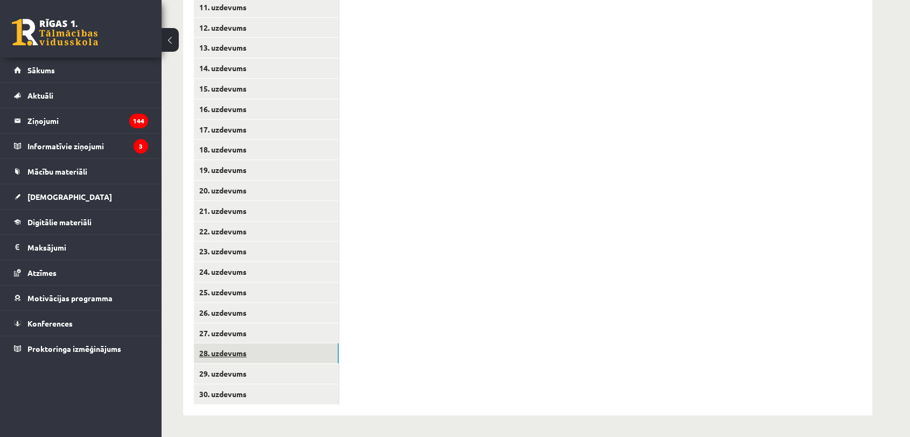
click at [265, 351] on link "28. uzdevums" at bounding box center [266, 353] width 145 height 20
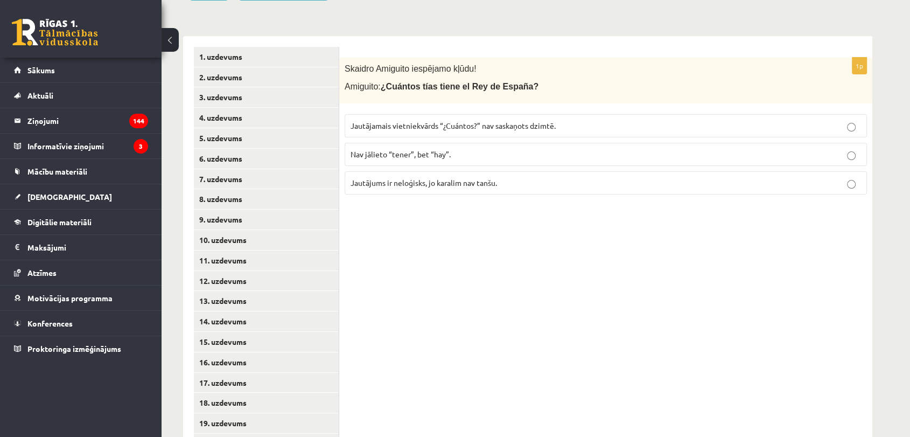
scroll to position [204, 0]
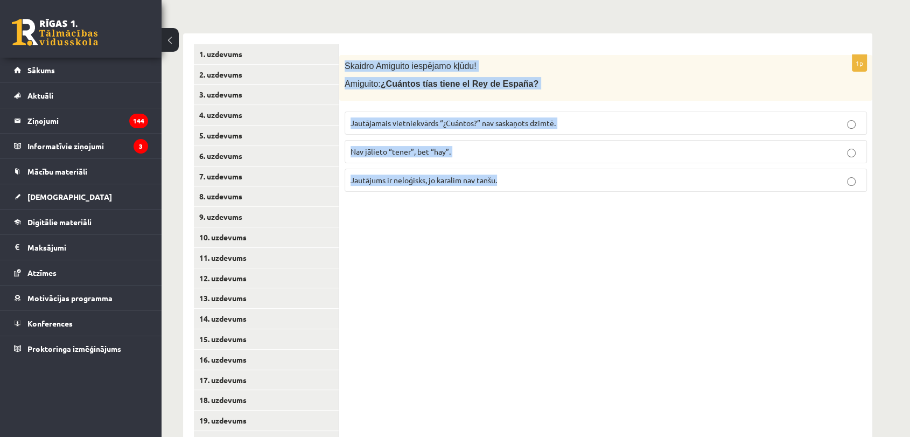
drag, startPoint x: 341, startPoint y: 61, endPoint x: 522, endPoint y: 198, distance: 226.8
click at [522, 198] on div "1p Skaidro Amiguito iespējamo kļūdu! Amiguito: ¿Cuántos tías tiene el Rey de Es…" at bounding box center [605, 127] width 533 height 145
click at [463, 323] on div "1p Skaidro Amiguito iespējamo kļūdu! Amiguito: ¿Cuántos tías tiene el Rey de Es…" at bounding box center [605, 349] width 533 height 632
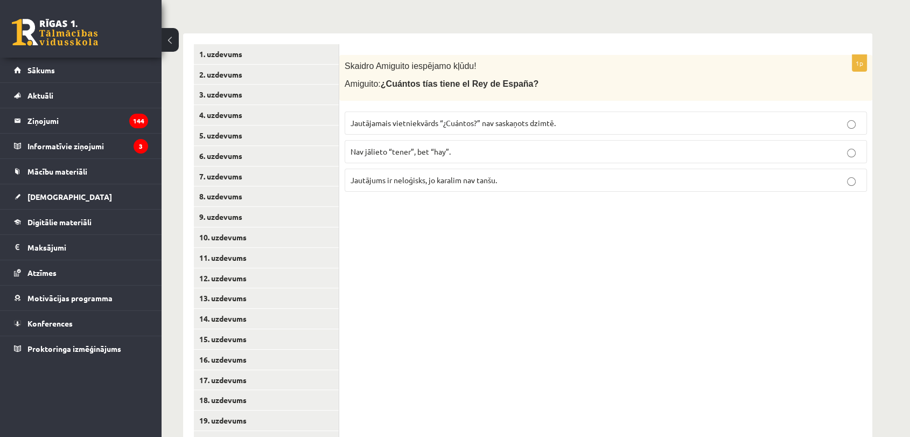
click at [485, 126] on span "Jautājamais vietniekvārds “¿Cuántos?” nav saskaņots dzimtē." at bounding box center [453, 123] width 205 height 10
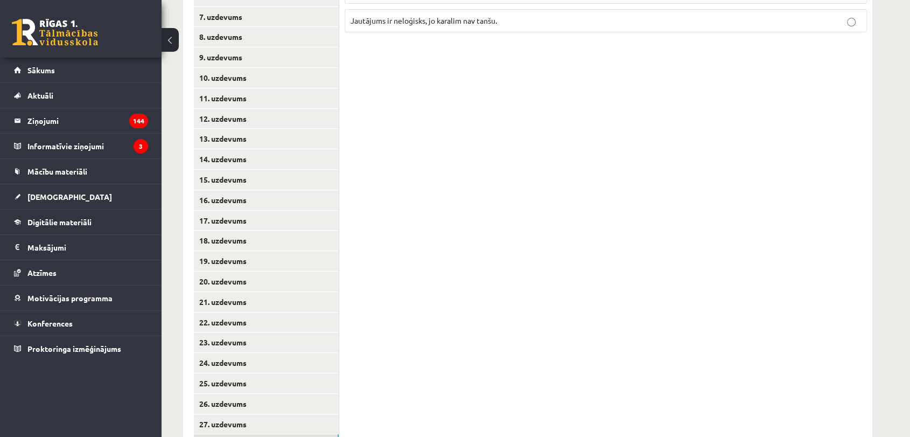
scroll to position [455, 0]
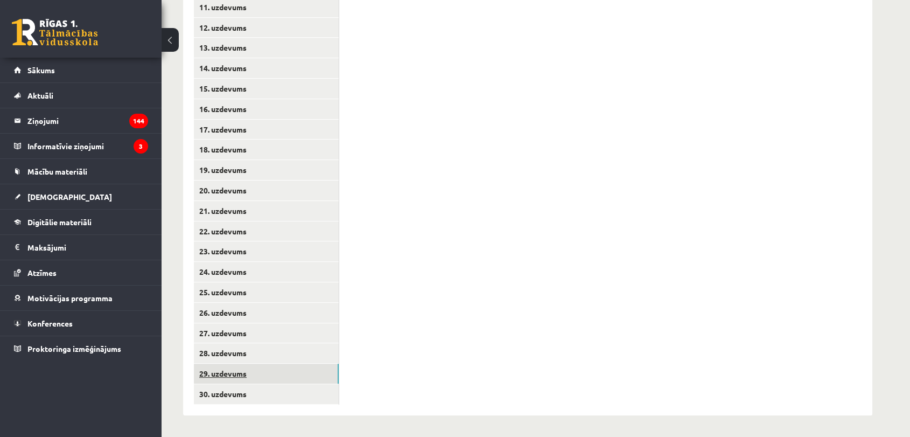
click at [233, 375] on link "29. uzdevums" at bounding box center [266, 374] width 145 height 20
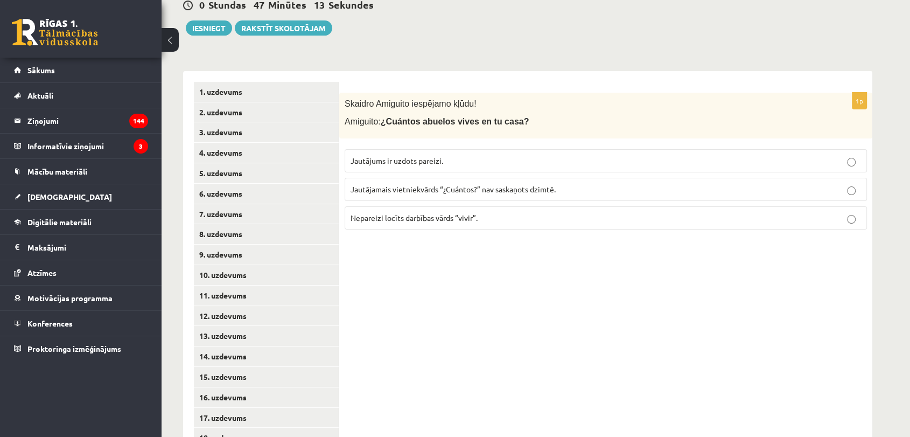
scroll to position [169, 0]
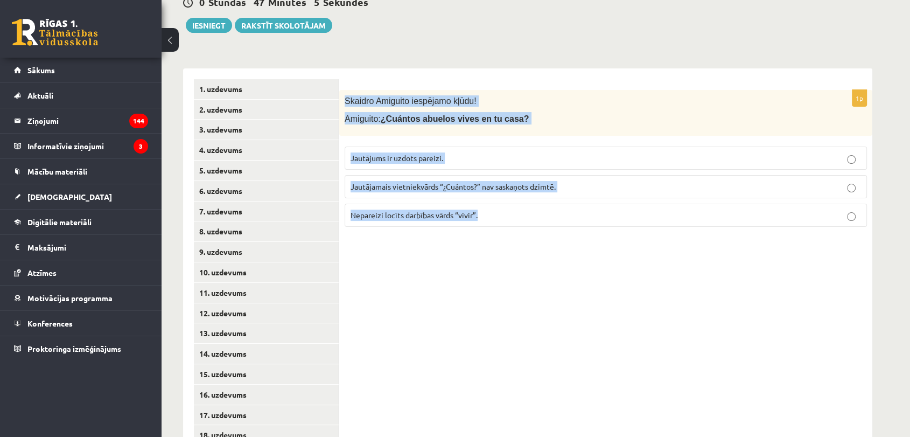
drag, startPoint x: 344, startPoint y: 100, endPoint x: 487, endPoint y: 225, distance: 190.5
click at [487, 225] on div "1p Skaidro Amiguito iespējamo kļūdu! Amiguito: ¿Cuántos abuelos vives en tu cas…" at bounding box center [605, 162] width 533 height 145
click at [539, 310] on div "1p Skaidro Amiguito iespējamo kļūdu! Amiguito: ¿Cuántos abuelos vives en tu cas…" at bounding box center [605, 384] width 533 height 632
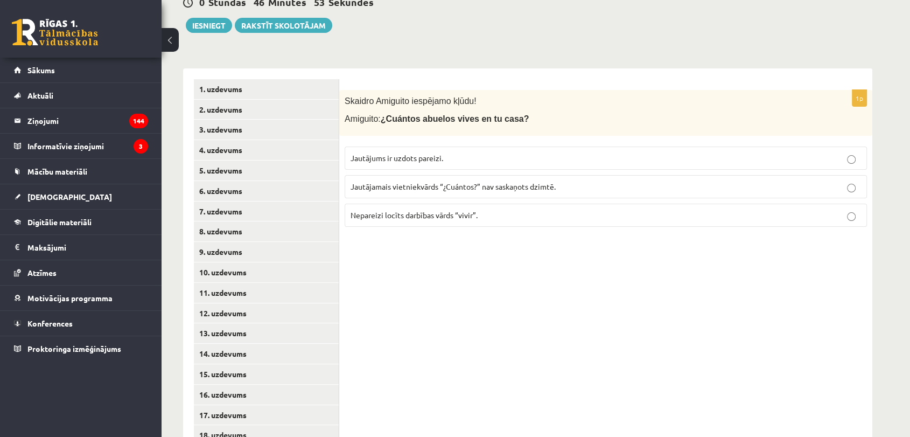
click at [536, 213] on p "Nepareizi locīts darbības vārds “vivir”." at bounding box center [606, 214] width 511 height 11
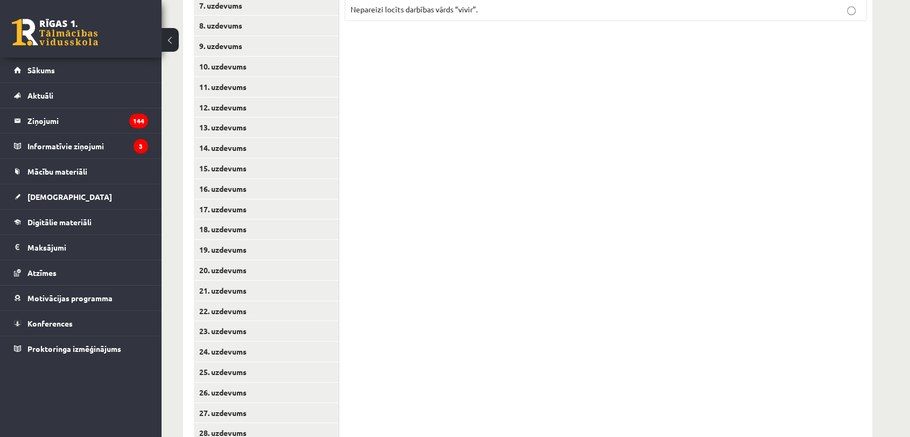
scroll to position [455, 0]
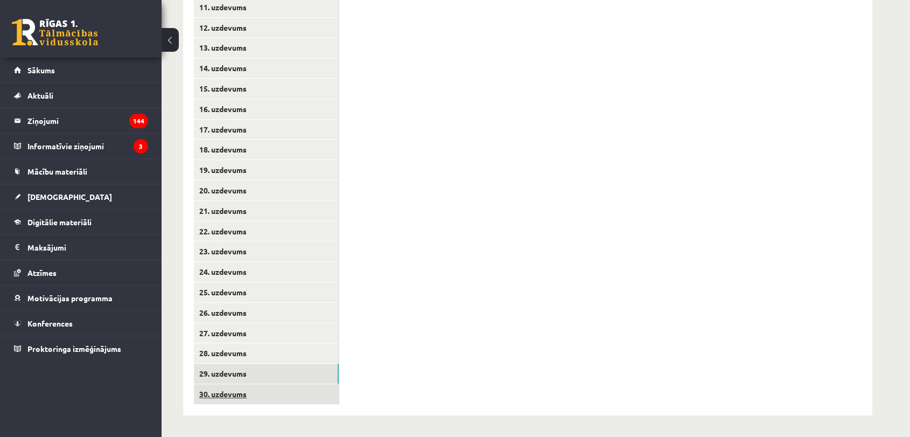
click at [277, 389] on link "30. uzdevums" at bounding box center [266, 394] width 145 height 20
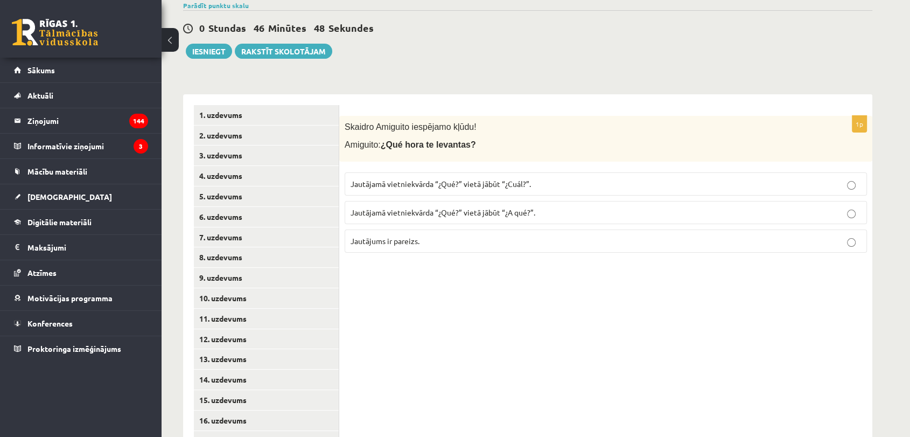
scroll to position [199, 0]
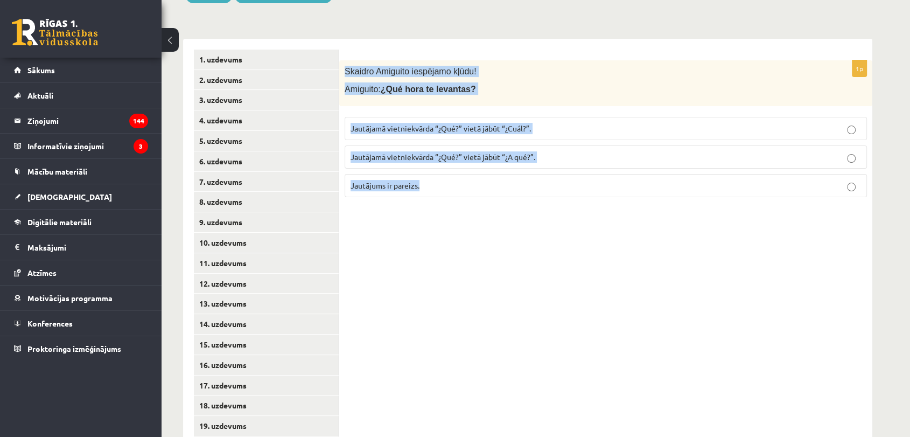
drag, startPoint x: 344, startPoint y: 70, endPoint x: 483, endPoint y: 206, distance: 194.2
click at [483, 206] on div "1p Skaidro Amiguito iespējamo kļūdu! Amiguito: ¿Qué hora te levantas? Jautājamā…" at bounding box center [605, 355] width 533 height 632
click at [596, 295] on div "1p Skaidro Amiguito iespējamo kļūdu! Amiguito: ¿Qué hora te levantas? Jautājamā…" at bounding box center [605, 355] width 533 height 632
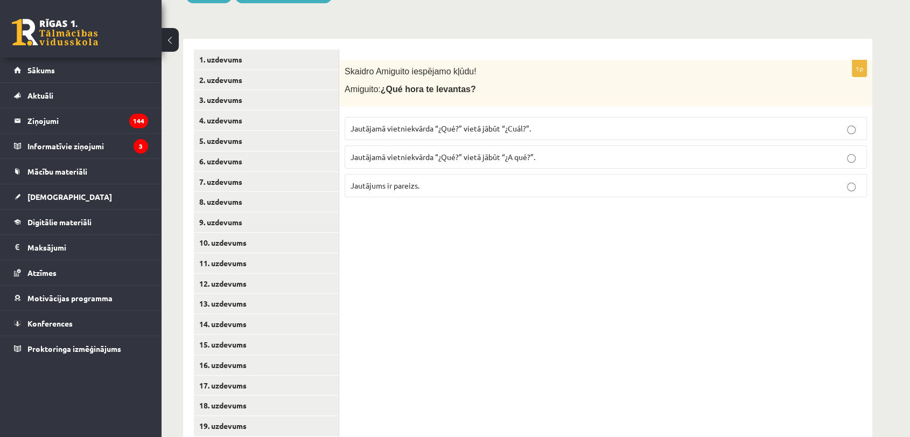
click at [554, 183] on p "Jautājums ir pareizs." at bounding box center [606, 185] width 511 height 11
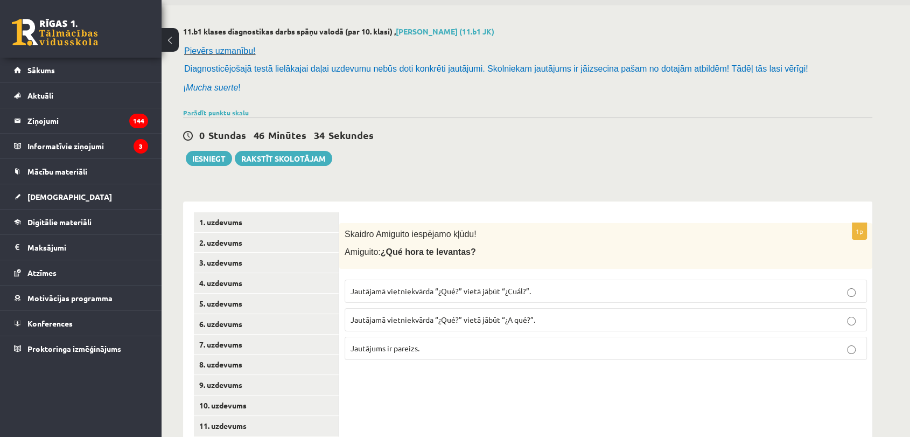
scroll to position [0, 0]
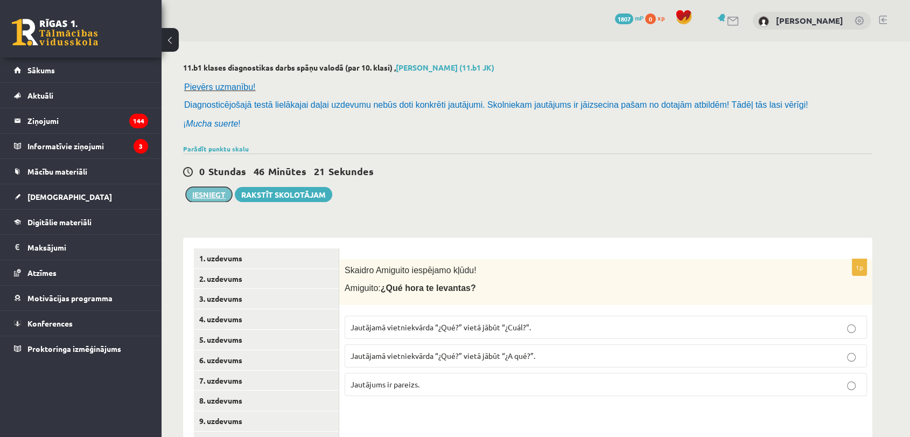
click at [205, 198] on button "Iesniegt" at bounding box center [209, 194] width 46 height 15
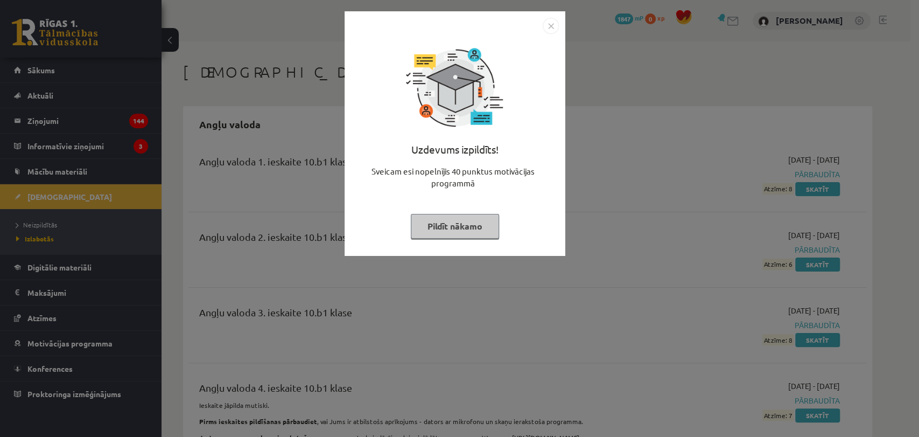
click at [442, 227] on button "Pildīt nākamo" at bounding box center [455, 226] width 88 height 25
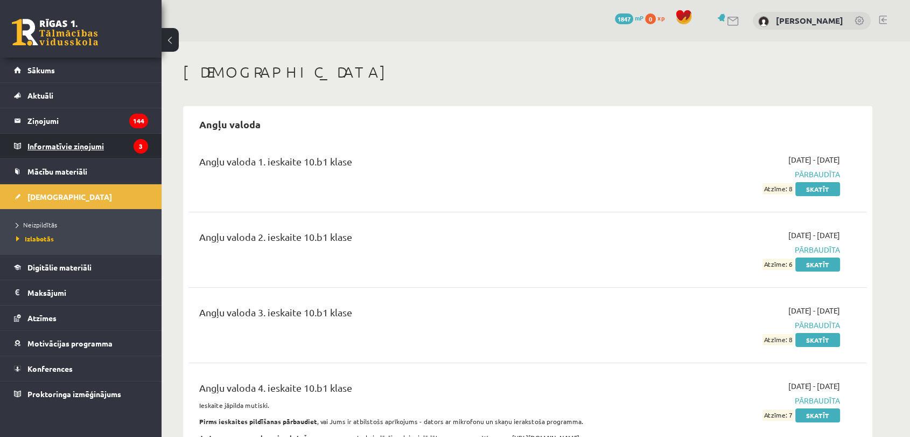
click at [72, 142] on legend "Informatīvie ziņojumi 3" at bounding box center [87, 146] width 121 height 25
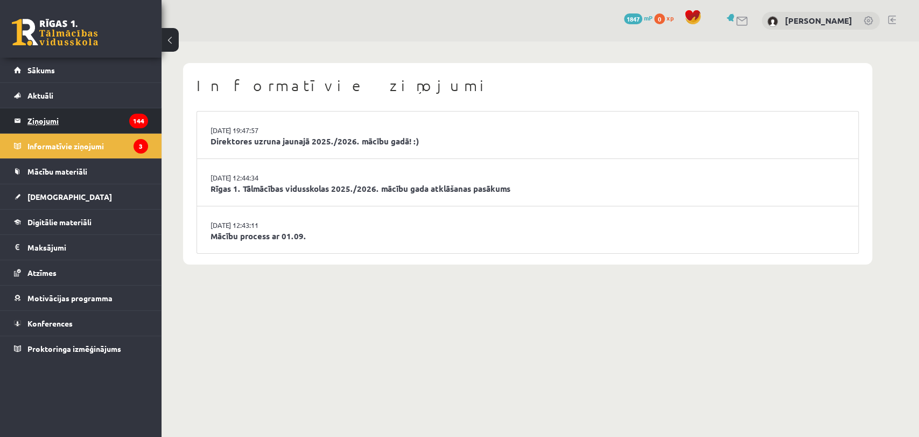
click at [96, 118] on legend "Ziņojumi 144" at bounding box center [87, 120] width 121 height 25
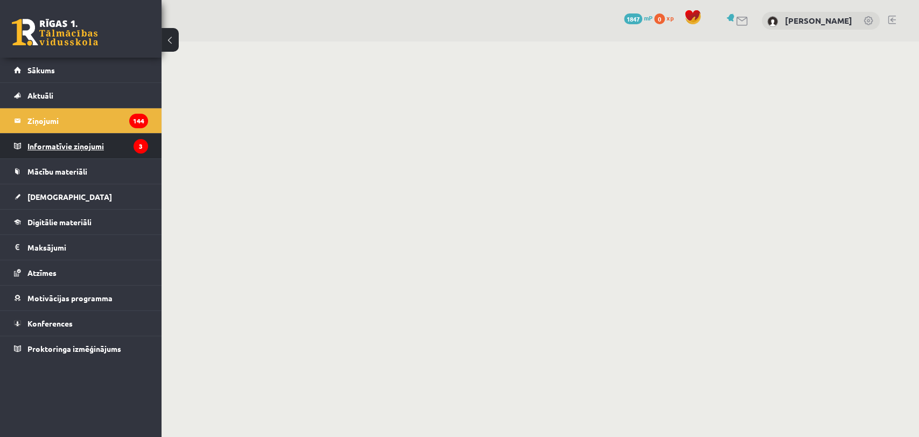
click at [99, 154] on legend "Informatīvie ziņojumi 3" at bounding box center [87, 146] width 121 height 25
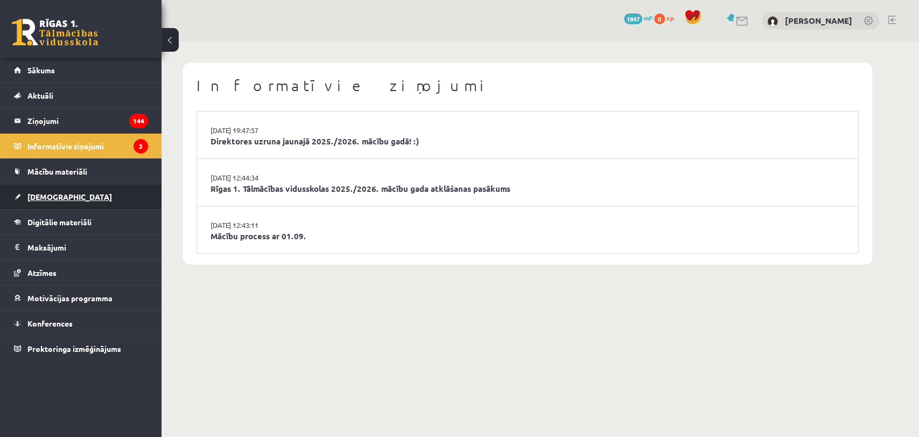
click at [65, 197] on link "[DEMOGRAPHIC_DATA]" at bounding box center [81, 196] width 134 height 25
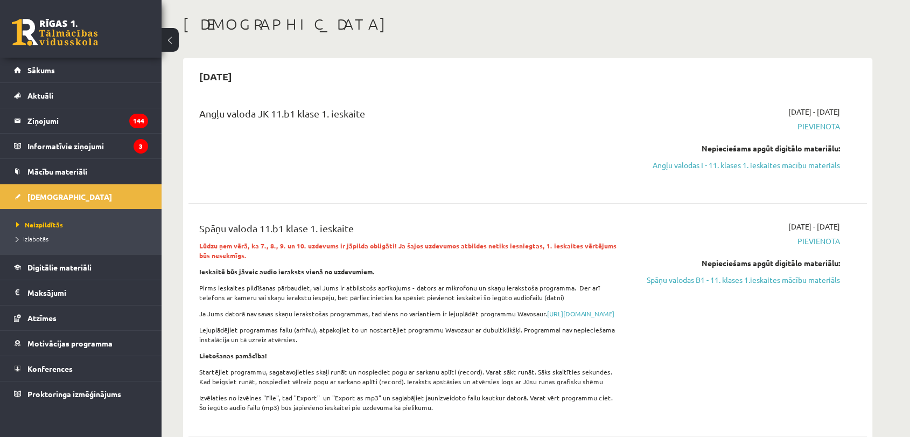
scroll to position [40, 0]
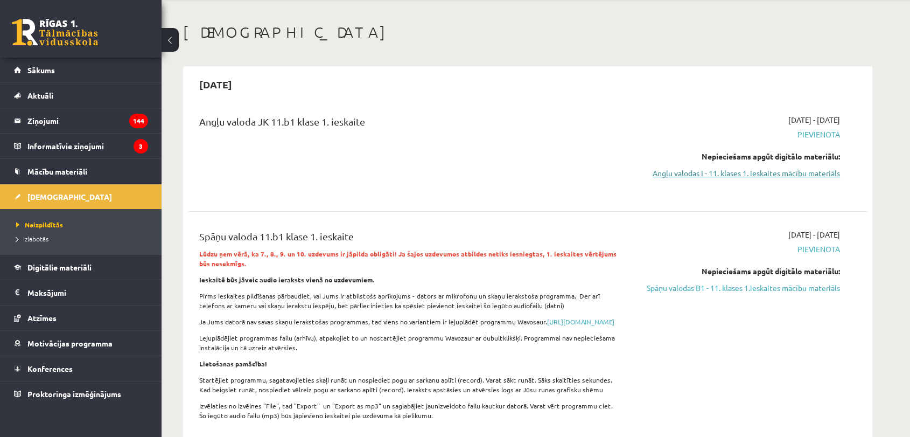
click at [814, 177] on link "Angļu valodas I - 11. klases 1. ieskaites mācību materiāls" at bounding box center [738, 172] width 203 height 11
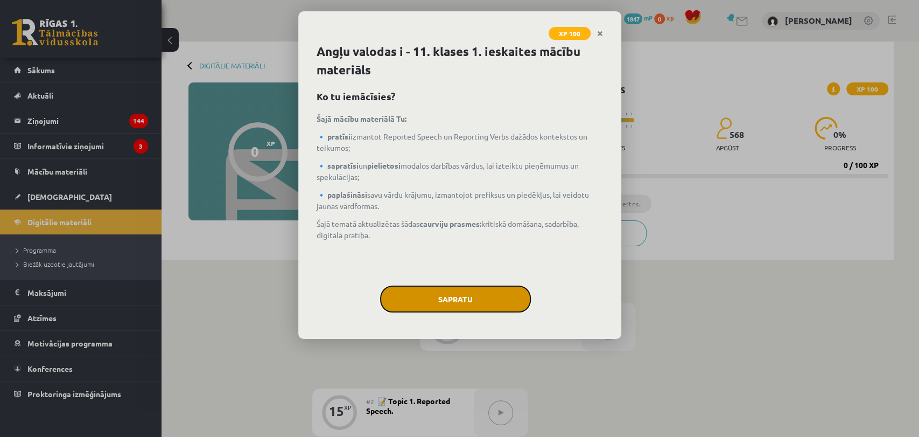
click at [434, 295] on button "Sapratu" at bounding box center [455, 298] width 151 height 27
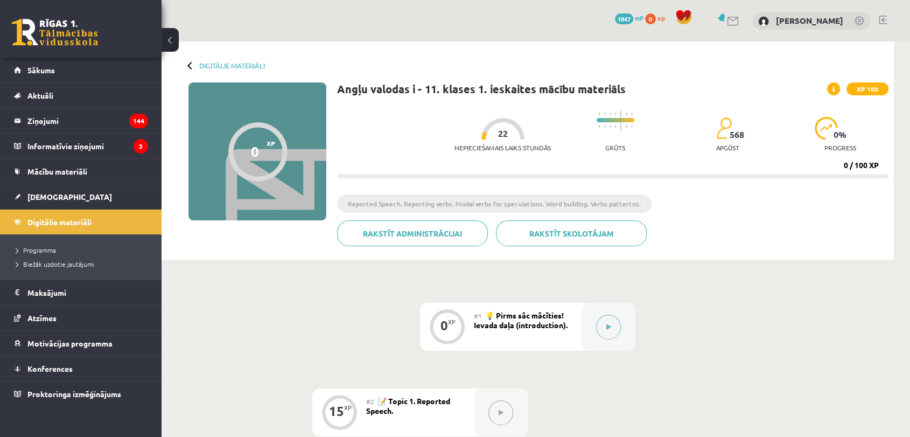
click at [498, 134] on span "22" at bounding box center [503, 134] width 10 height 10
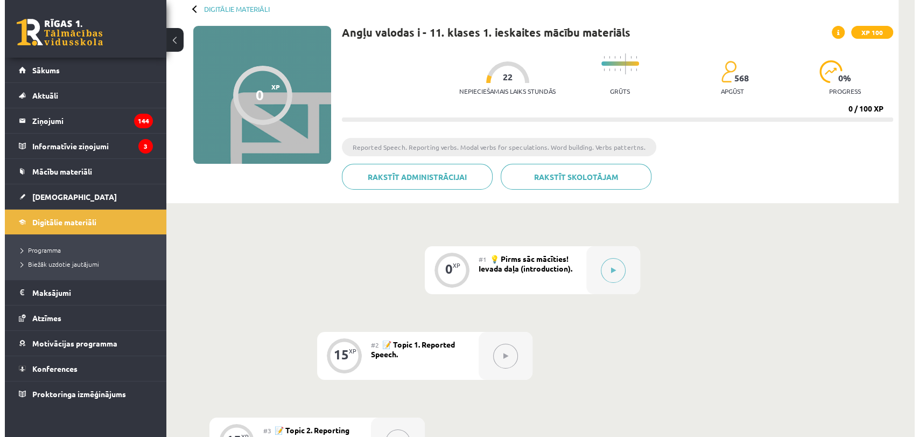
scroll to position [50, 0]
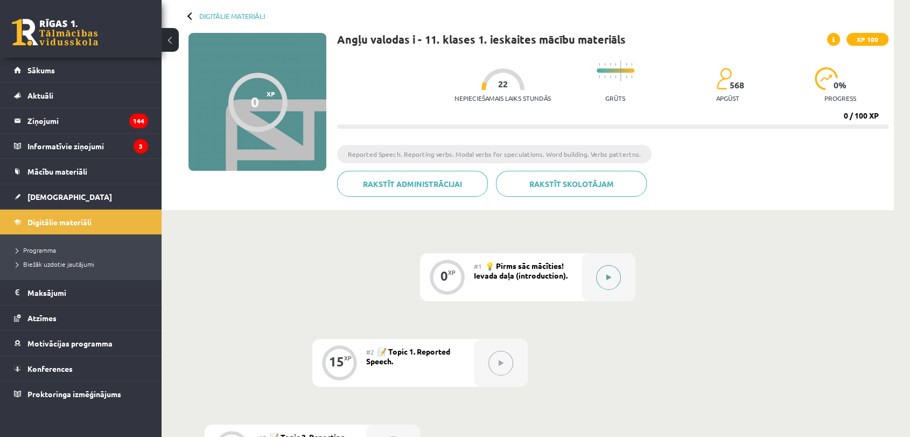
click at [605, 285] on button at bounding box center [608, 277] width 25 height 25
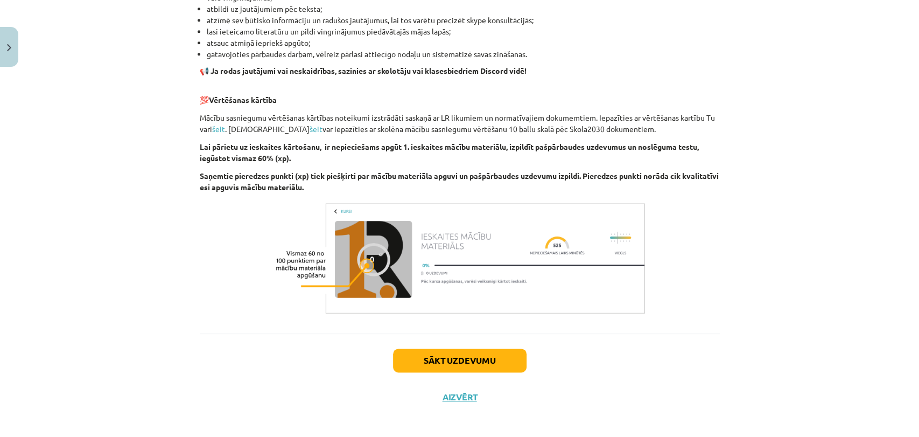
scroll to position [695, 0]
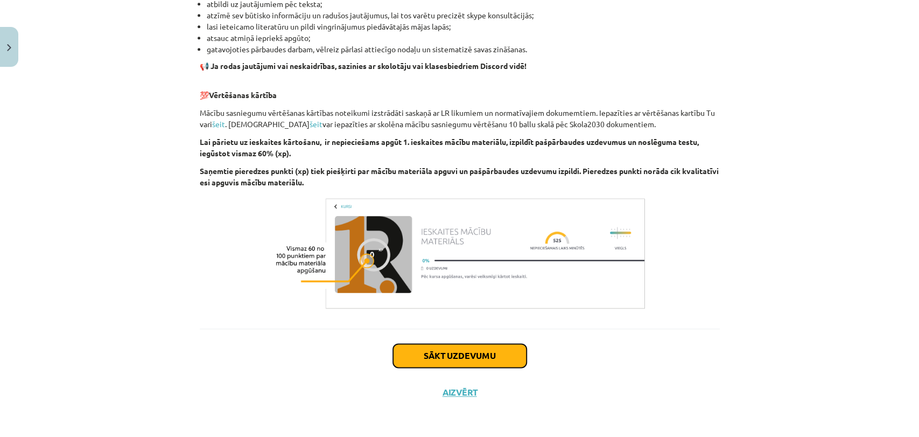
click at [462, 344] on button "Sākt uzdevumu" at bounding box center [460, 356] width 134 height 24
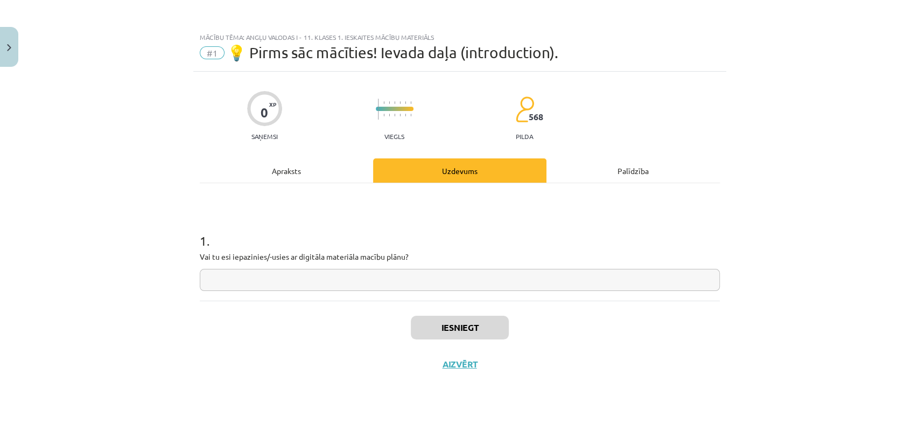
scroll to position [0, 0]
click at [310, 284] on input "text" at bounding box center [460, 280] width 520 height 22
type input "**"
click at [450, 338] on button "Iesniegt" at bounding box center [460, 328] width 98 height 24
click at [458, 367] on button "Nākamā nodarbība" at bounding box center [460, 371] width 106 height 25
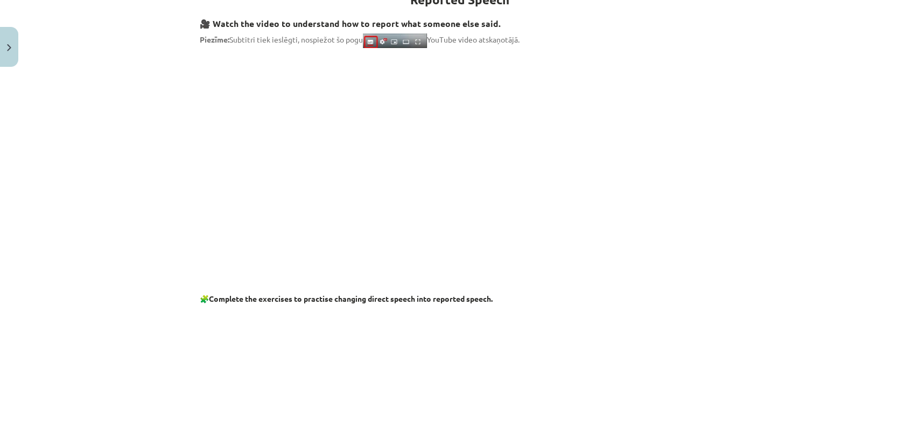
scroll to position [129, 0]
